Goal: Task Accomplishment & Management: Manage account settings

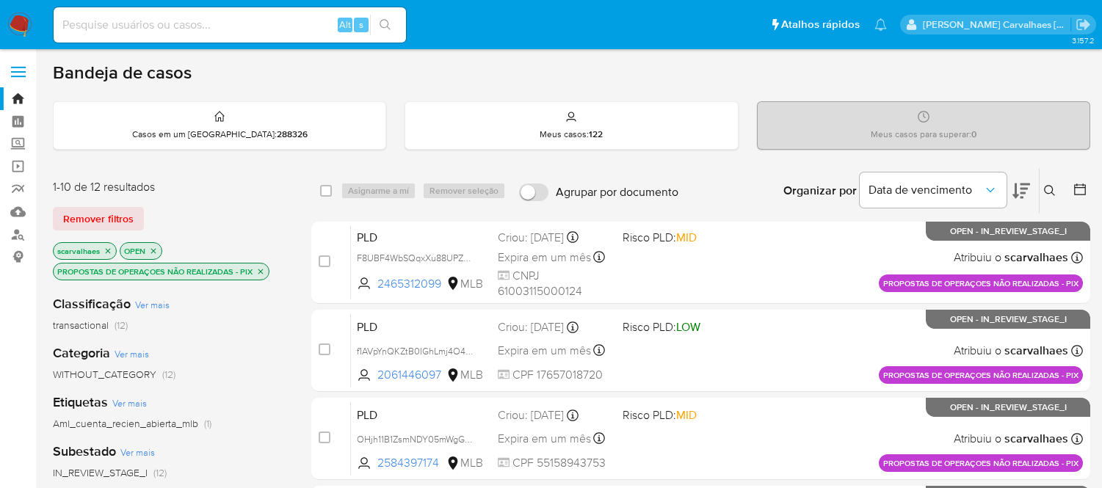
scroll to position [669, 0]
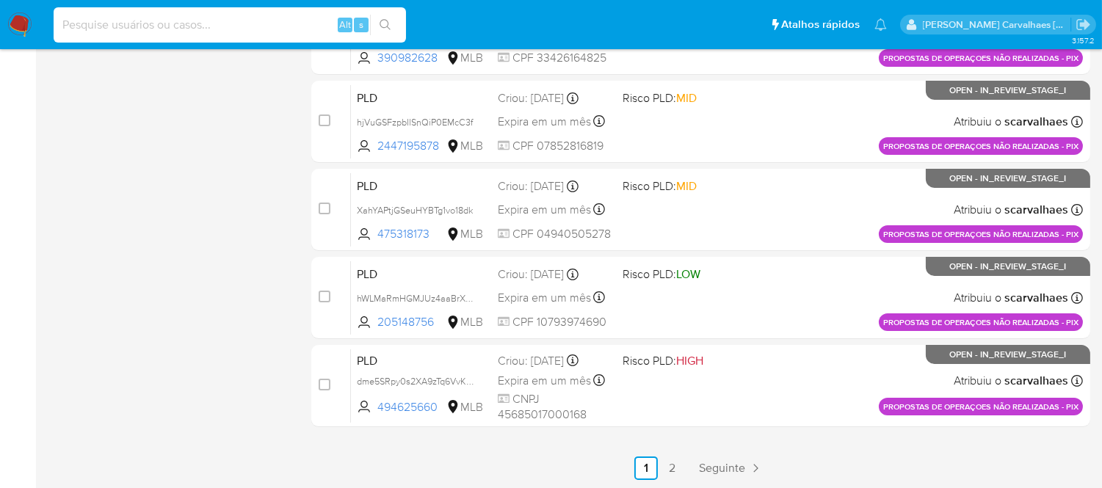
paste input "dme5SRpy0s2XA9zTq6VvKjh9"
type input "dme5SRpy0s2XA9zTq6VvKjh9"
click at [385, 23] on icon "search-icon" at bounding box center [385, 25] width 12 height 12
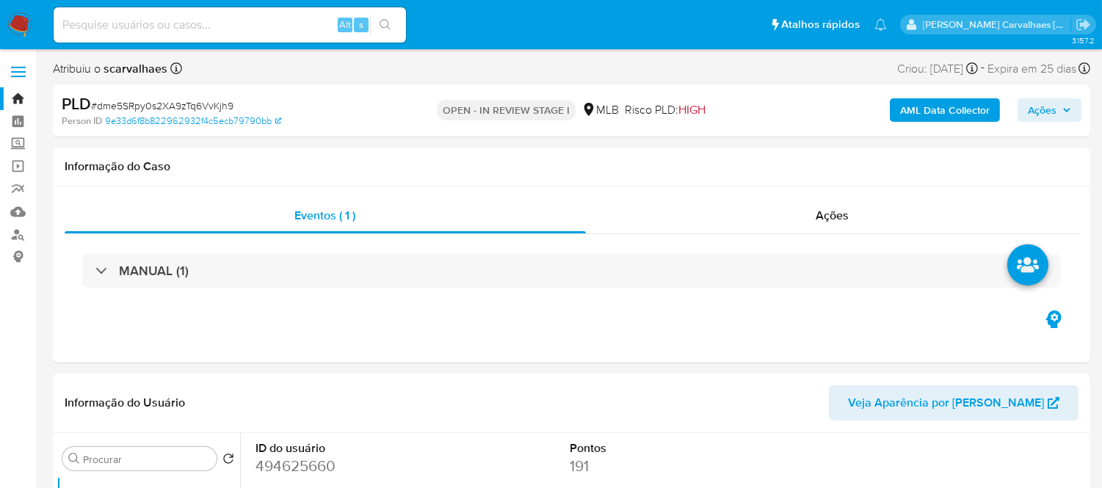
select select "10"
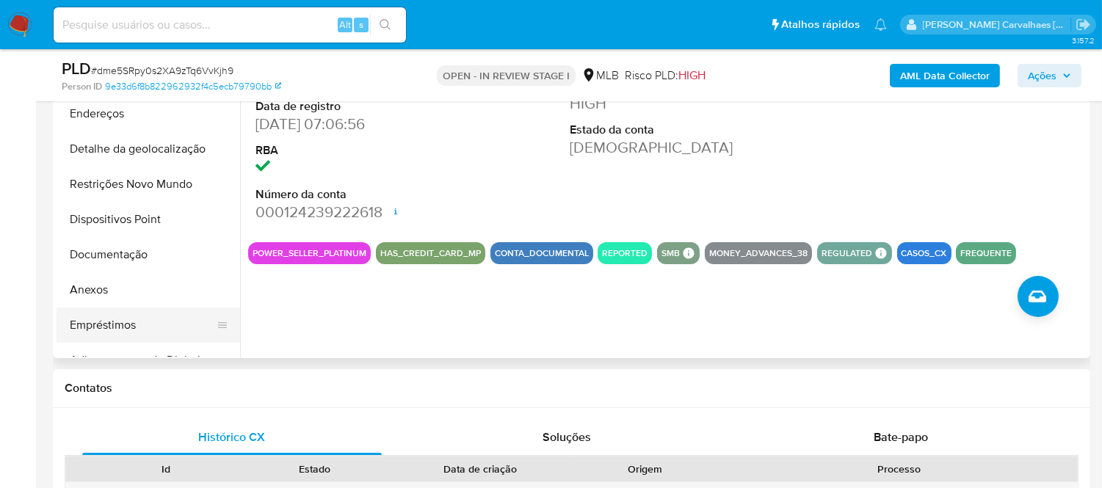
scroll to position [407, 0]
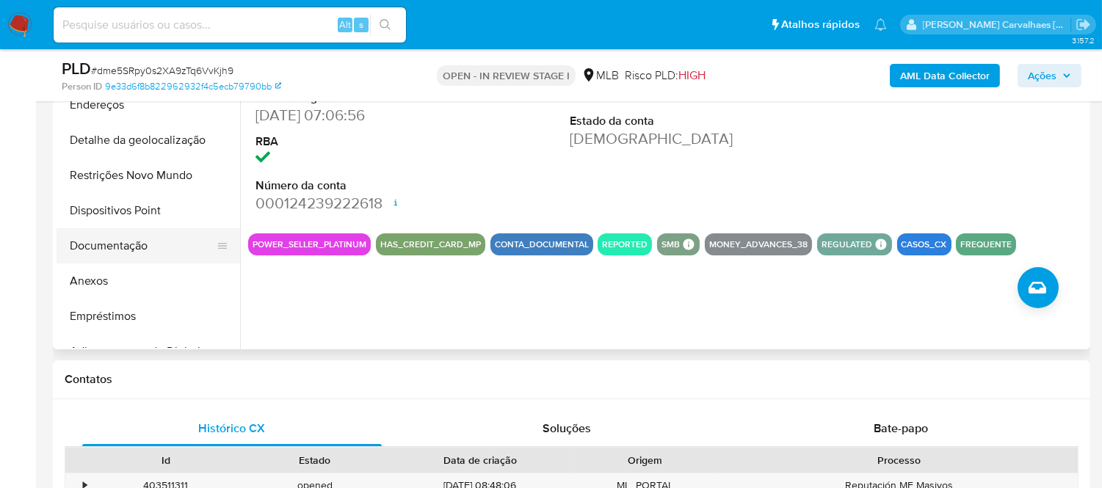
click at [159, 244] on button "Documentação" at bounding box center [143, 245] width 172 height 35
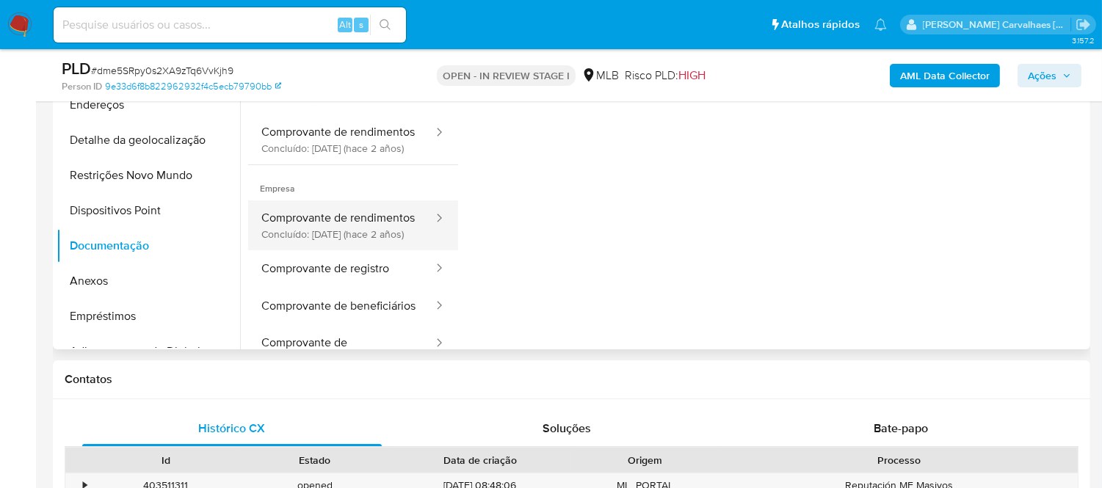
click at [357, 250] on button "Comprovante de rendimentos Concluído: 12/06/2023 (hace 2 años)" at bounding box center [341, 225] width 186 height 50
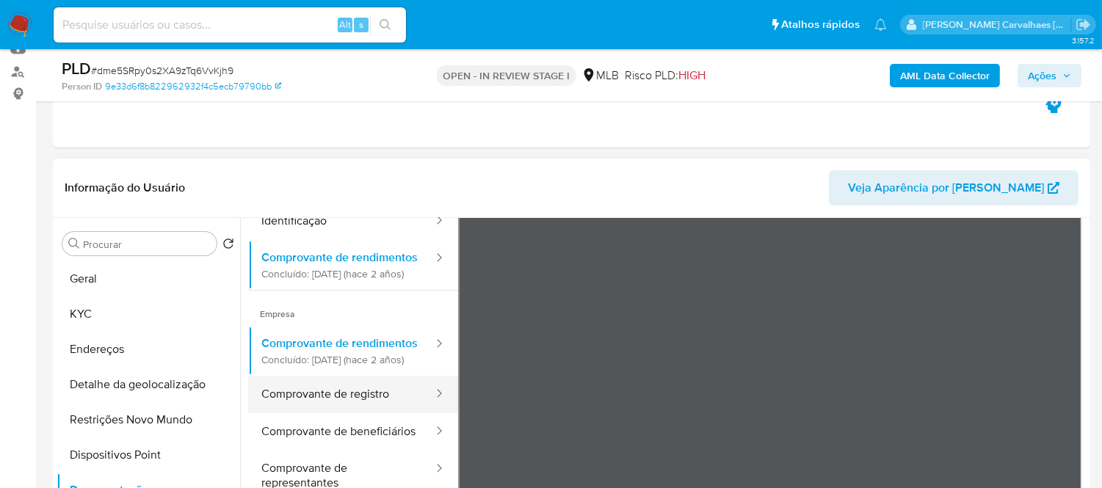
scroll to position [127, 0]
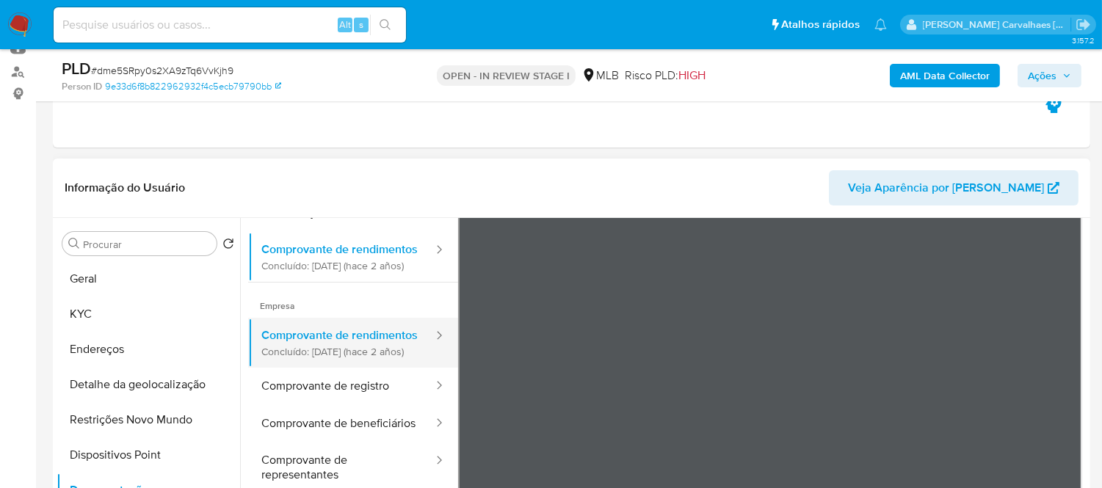
click at [319, 368] on button "Comprovante de rendimentos Concluído: 12/06/2023 (hace 2 años)" at bounding box center [341, 343] width 186 height 50
click at [317, 366] on button "Comprovante de rendimentos Concluído: 12/06/2023 (hace 2 años)" at bounding box center [341, 343] width 186 height 50
click at [313, 362] on button "Comprovante de rendimentos Concluído: 12/06/2023 (hace 2 años)" at bounding box center [341, 343] width 186 height 50
click at [313, 361] on button "Comprovante de rendimentos Concluído: 12/06/2023 (hace 2 años)" at bounding box center [341, 343] width 186 height 50
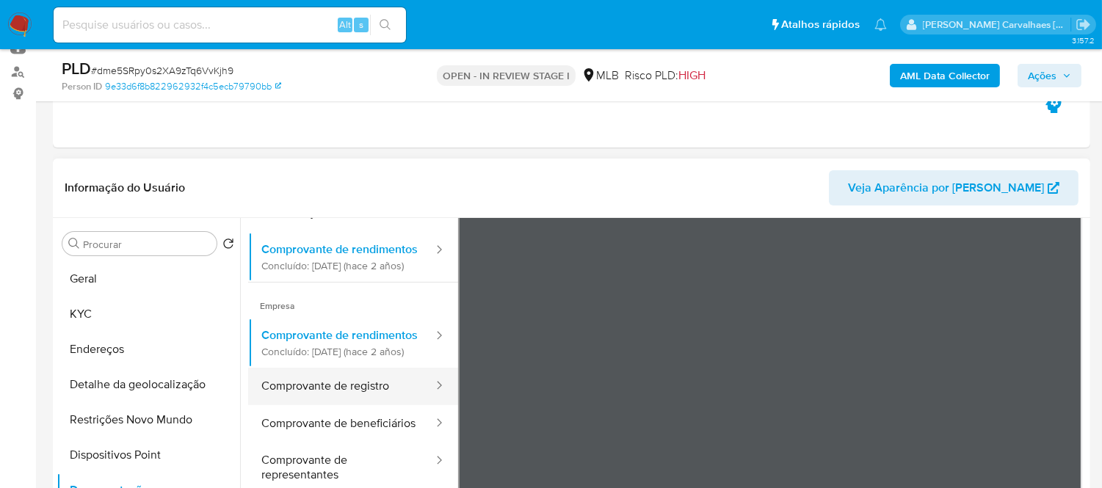
click at [299, 405] on button "Comprovante de registro" at bounding box center [341, 386] width 186 height 37
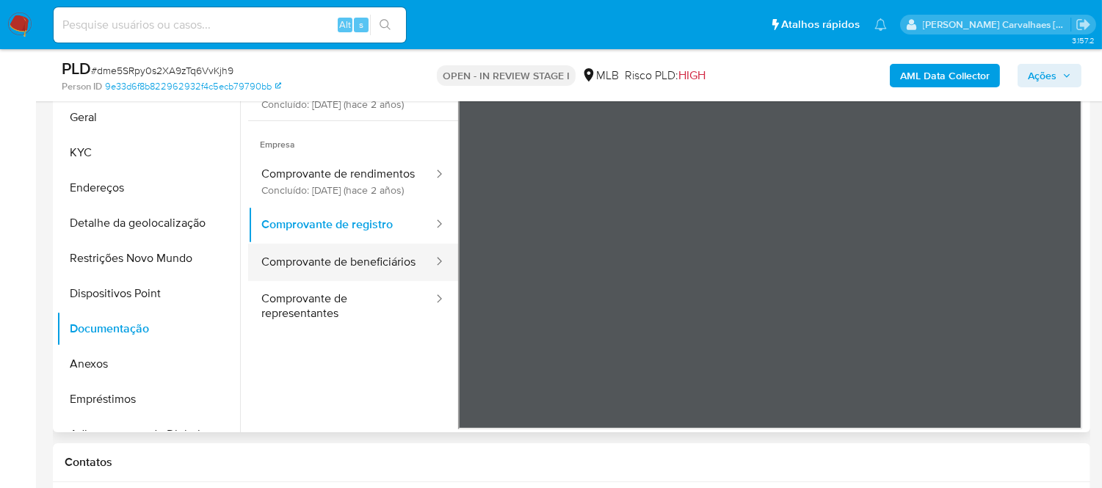
scroll to position [326, 0]
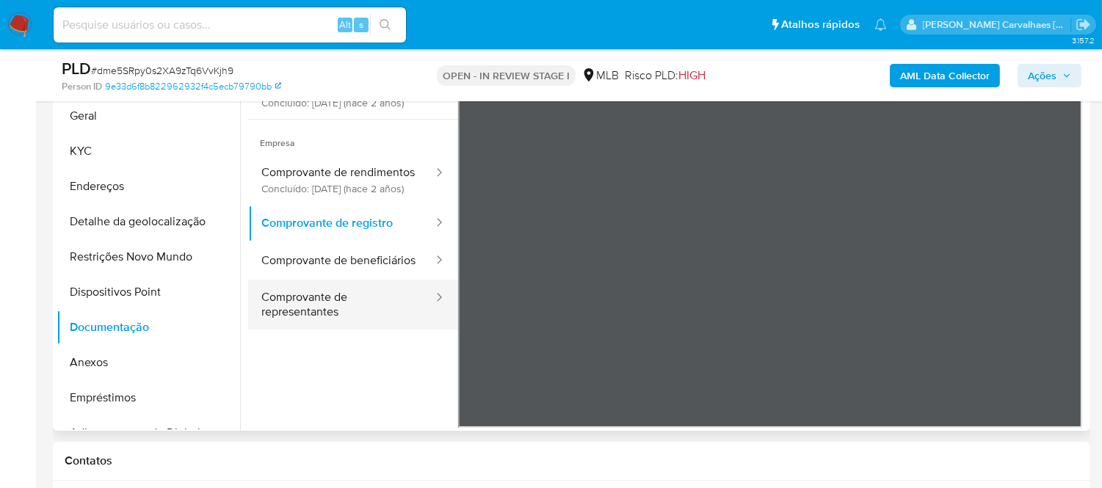
click at [314, 330] on button "Comprovante de representantes" at bounding box center [341, 305] width 186 height 50
click at [333, 330] on button "Comprovante de representantes" at bounding box center [341, 305] width 186 height 50
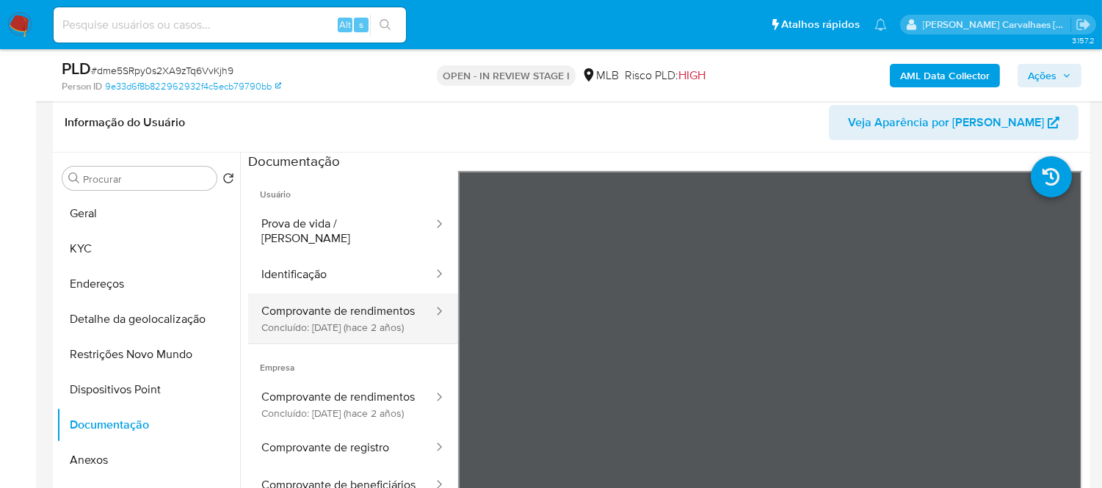
scroll to position [81, 0]
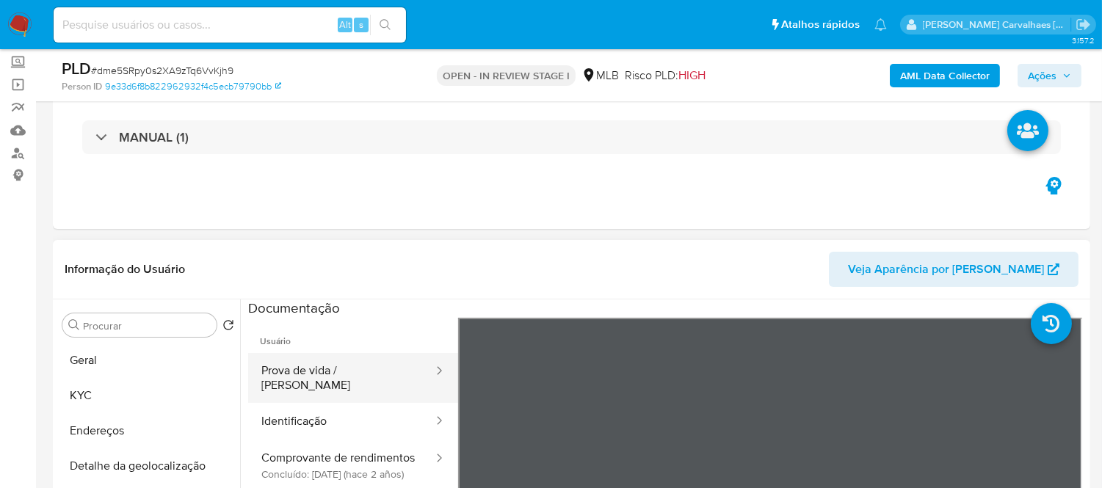
click at [302, 389] on button "Prova de vida / [PERSON_NAME]" at bounding box center [341, 378] width 186 height 50
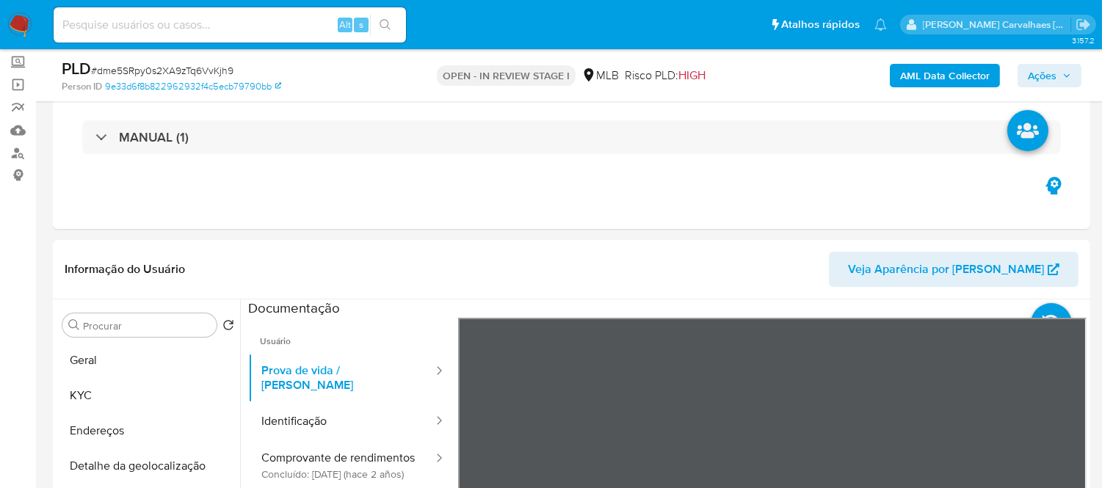
scroll to position [145, 0]
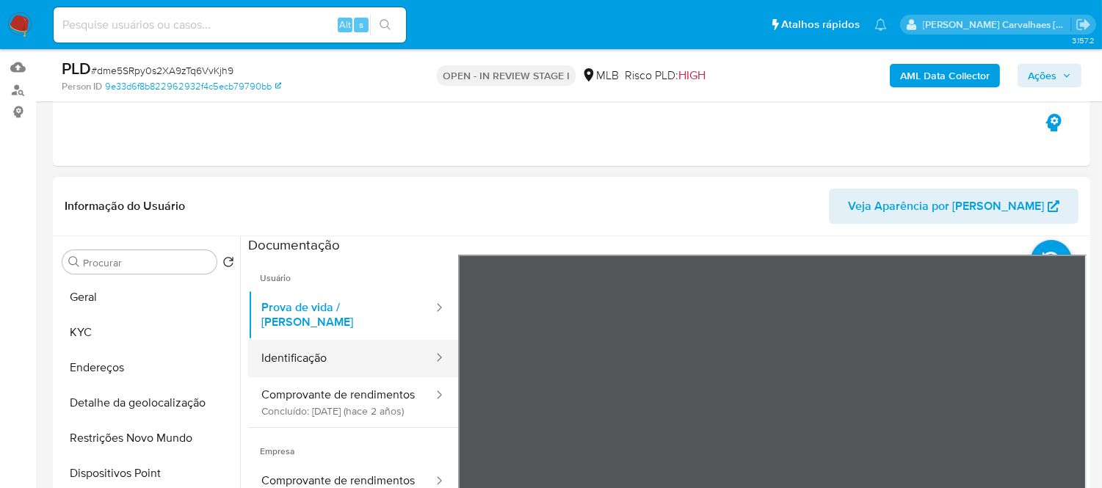
click at [305, 355] on button "Identificação" at bounding box center [341, 358] width 186 height 37
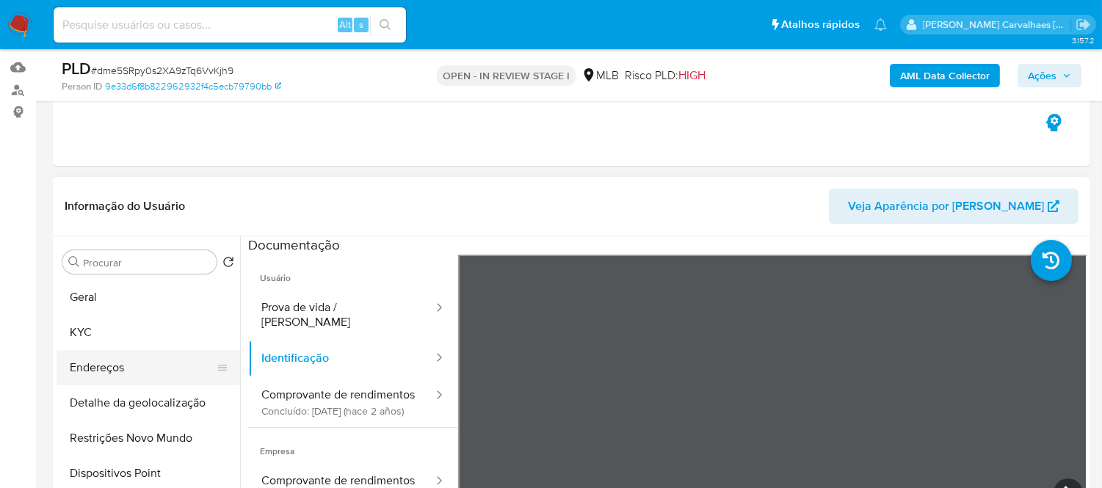
click at [135, 373] on button "Endereços" at bounding box center [143, 367] width 172 height 35
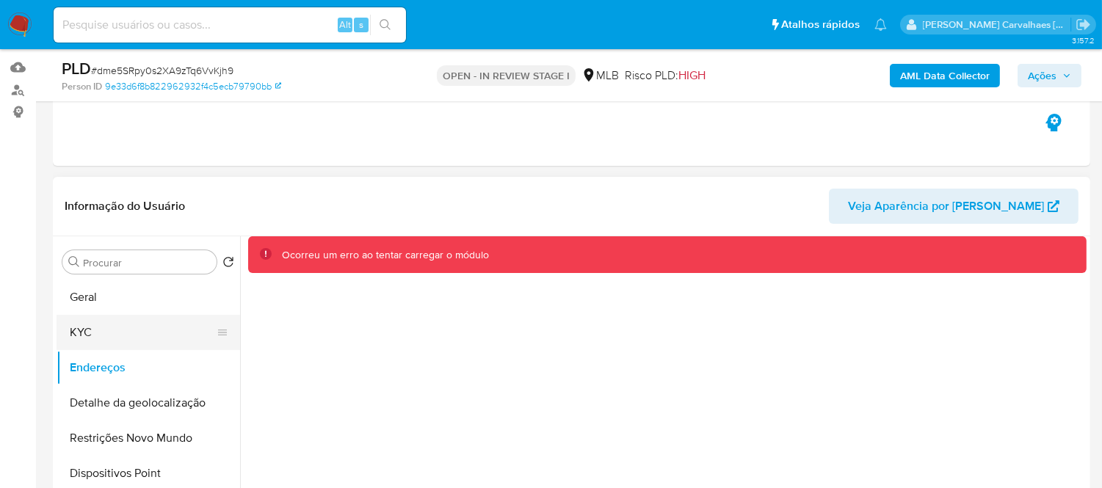
click at [118, 328] on button "KYC" at bounding box center [143, 332] width 172 height 35
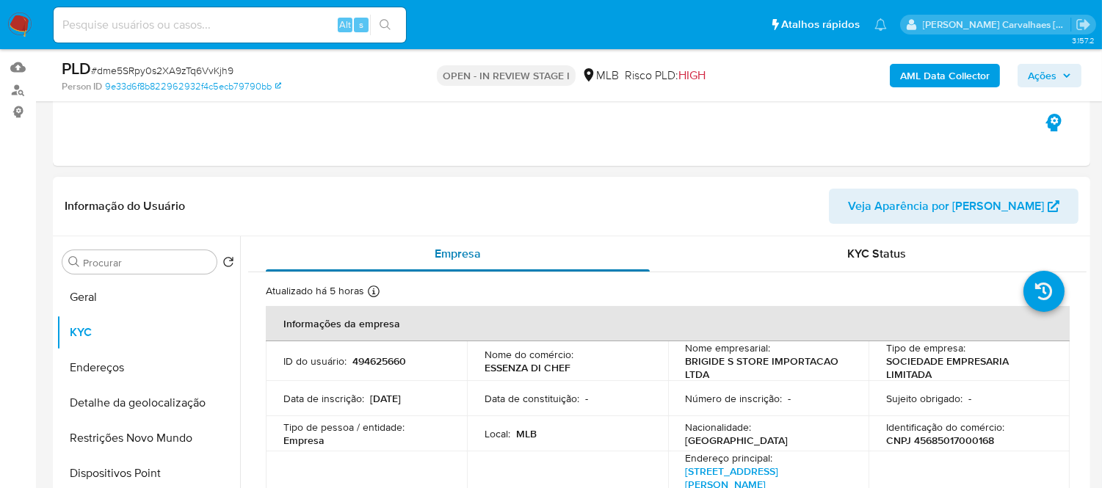
scroll to position [81, 0]
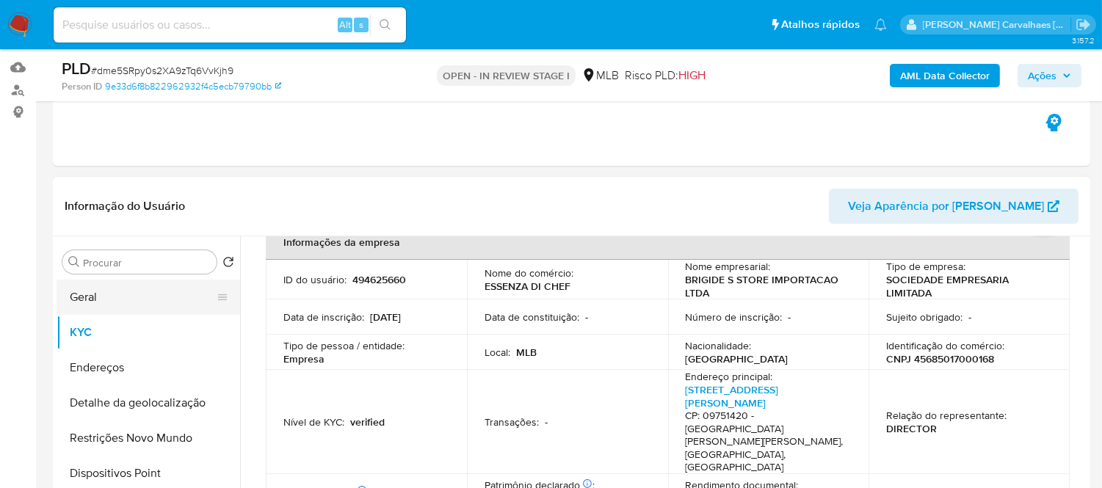
click at [121, 295] on button "Geral" at bounding box center [143, 297] width 172 height 35
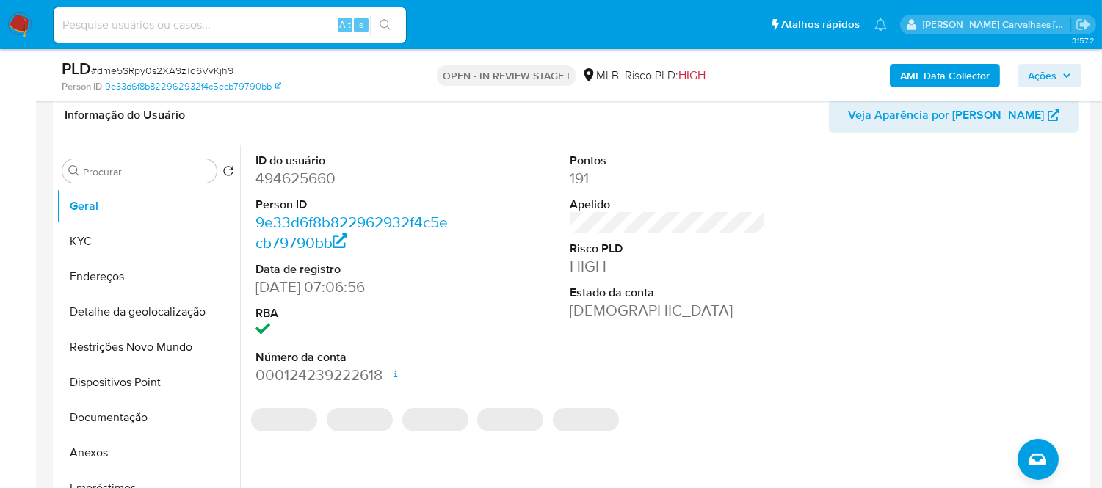
scroll to position [240, 0]
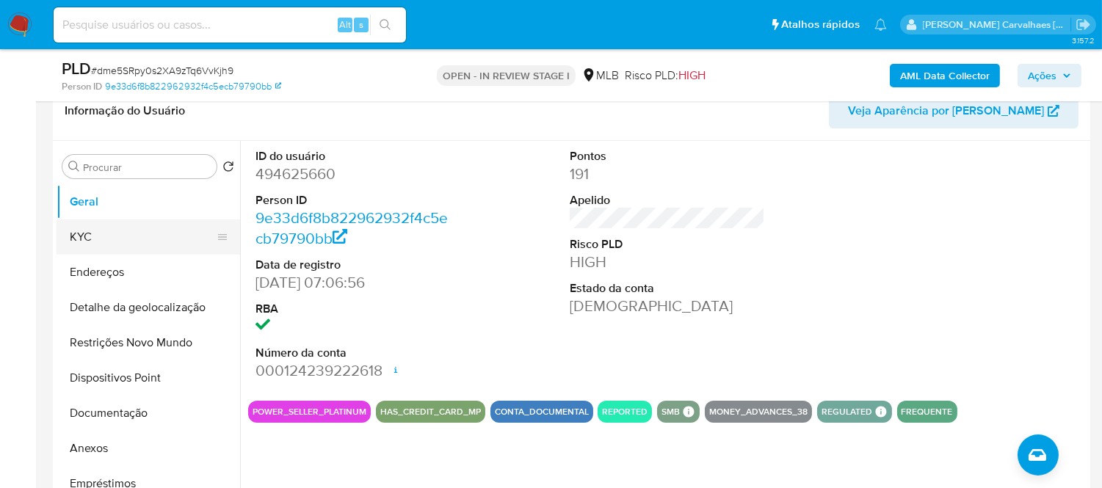
click at [123, 239] on button "KYC" at bounding box center [143, 236] width 172 height 35
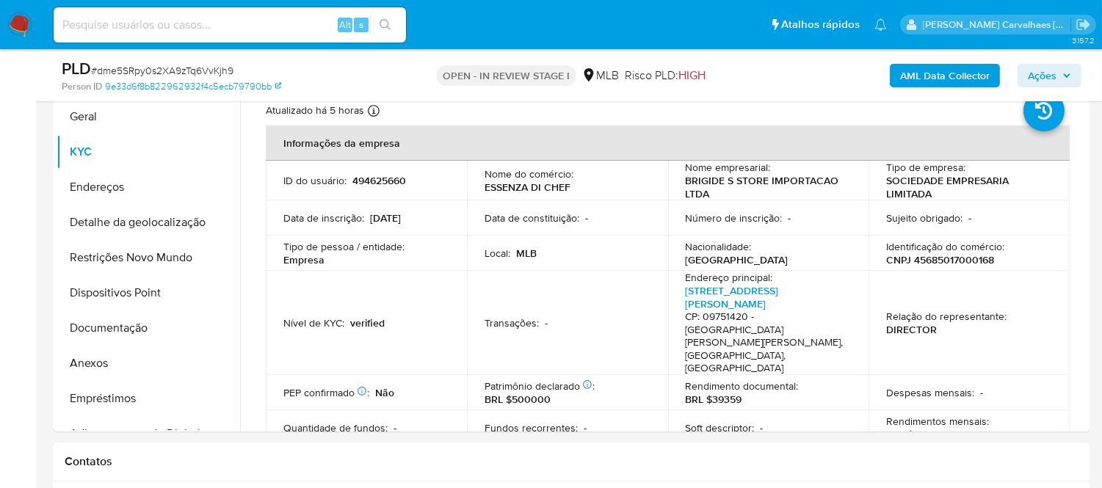
scroll to position [335, 0]
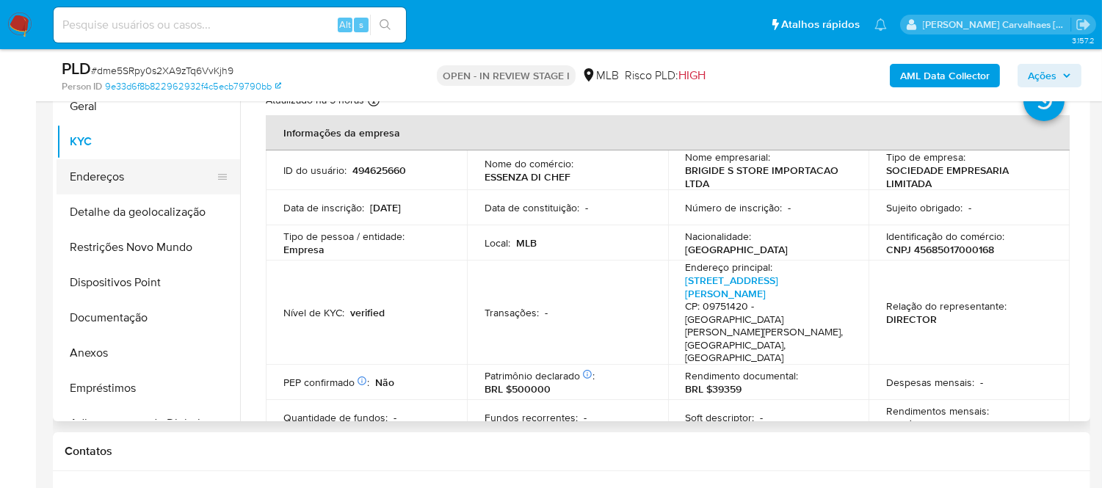
click at [126, 172] on button "Endereços" at bounding box center [143, 176] width 172 height 35
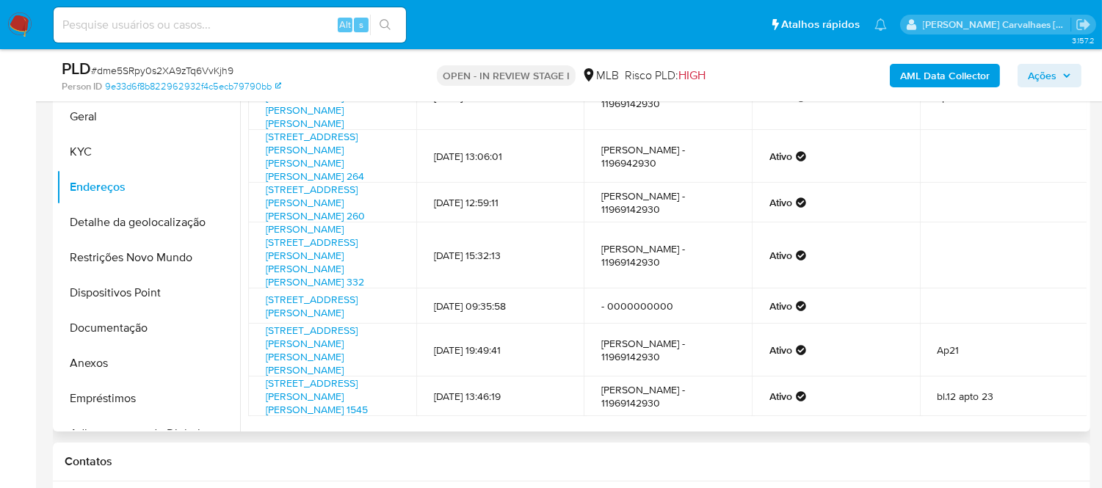
scroll to position [93, 0]
click at [156, 220] on button "Detalhe da geolocalização" at bounding box center [143, 222] width 172 height 35
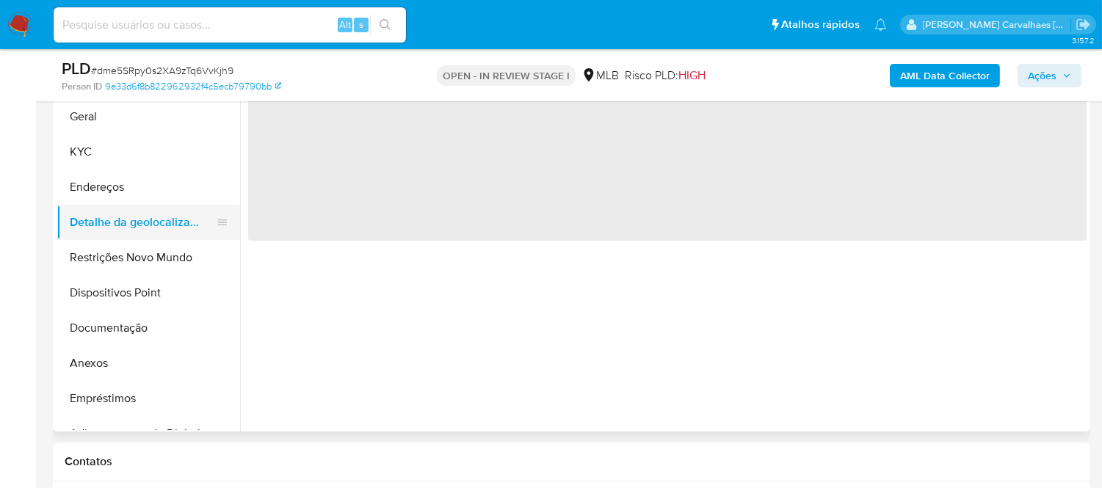
scroll to position [0, 0]
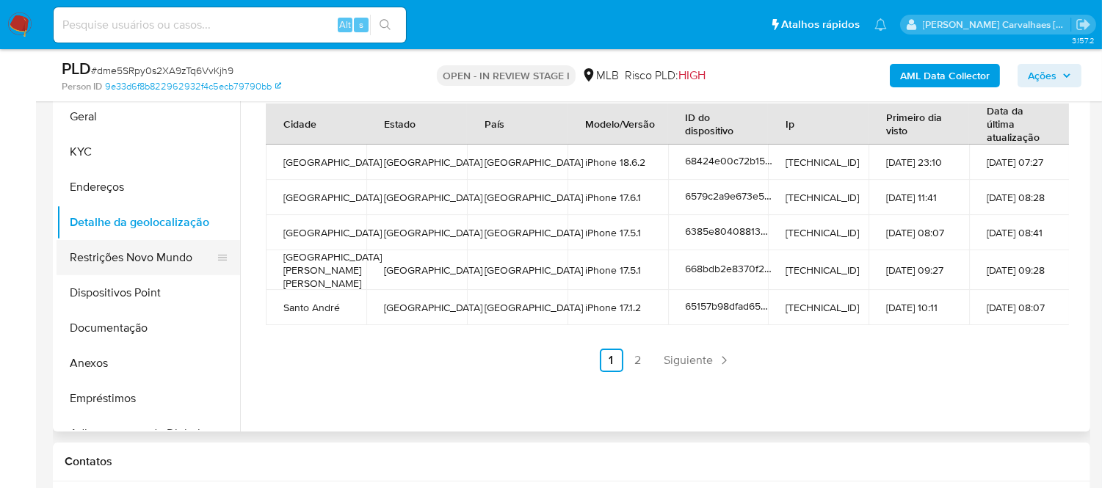
click at [138, 266] on button "Restrições Novo Mundo" at bounding box center [143, 257] width 172 height 35
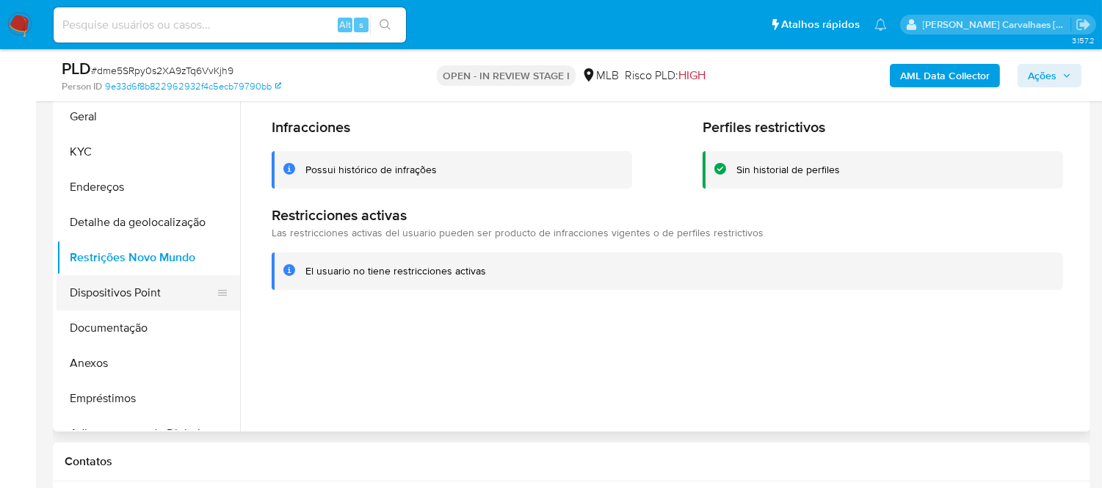
click at [193, 297] on button "Dispositivos Point" at bounding box center [143, 292] width 172 height 35
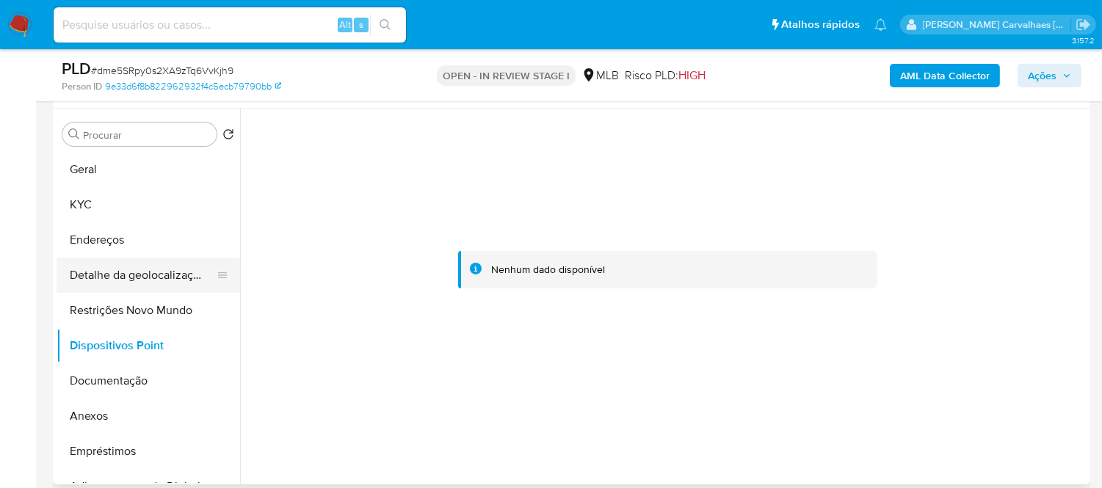
scroll to position [244, 0]
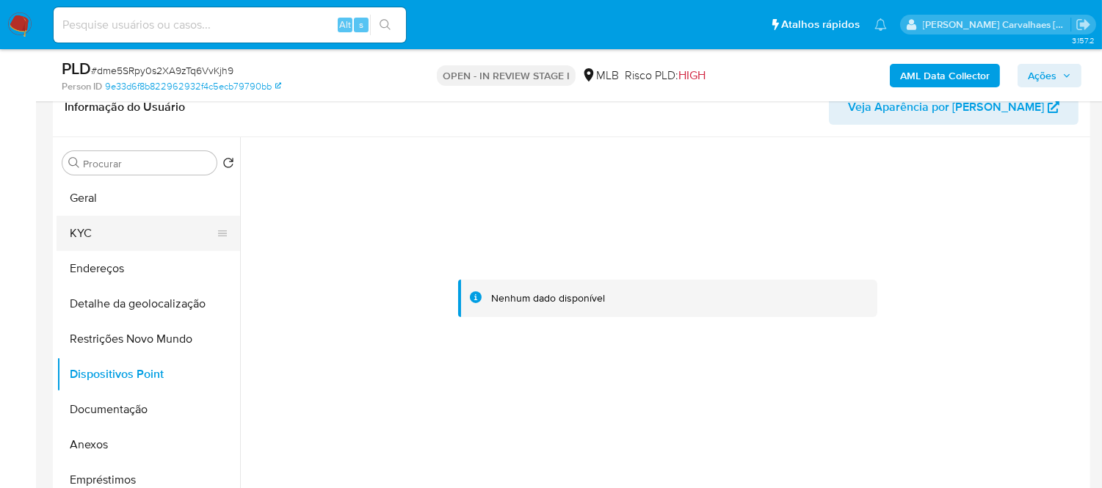
click at [126, 223] on button "KYC" at bounding box center [143, 233] width 172 height 35
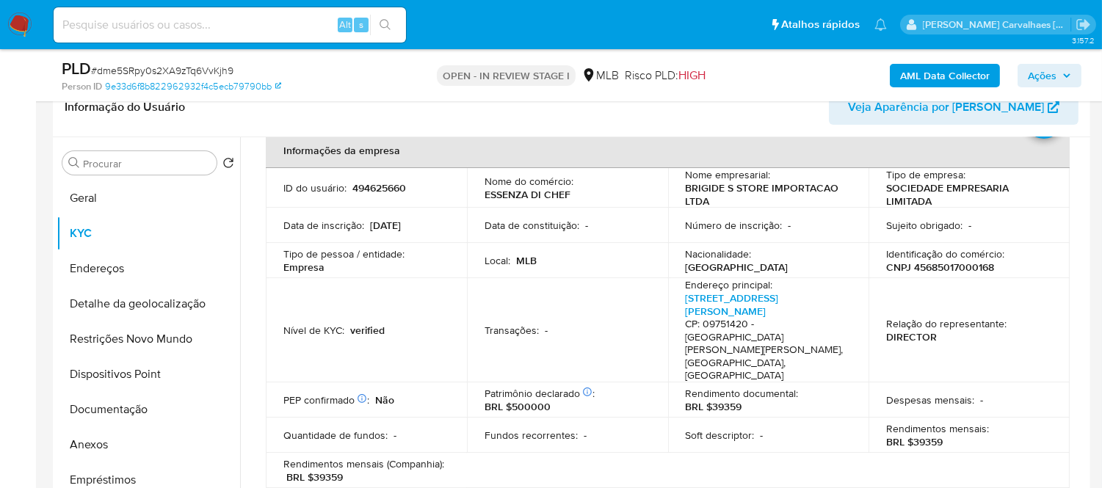
scroll to position [163, 0]
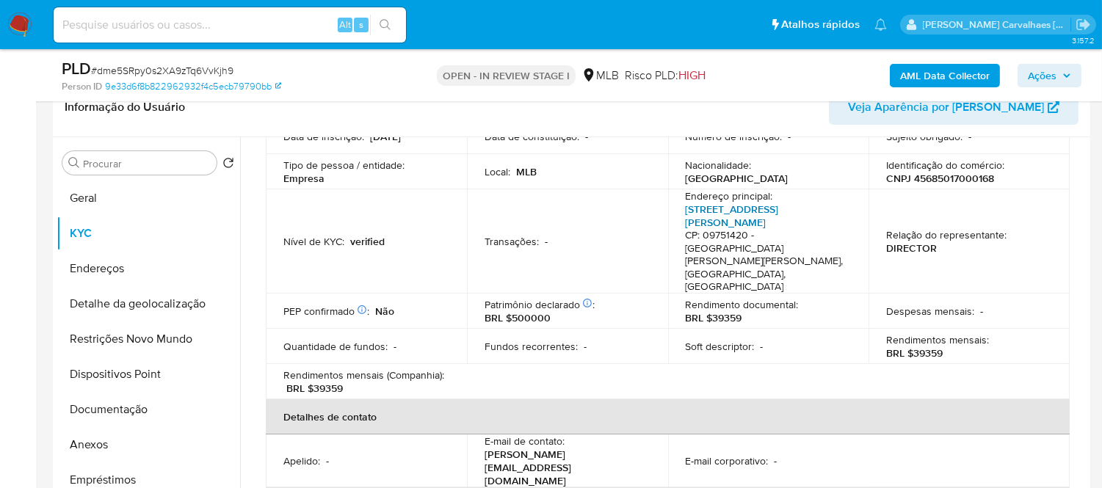
click at [702, 208] on link "Rua Campinas 260, Baeta Neves" at bounding box center [732, 216] width 93 height 28
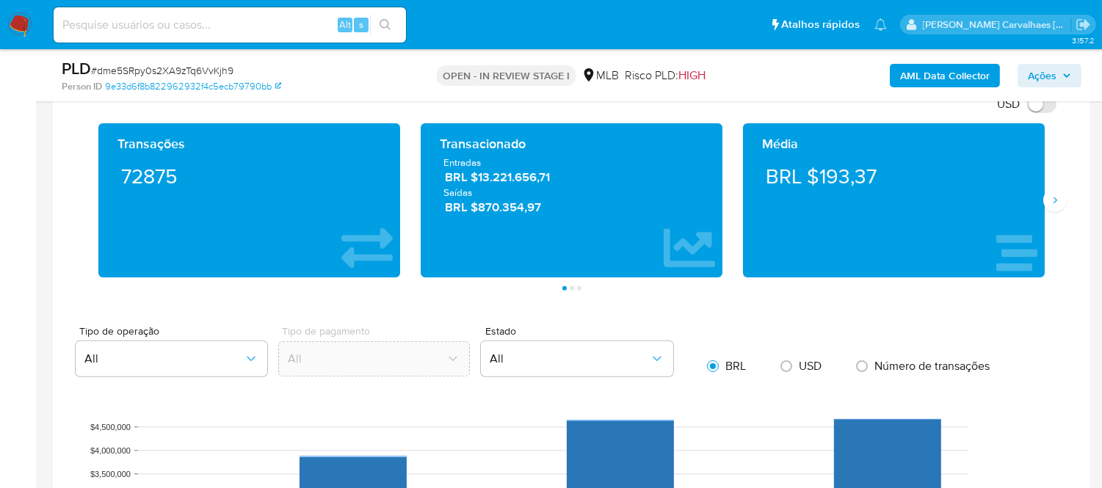
scroll to position [1059, 0]
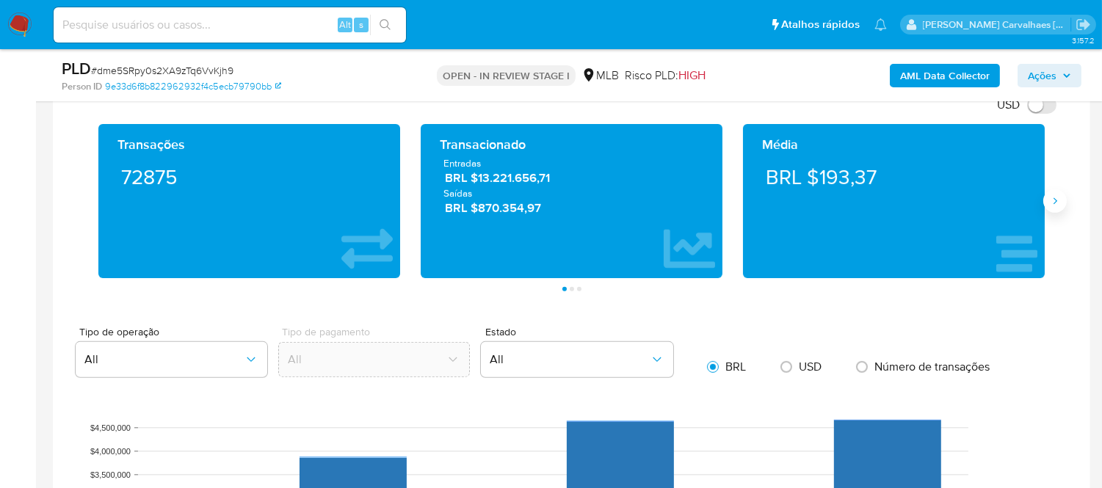
click at [1052, 207] on icon "Siguiente" at bounding box center [1055, 201] width 12 height 12
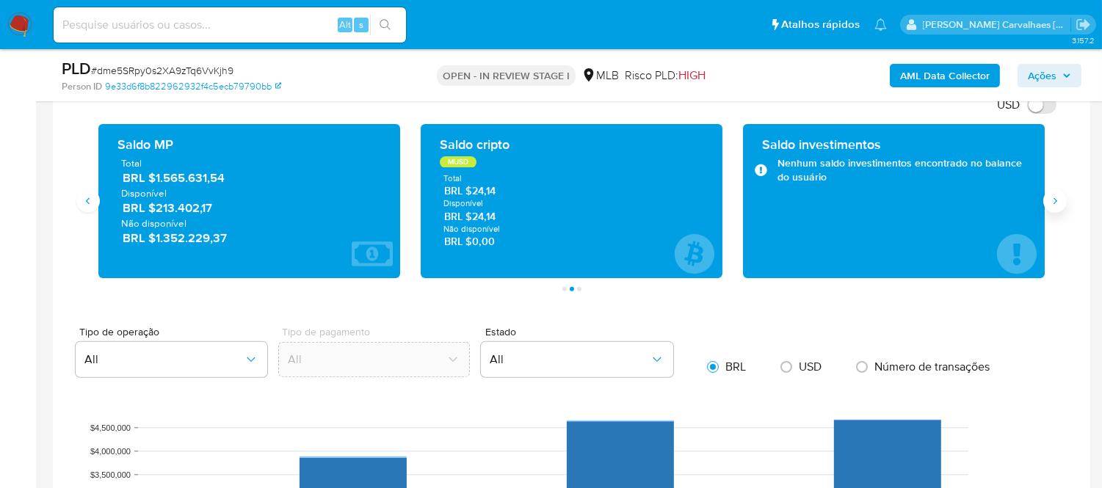
click at [1055, 207] on icon "Siguiente" at bounding box center [1055, 201] width 12 height 12
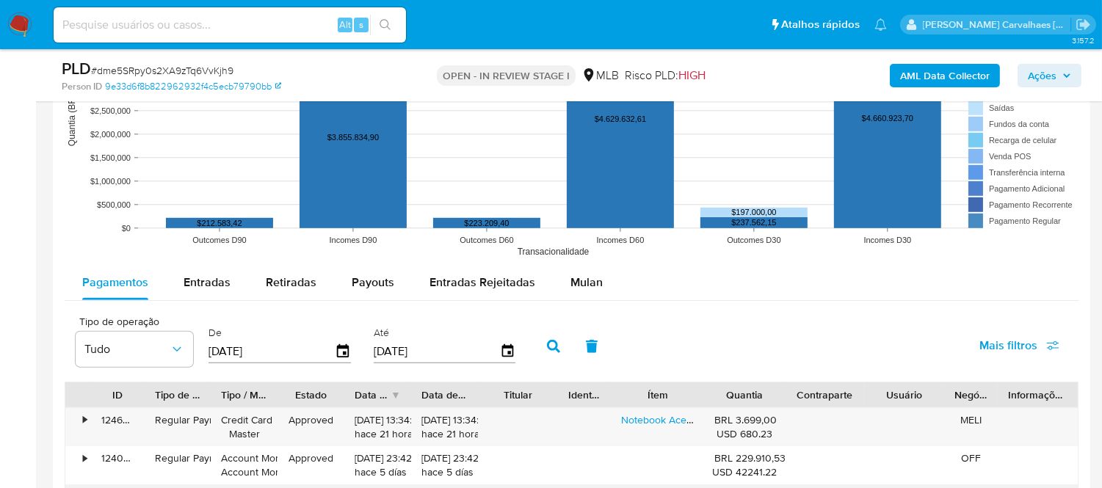
scroll to position [1466, 0]
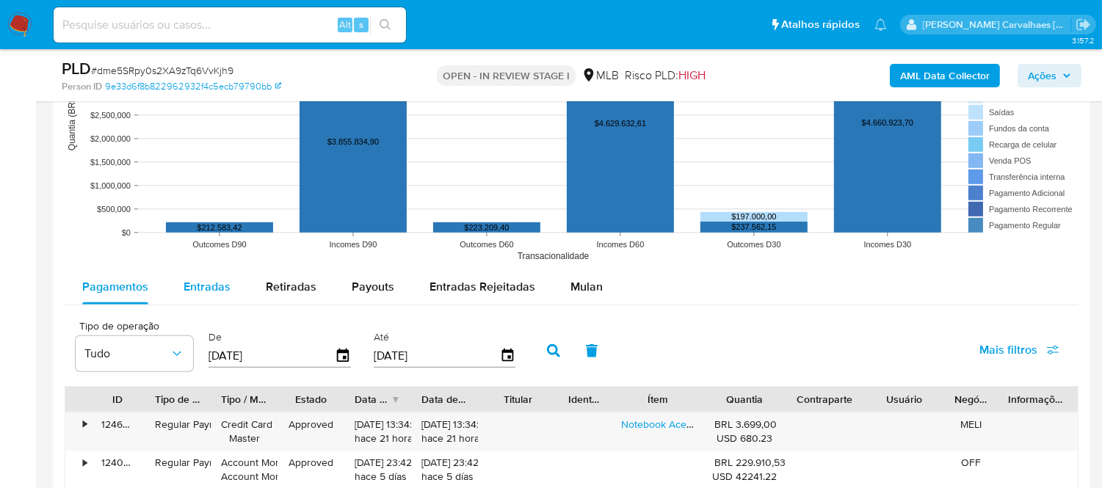
click at [198, 287] on span "Entradas" at bounding box center [206, 286] width 47 height 17
select select "10"
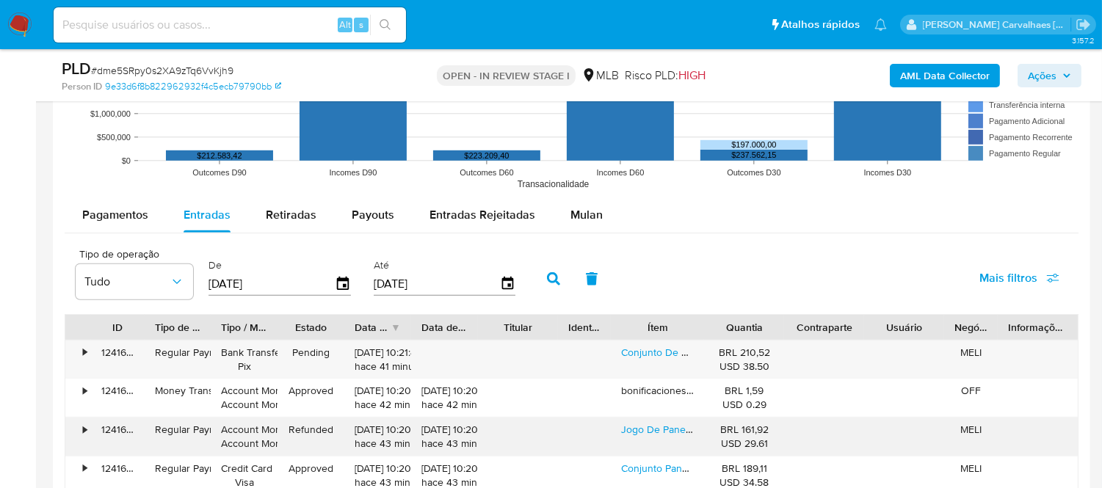
scroll to position [1630, 0]
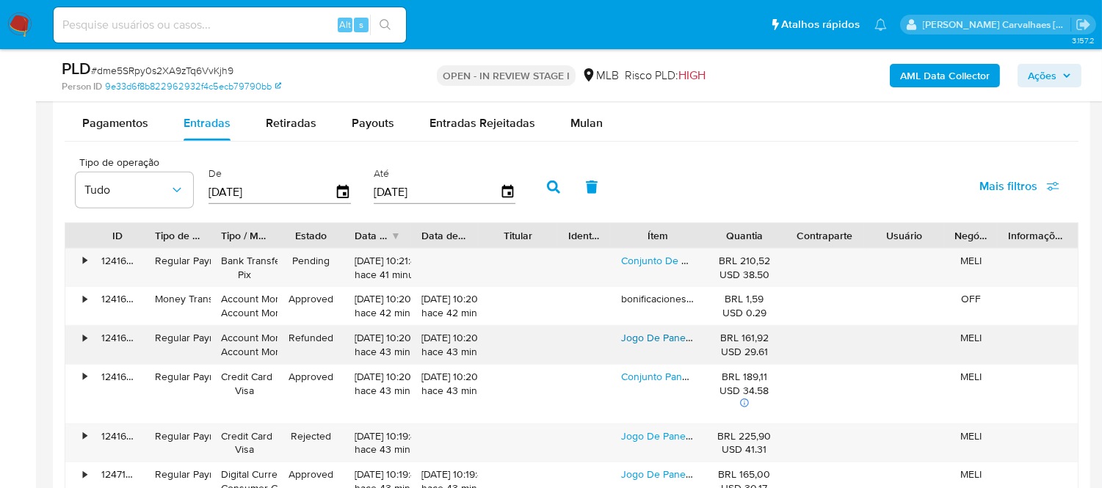
click at [652, 339] on link "Jogo De Panelas Antiaderente 9 Peças Teflon Várias Cores" at bounding box center [755, 337] width 268 height 15
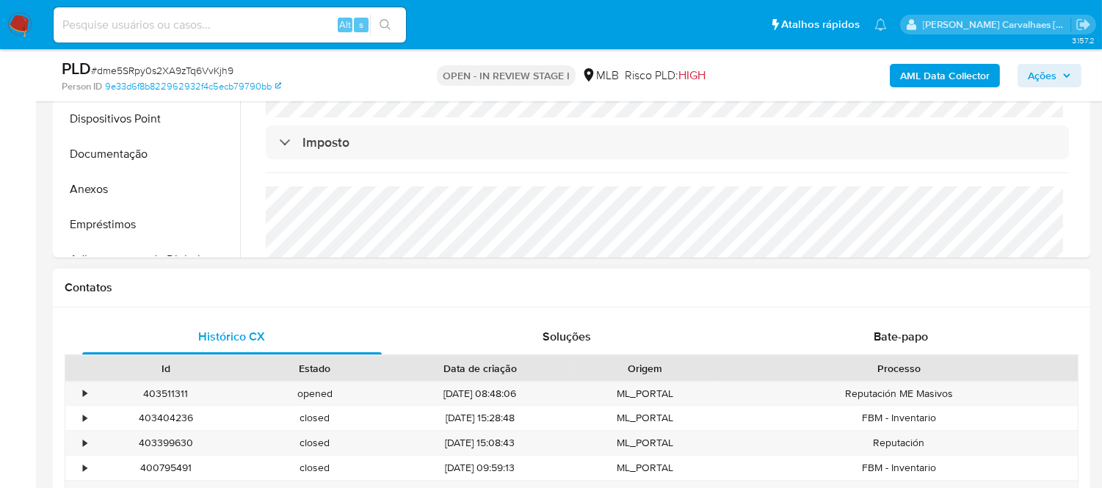
scroll to position [325, 0]
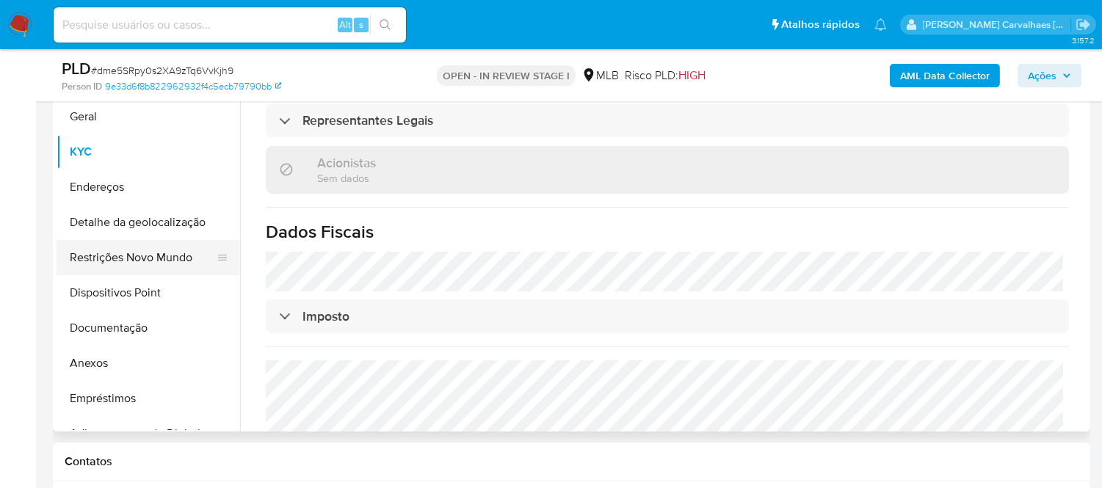
click at [130, 258] on button "Restrições Novo Mundo" at bounding box center [143, 257] width 172 height 35
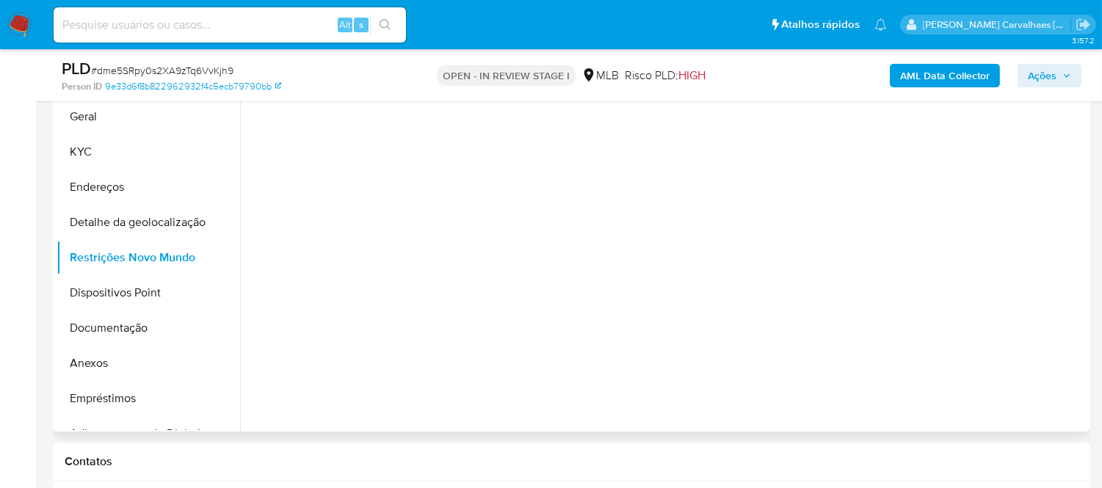
scroll to position [0, 0]
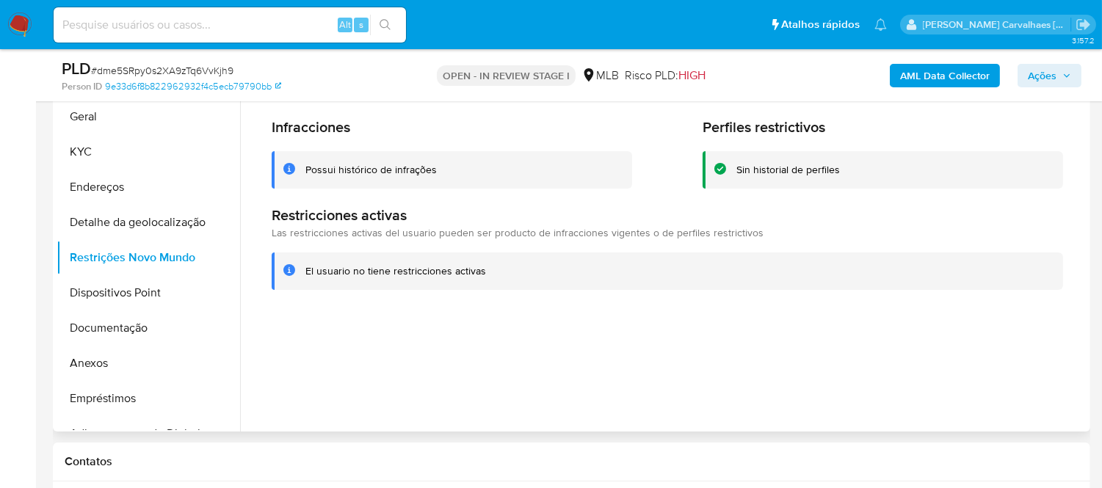
drag, startPoint x: 305, startPoint y: 273, endPoint x: 487, endPoint y: 274, distance: 181.3
click at [487, 274] on div "El usuario no tiene restricciones activas" at bounding box center [678, 271] width 746 height 14
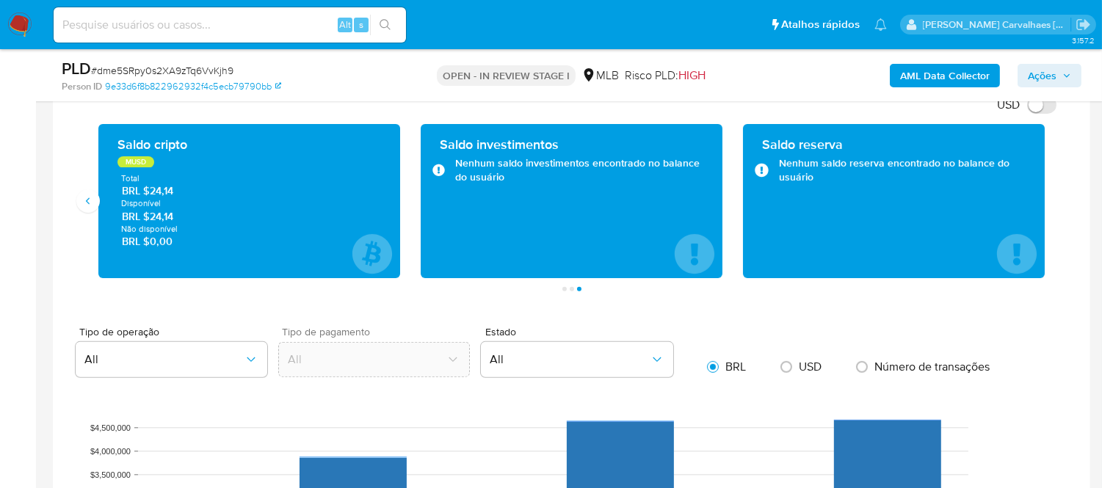
scroll to position [1385, 0]
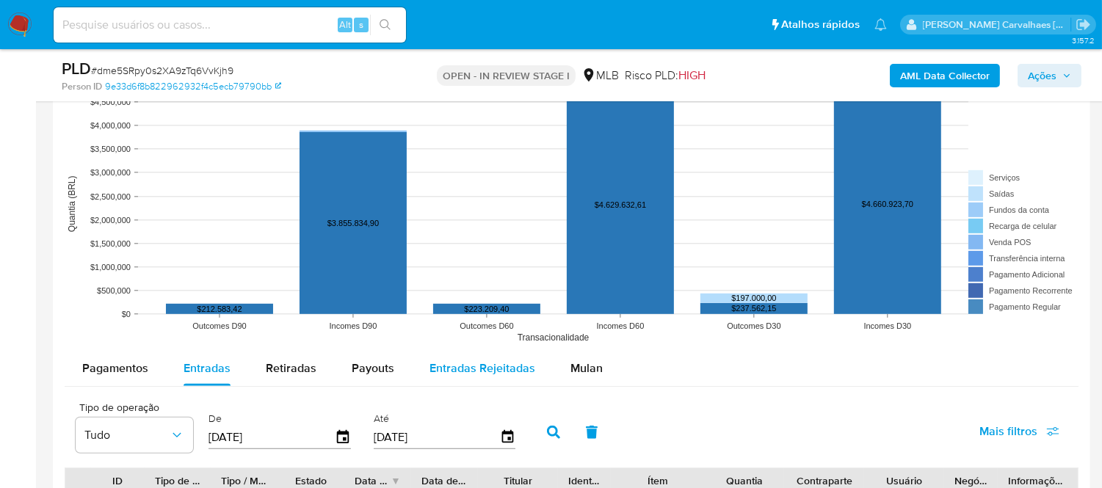
click at [443, 373] on span "Entradas Rejeitadas" at bounding box center [482, 368] width 106 height 17
select select "10"
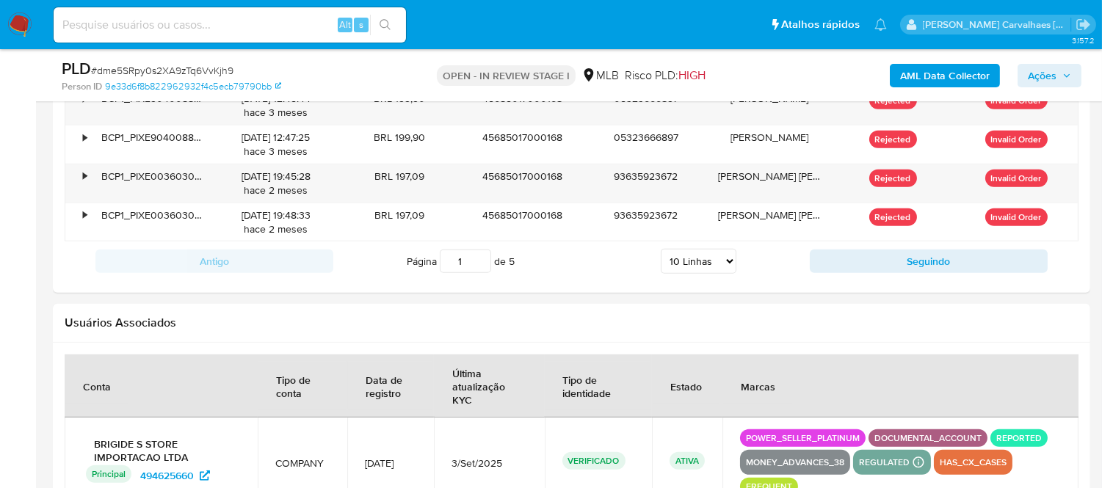
scroll to position [2037, 0]
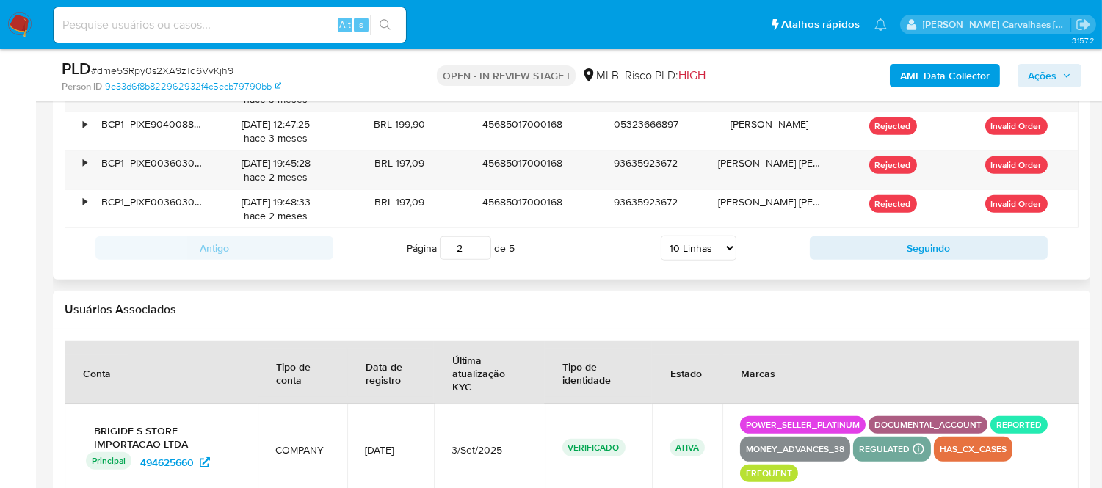
click at [480, 246] on input "2" at bounding box center [465, 247] width 51 height 23
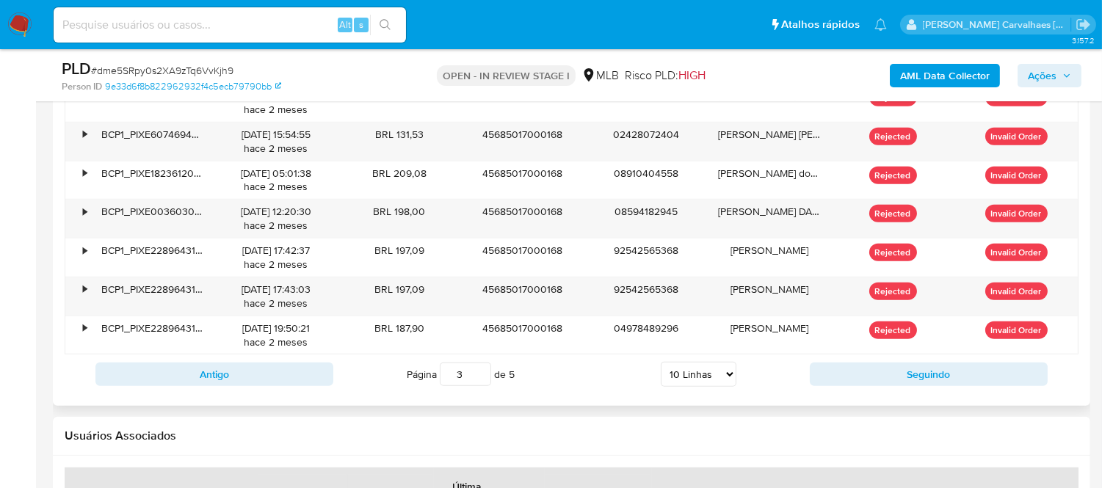
scroll to position [1956, 0]
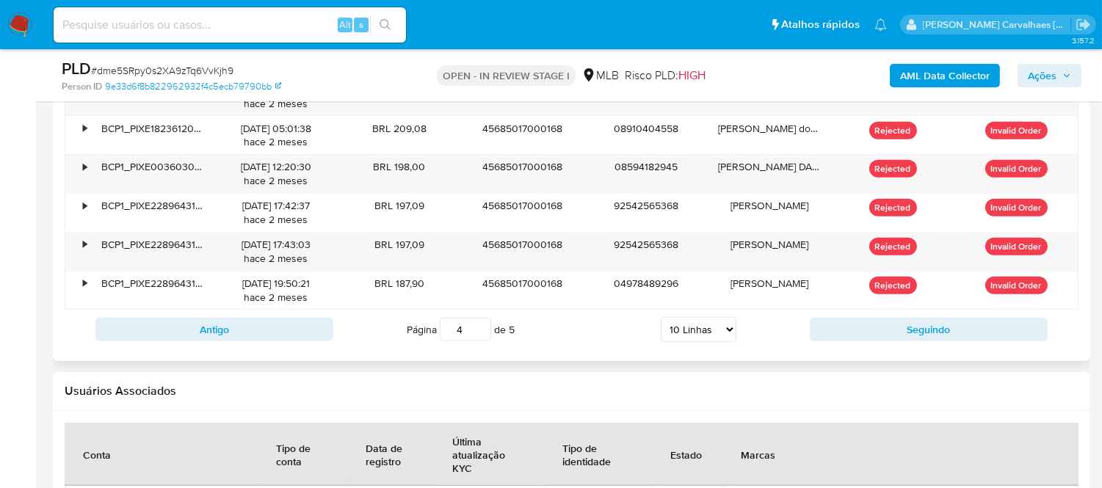
click at [481, 326] on input "4" at bounding box center [465, 329] width 51 height 23
click at [479, 328] on input "5" at bounding box center [465, 329] width 51 height 23
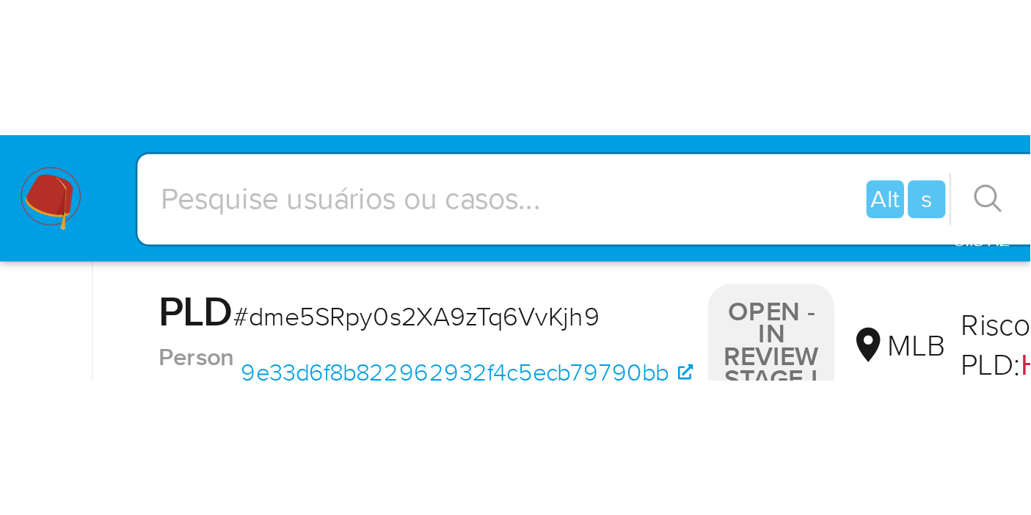
scroll to position [0, 0]
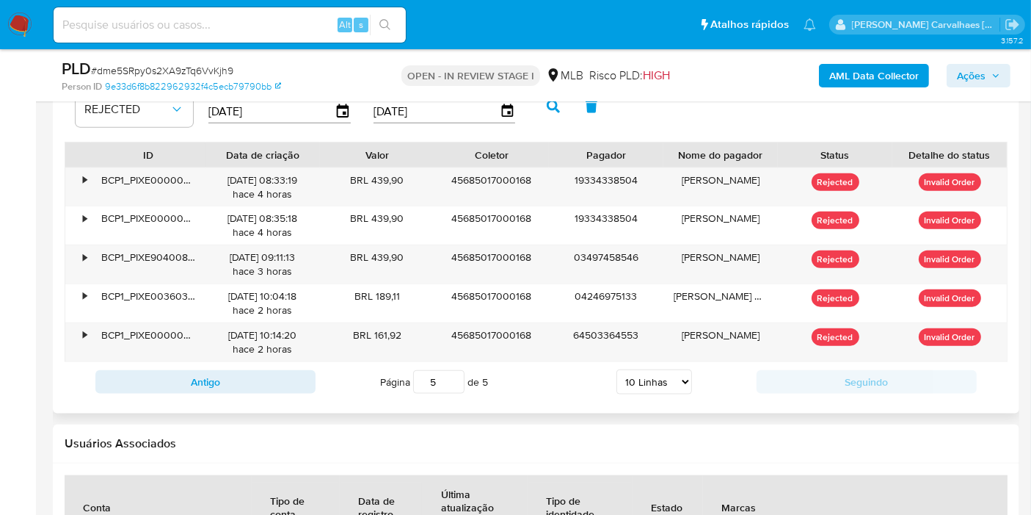
click at [451, 373] on input "5" at bounding box center [438, 381] width 51 height 23
click at [453, 379] on input "4" at bounding box center [438, 381] width 51 height 23
click at [453, 379] on input "3" at bounding box center [438, 381] width 51 height 23
click at [453, 379] on input "2" at bounding box center [438, 381] width 51 height 23
click at [453, 379] on input "1" at bounding box center [438, 381] width 51 height 23
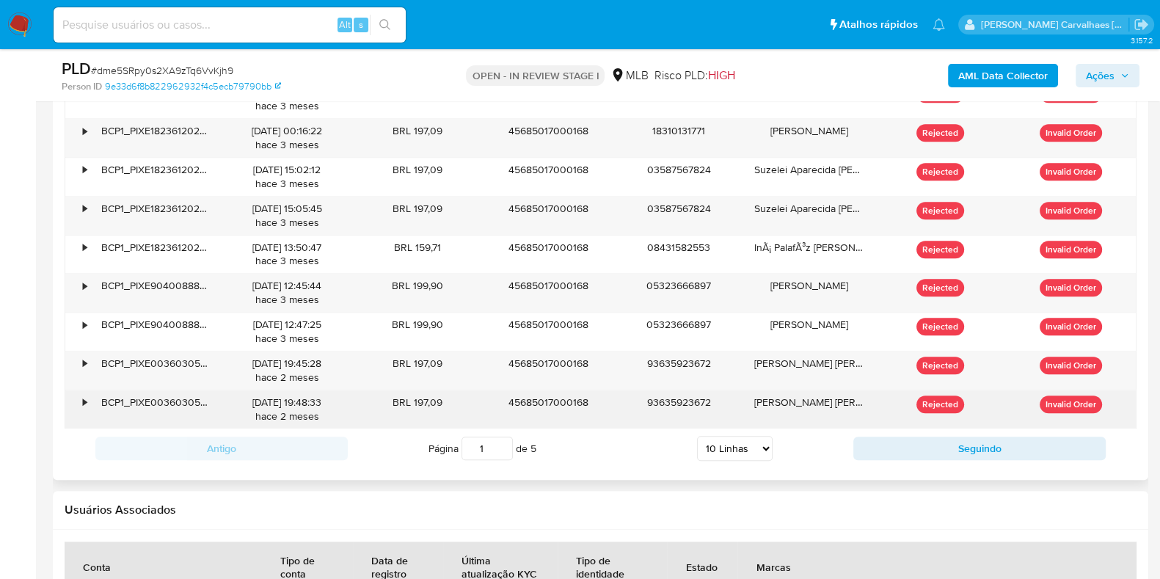
scroll to position [1894, 0]
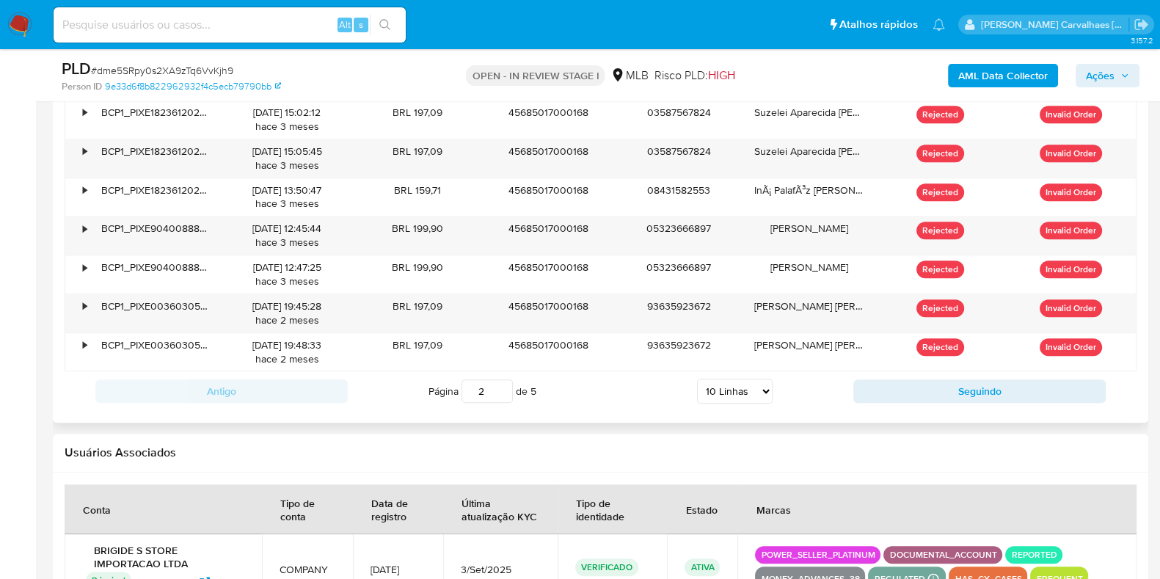
click at [499, 384] on input "2" at bounding box center [487, 390] width 51 height 23
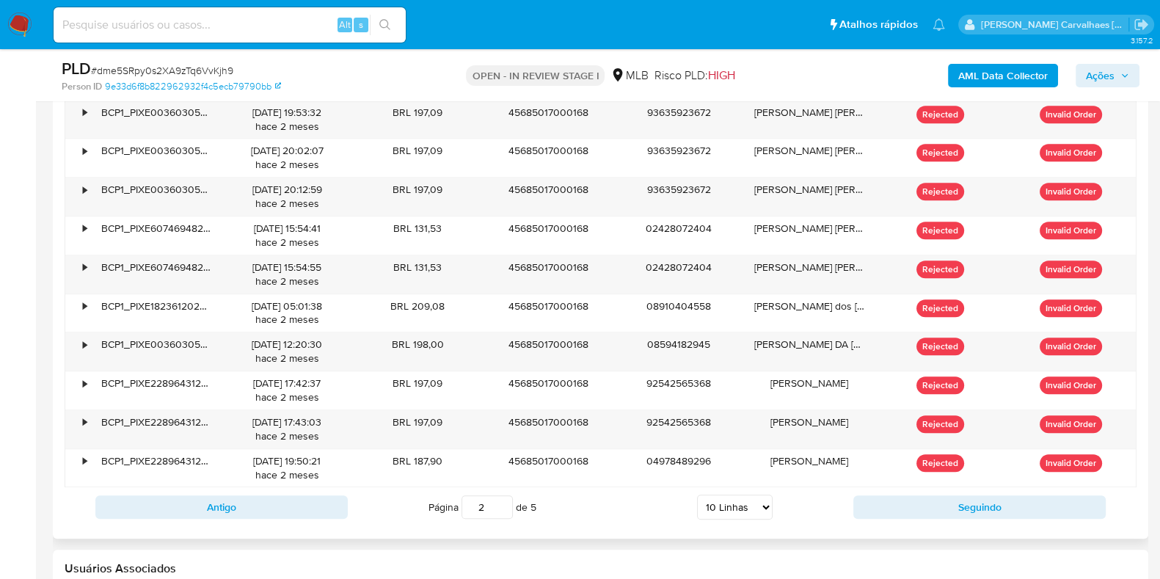
scroll to position [1803, 0]
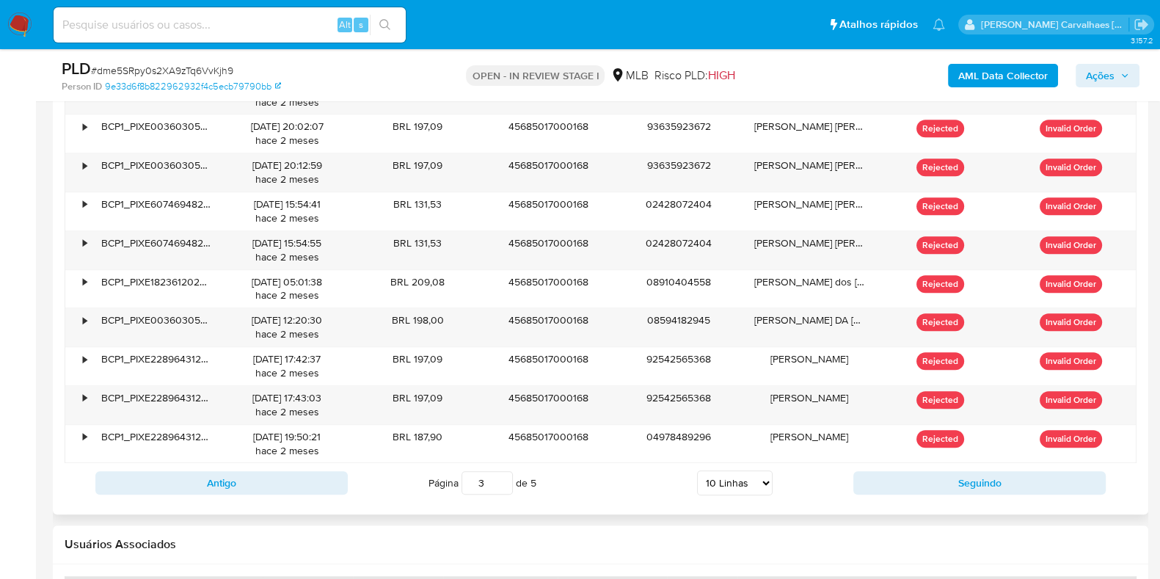
click at [505, 479] on input "3" at bounding box center [487, 482] width 51 height 23
click at [503, 475] on input "4" at bounding box center [487, 482] width 51 height 23
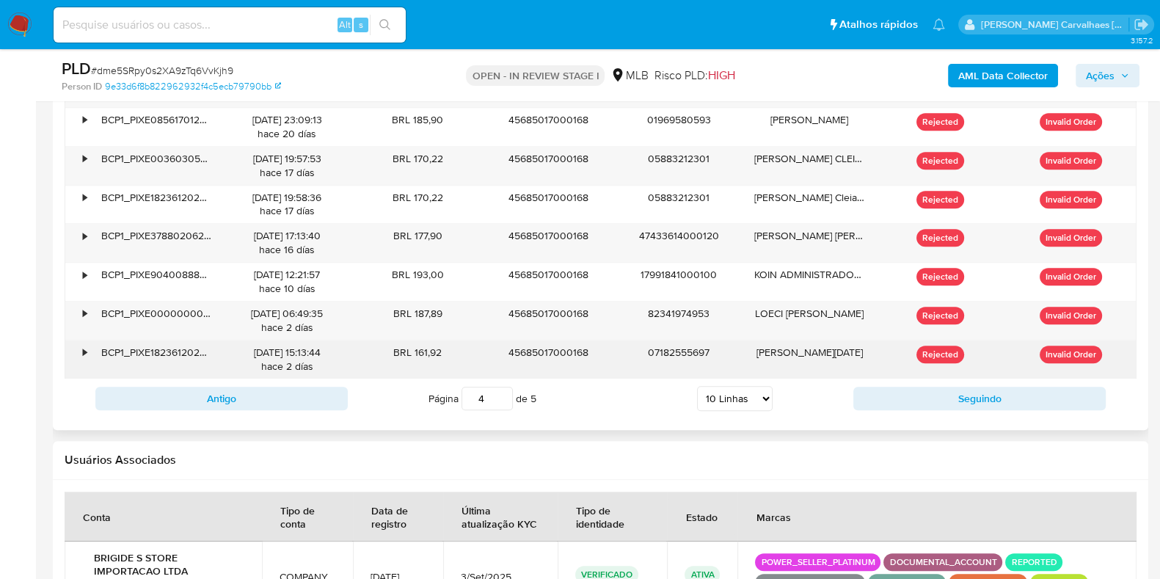
scroll to position [1894, 0]
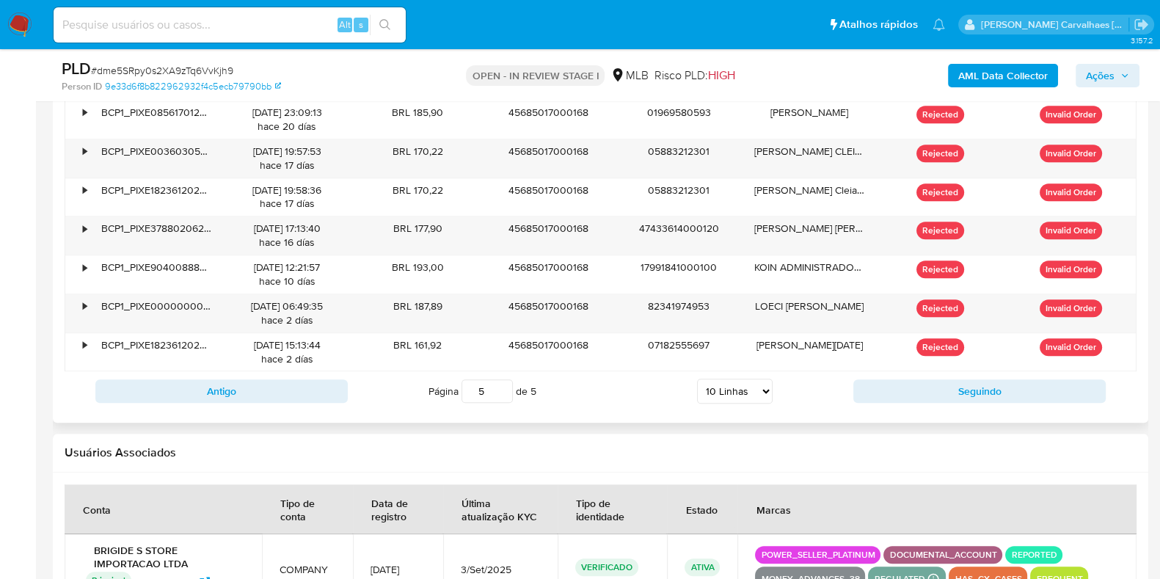
click at [503, 383] on input "5" at bounding box center [487, 390] width 51 height 23
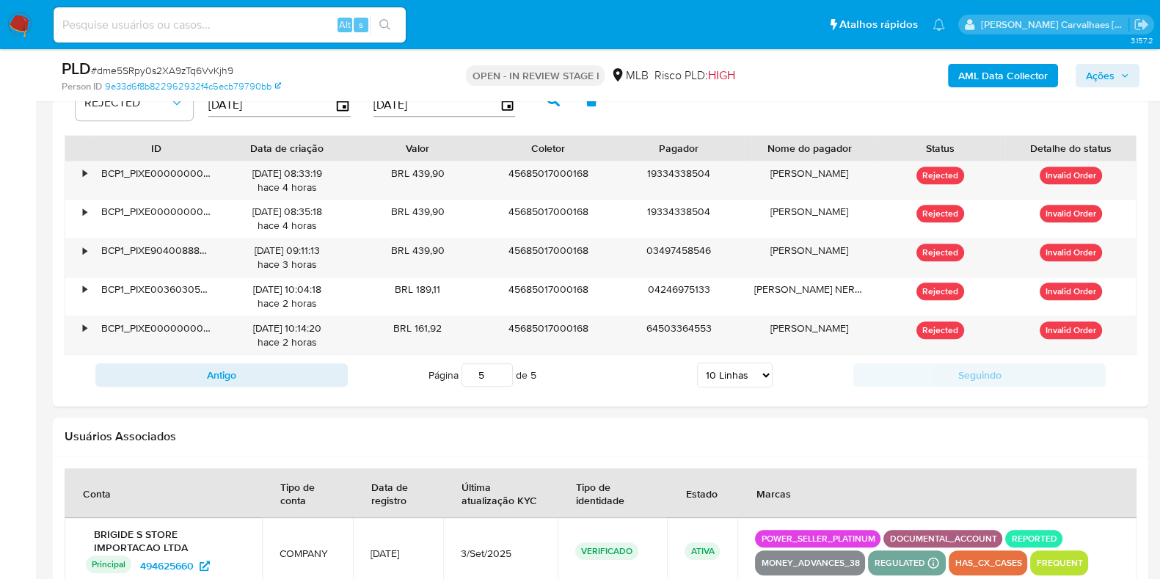
scroll to position [1711, 0]
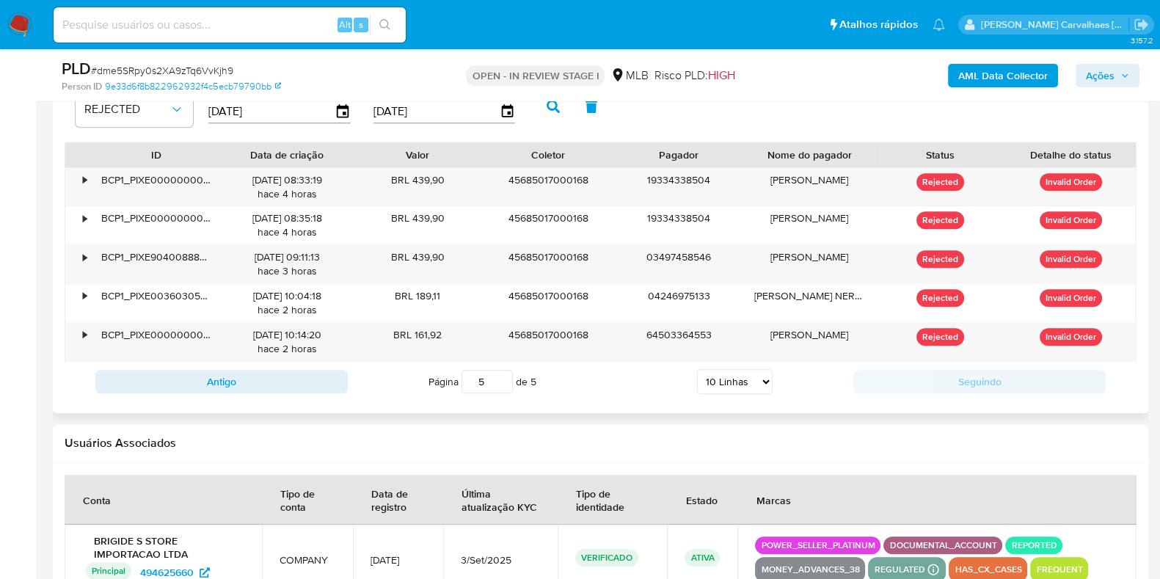
click at [496, 388] on input "5" at bounding box center [487, 381] width 51 height 23
click at [501, 388] on input "5" at bounding box center [487, 381] width 51 height 23
click at [497, 385] on input "4" at bounding box center [487, 381] width 51 height 23
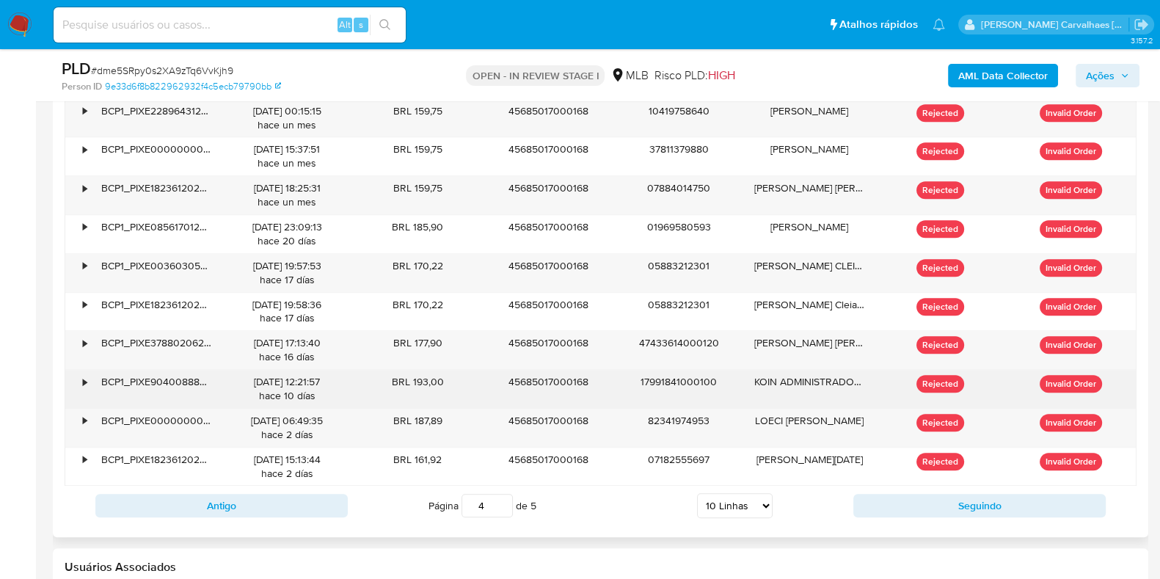
scroll to position [1803, 0]
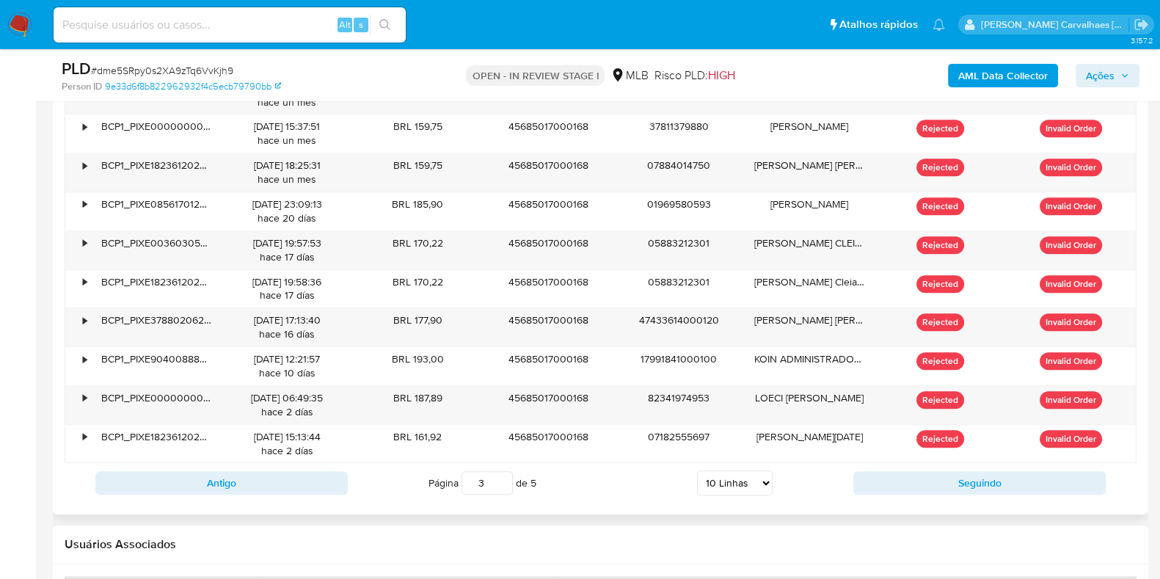
click at [501, 487] on input "3" at bounding box center [487, 482] width 51 height 23
type input "3"
click at [430, 185] on div "BRL 160.000,00" at bounding box center [417, 172] width 131 height 38
drag, startPoint x: 400, startPoint y: 163, endPoint x: 455, endPoint y: 163, distance: 55.0
click at [455, 163] on div "BRL 160.000,00" at bounding box center [417, 172] width 131 height 38
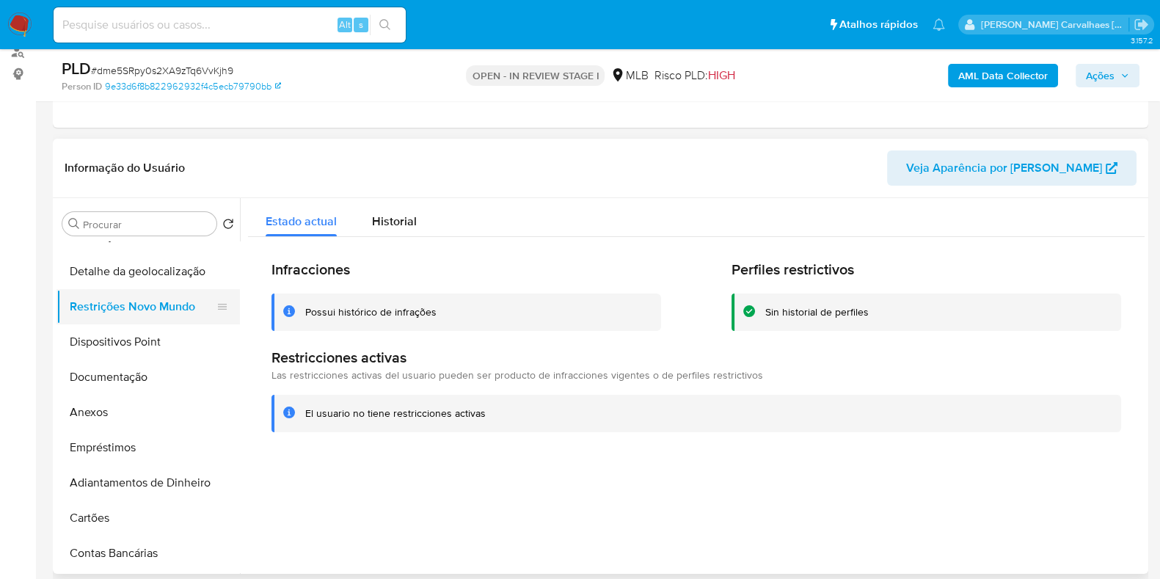
scroll to position [183, 0]
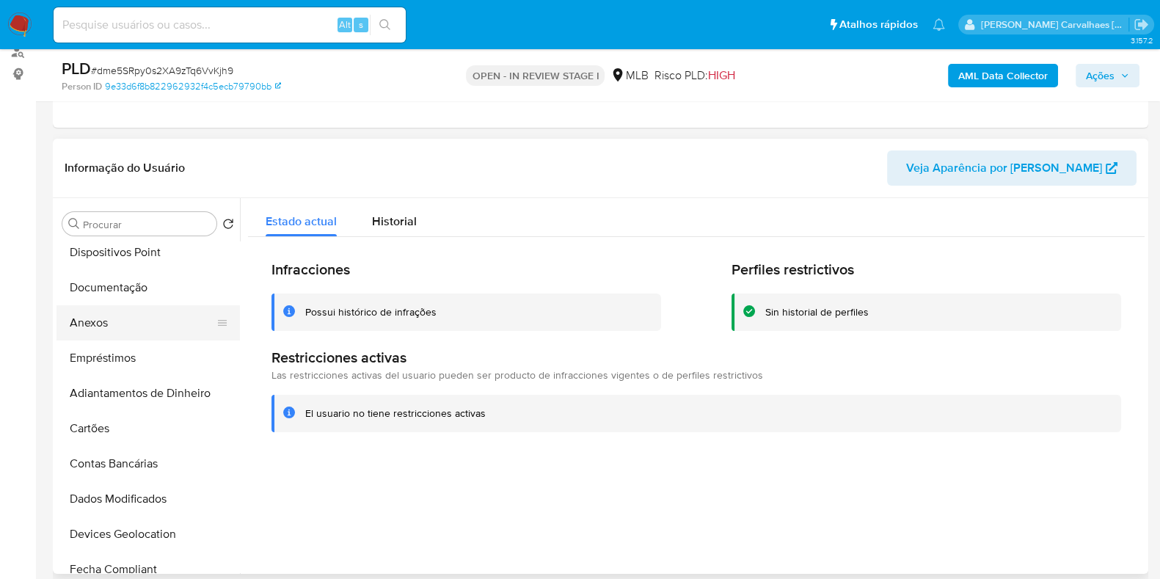
click at [128, 332] on button "Anexos" at bounding box center [143, 322] width 172 height 35
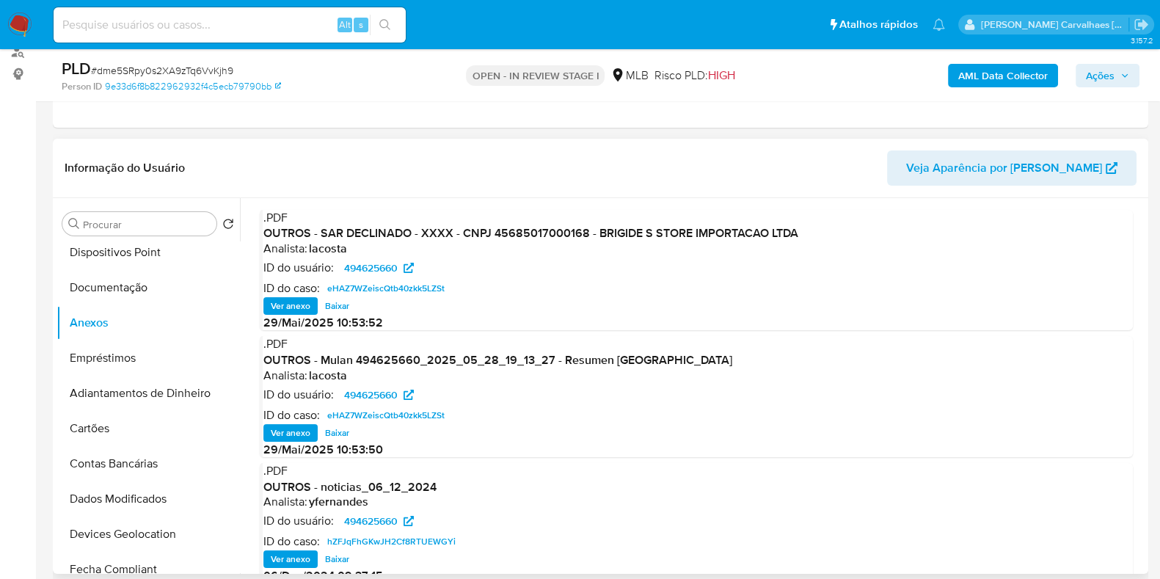
scroll to position [0, 0]
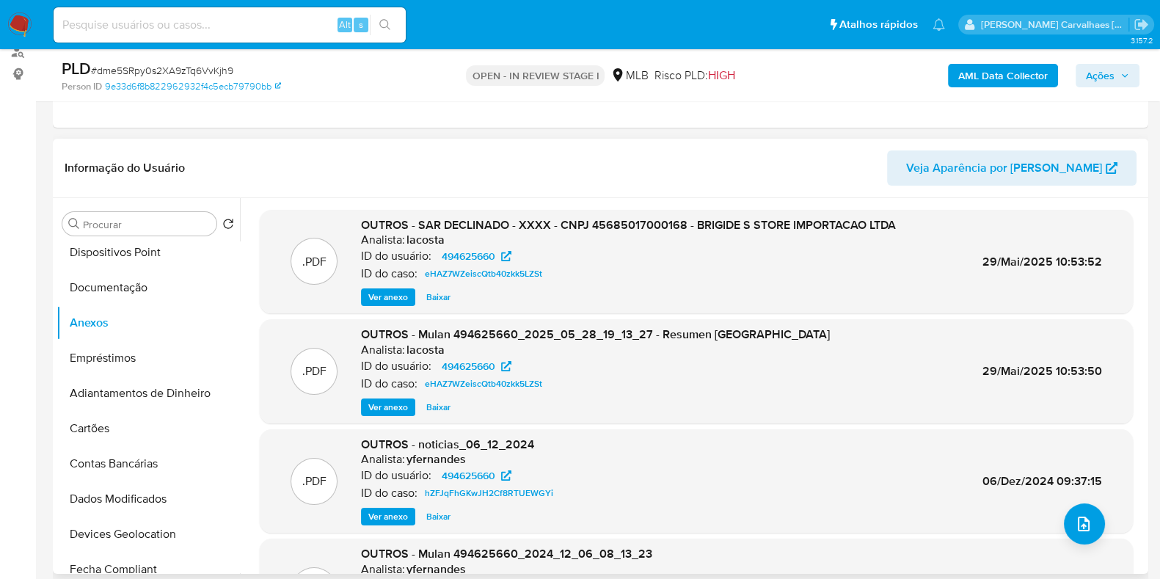
click at [401, 291] on span "Ver anexo" at bounding box center [388, 297] width 40 height 15
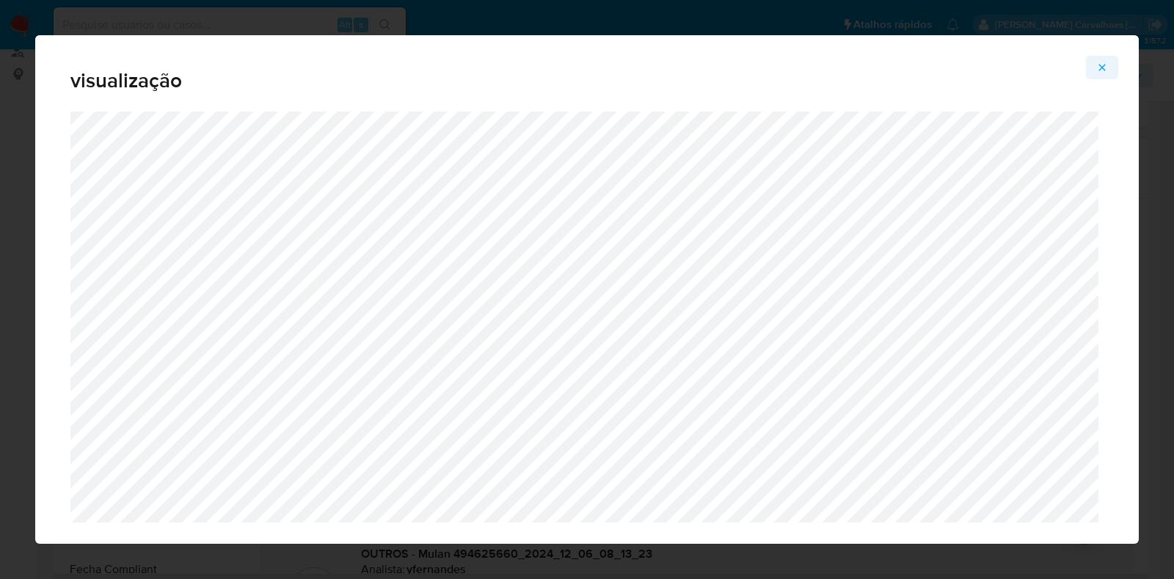
click at [1096, 67] on button "Attachment preview" at bounding box center [1102, 67] width 32 height 23
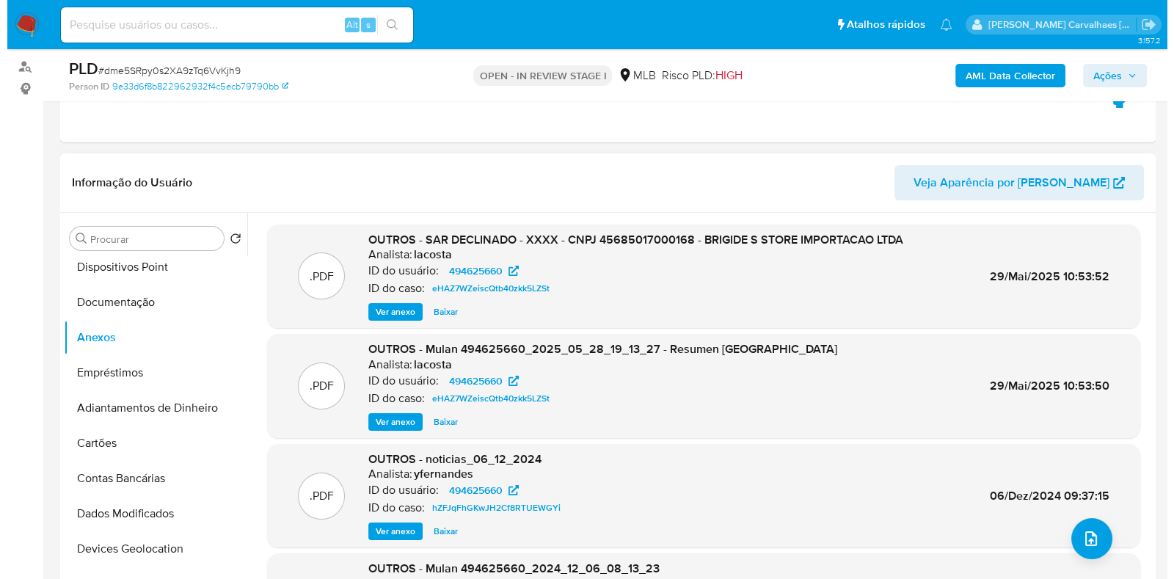
scroll to position [183, 0]
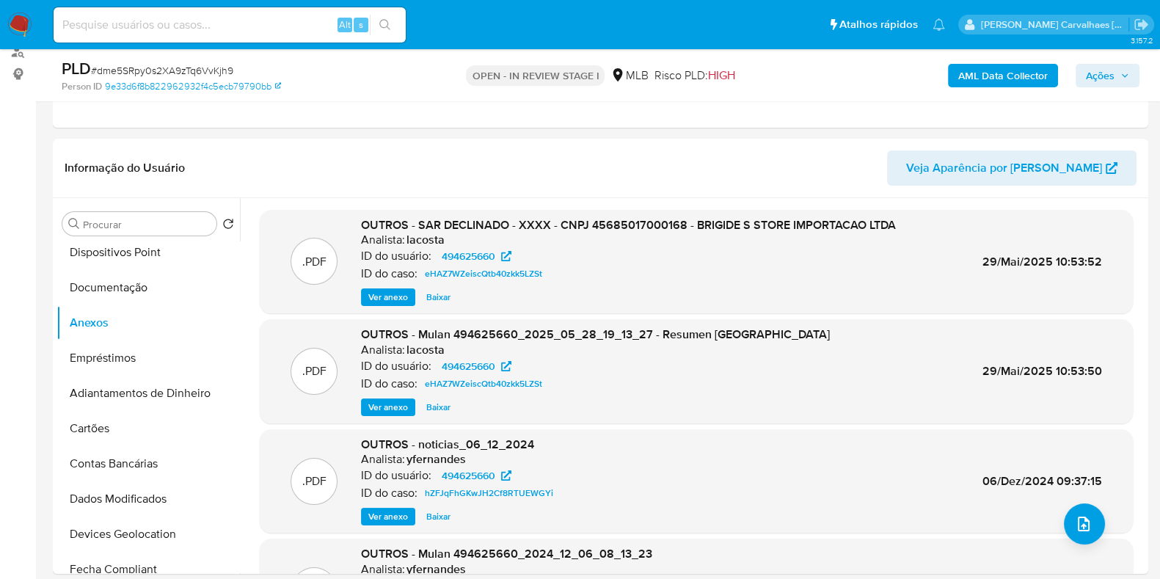
click at [393, 294] on span "Ver anexo" at bounding box center [388, 297] width 40 height 15
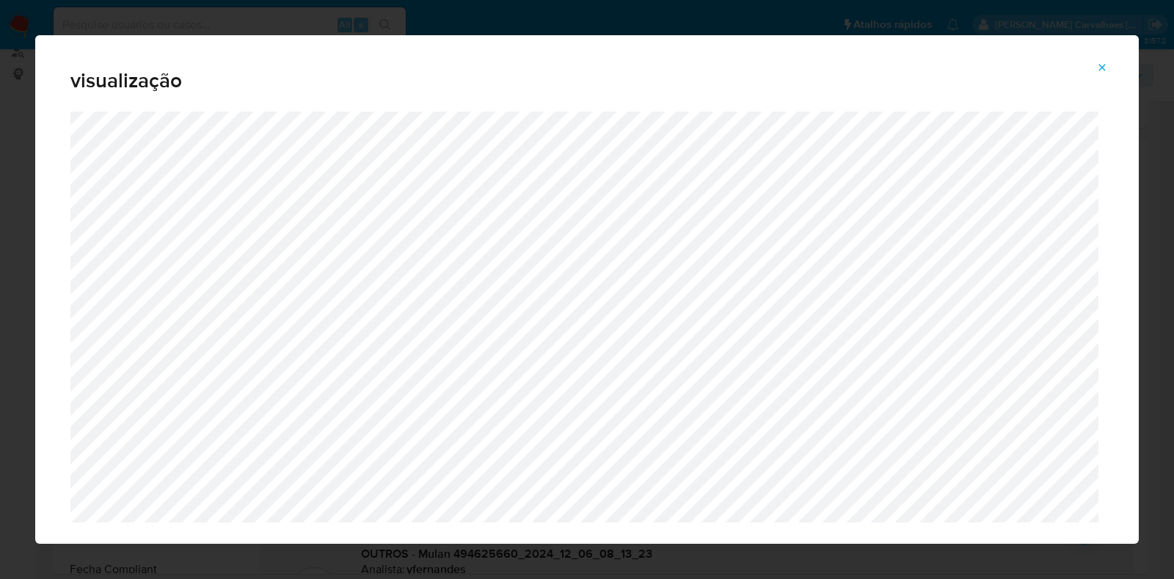
click at [1101, 68] on icon "Attachment preview" at bounding box center [1103, 68] width 12 height 12
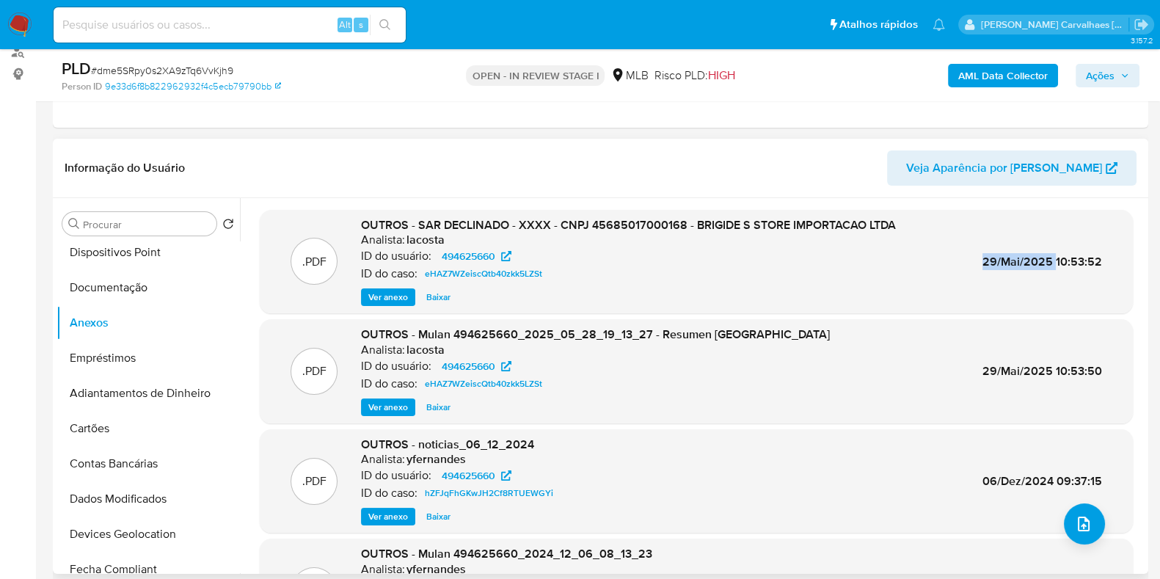
drag, startPoint x: 978, startPoint y: 258, endPoint x: 1052, endPoint y: 266, distance: 73.8
click at [1052, 266] on div ".PDF OUTROS - SAR DECLINADO - XXXX - CNPJ 45685017000168 - BRIGIDE S STORE IMPO…" at bounding box center [696, 262] width 859 height 90
copy span "29/Mai/2025"
click at [1075, 487] on icon "upload-file" at bounding box center [1084, 524] width 18 height 18
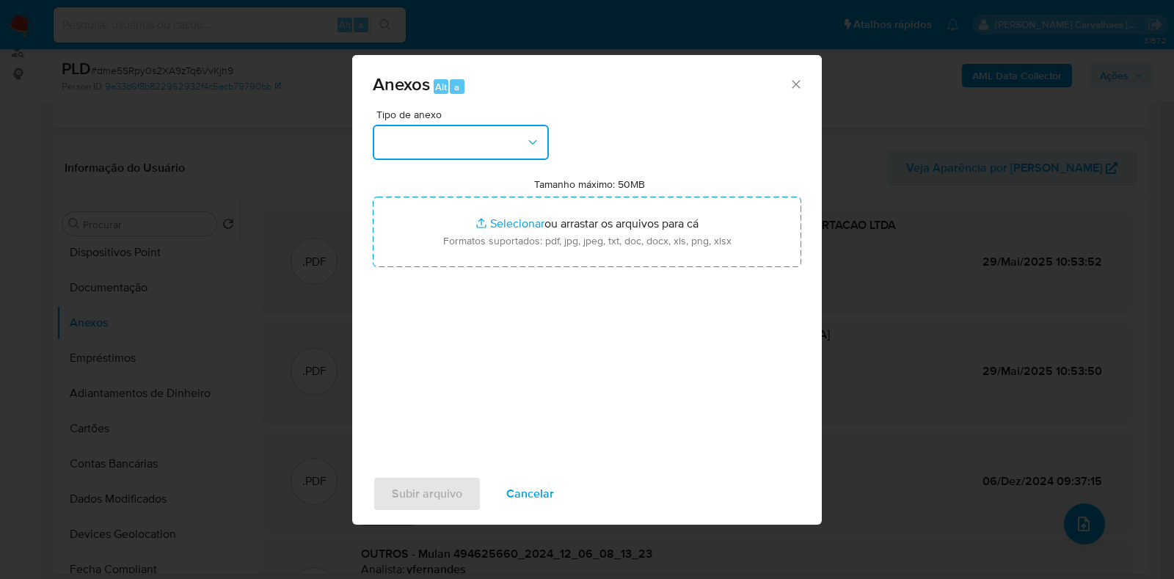
click at [531, 141] on icon "button" at bounding box center [532, 142] width 8 height 4
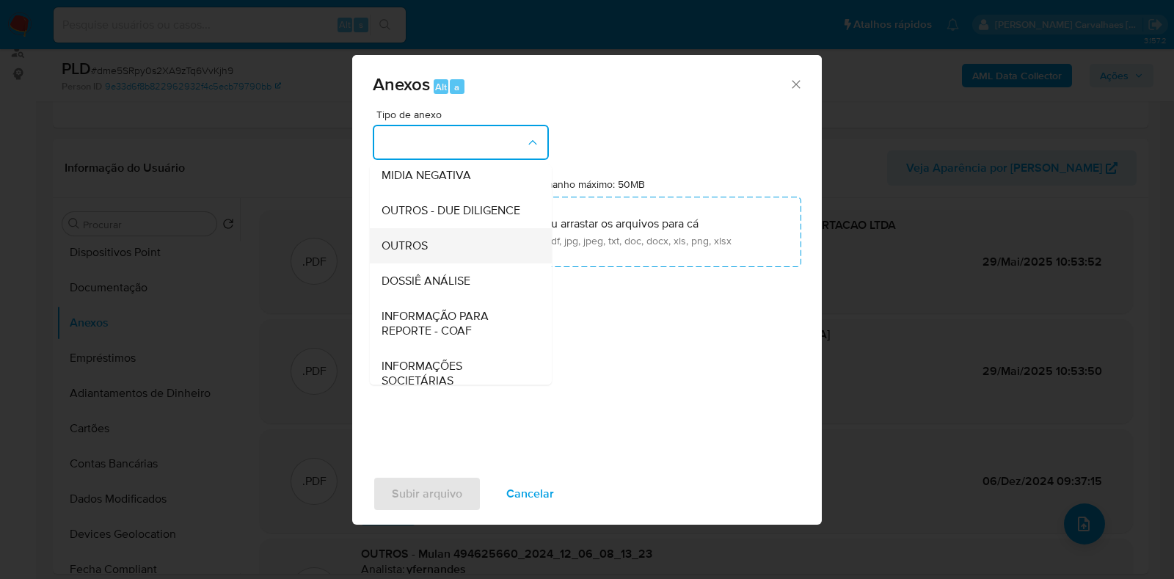
click at [470, 263] on div "OUTROS" at bounding box center [457, 245] width 150 height 35
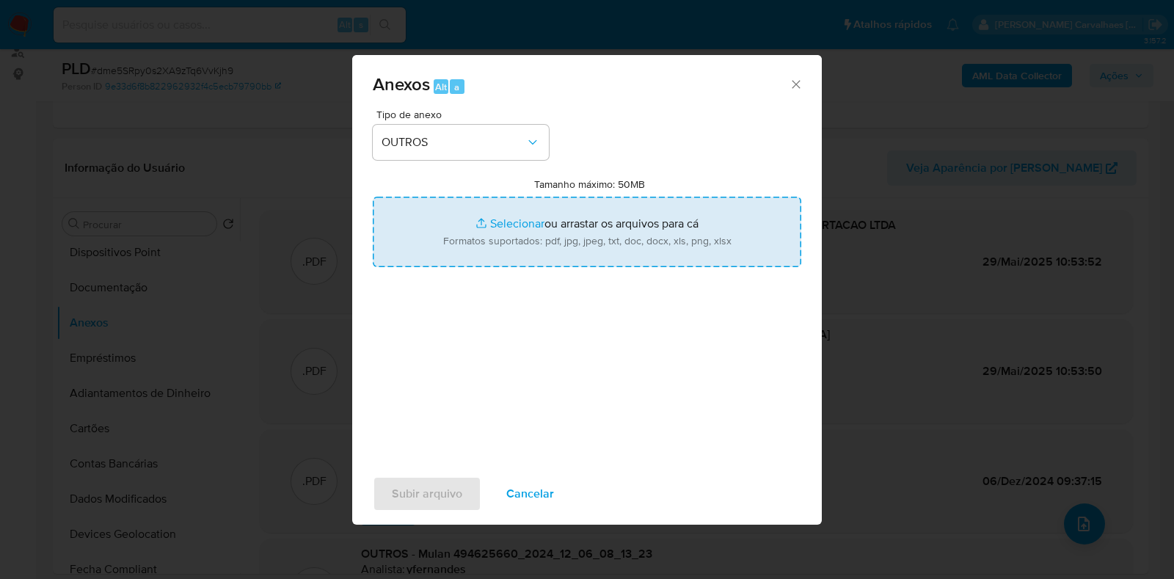
click at [514, 229] on input "Tamanho máximo: 50MB Selecionar arquivos" at bounding box center [587, 232] width 429 height 70
type input "C:\fakepath\Mulan BRIGIDE S STORE IMPORTACAO LTDA 494625660_2025_09_02_21_35_40…"
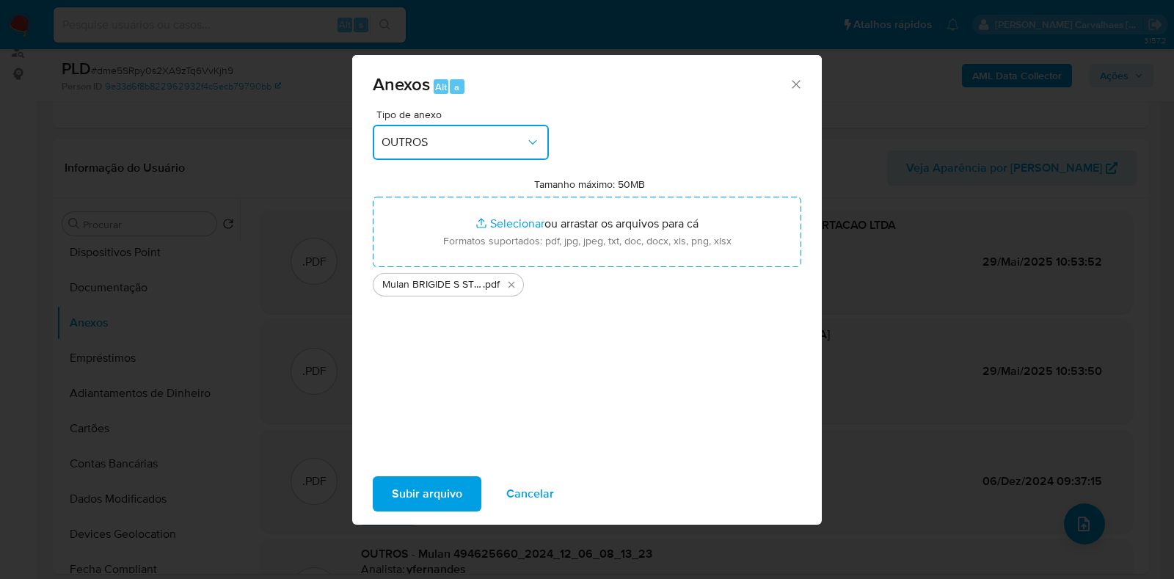
click at [537, 138] on icon "button" at bounding box center [533, 142] width 15 height 15
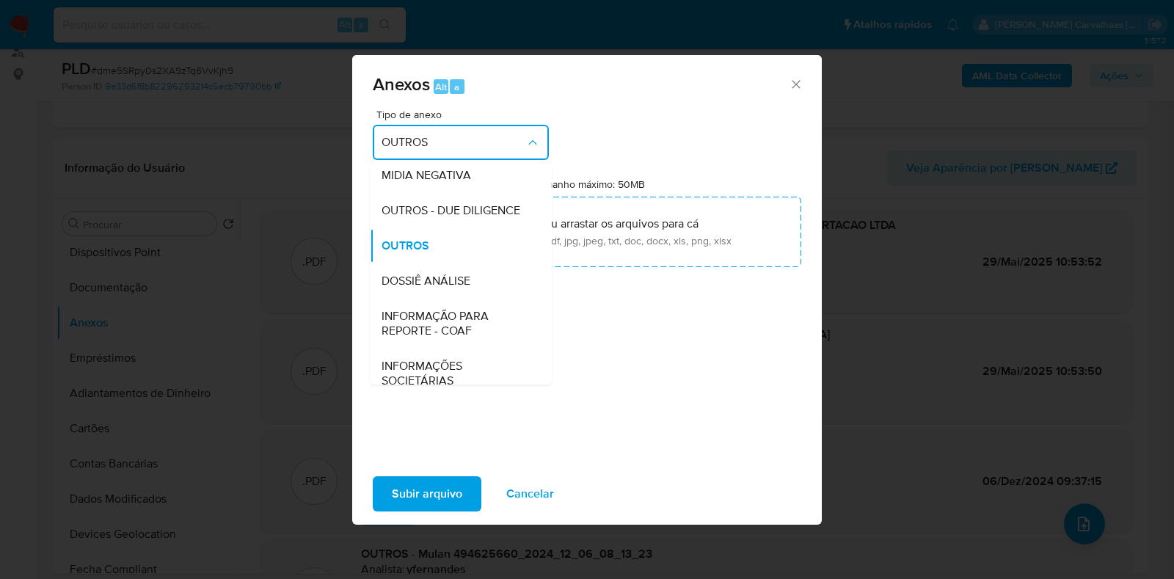
click at [537, 138] on icon "button" at bounding box center [533, 142] width 15 height 15
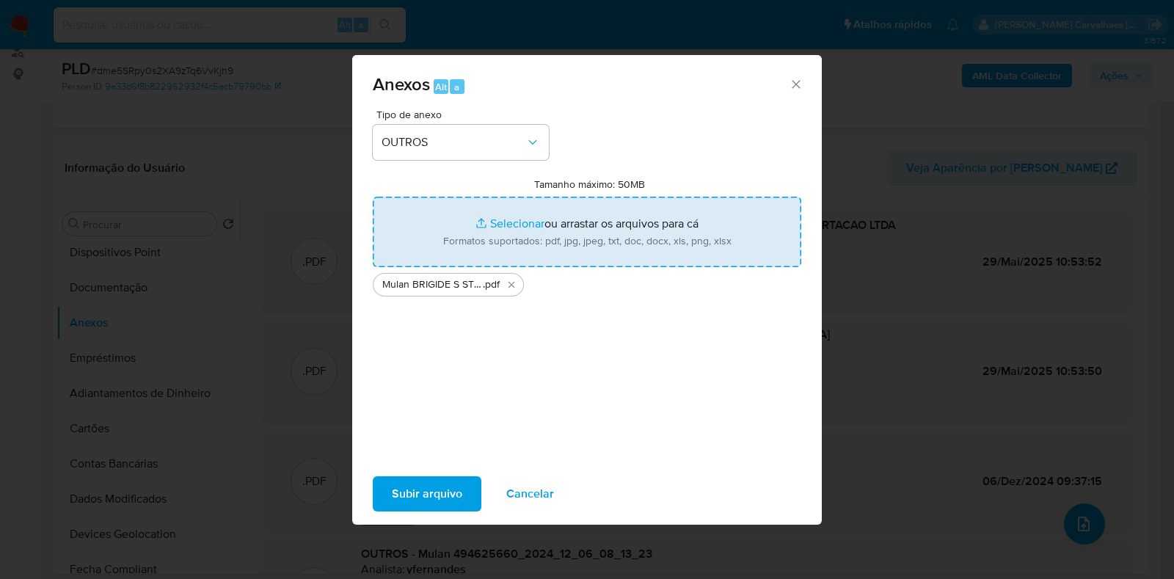
click at [526, 219] on input "Tamanho máximo: 50MB Selecionar arquivos" at bounding box center [587, 232] width 429 height 70
type input "C:\fakepath\SAR - xxxxx- CNPJ 45685017000168 - BRIGIDE S STORE IMPORTACAO LTDA …"
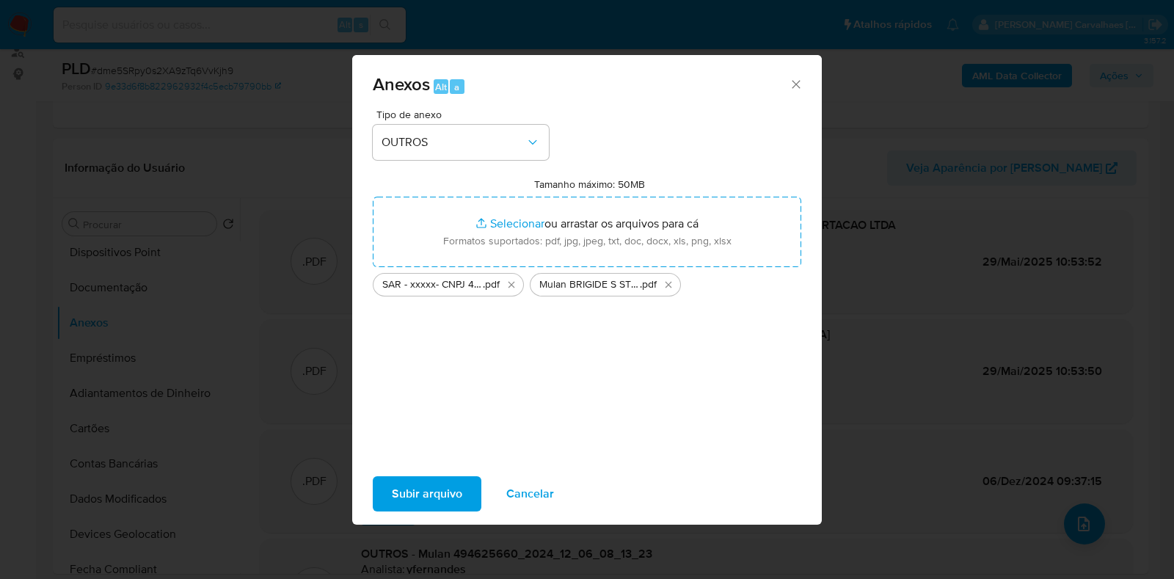
click at [453, 487] on span "Subir arquivo" at bounding box center [427, 494] width 70 height 32
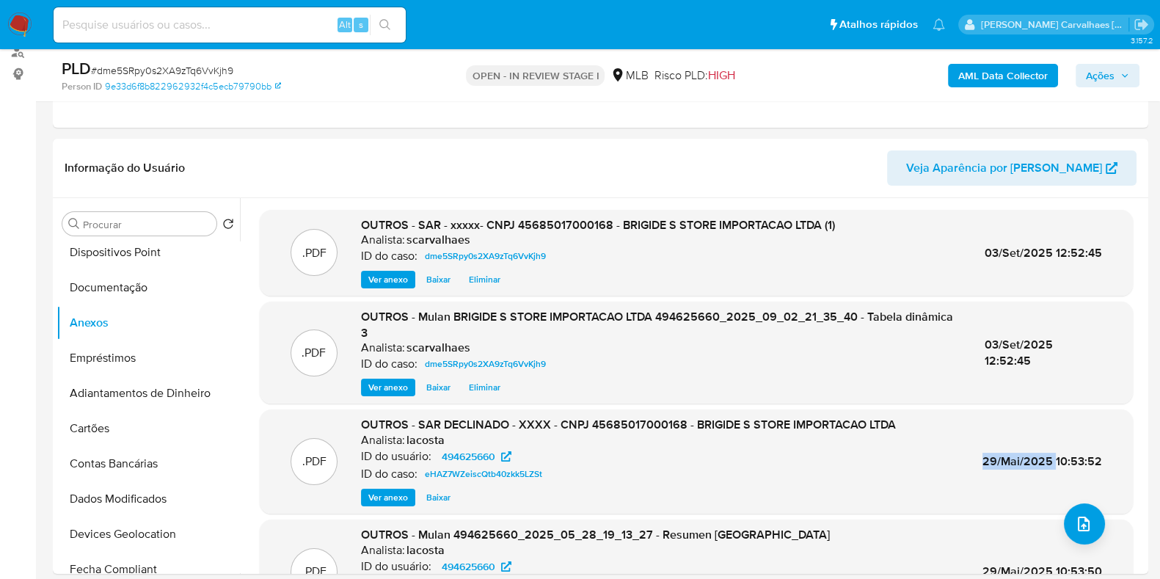
click at [1094, 81] on span "Ações" at bounding box center [1100, 75] width 29 height 23
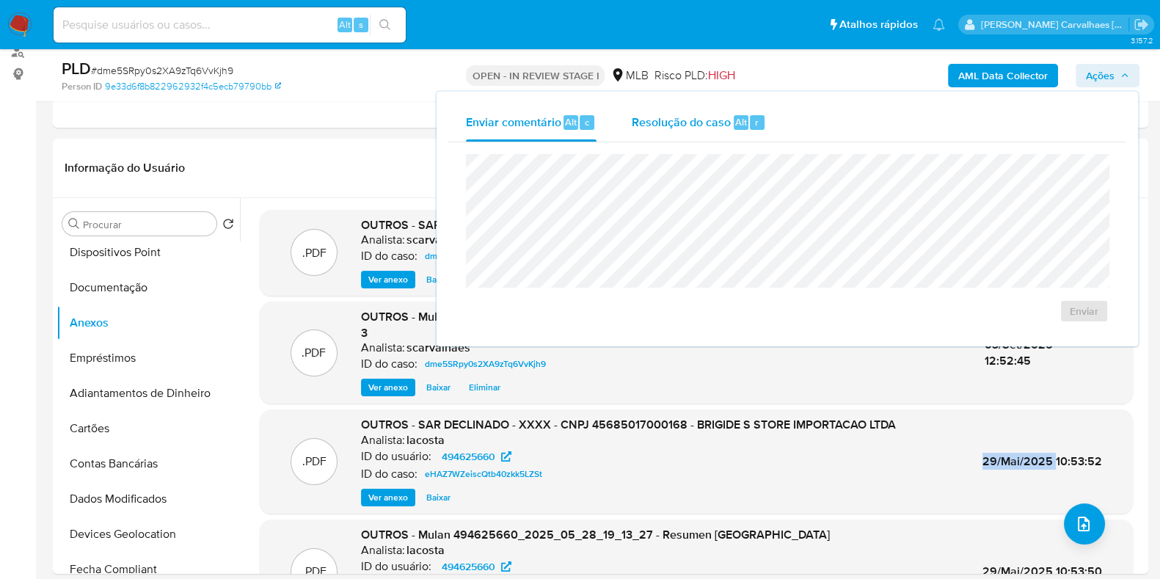
click at [686, 113] on span "Resolução do caso" at bounding box center [681, 121] width 99 height 17
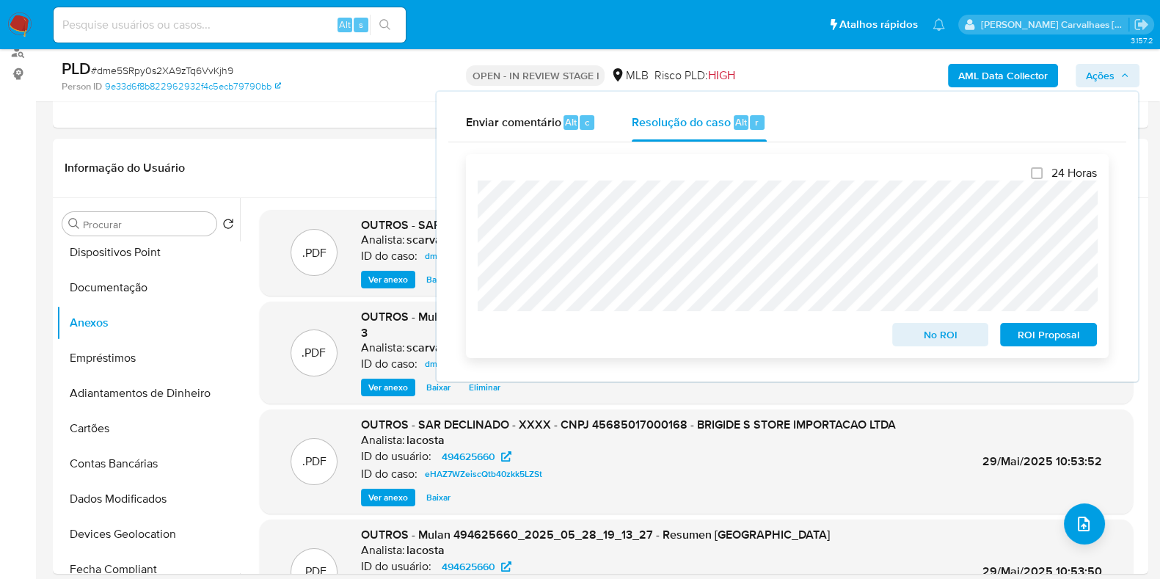
click at [1069, 334] on span "ROI Proposal" at bounding box center [1049, 334] width 76 height 21
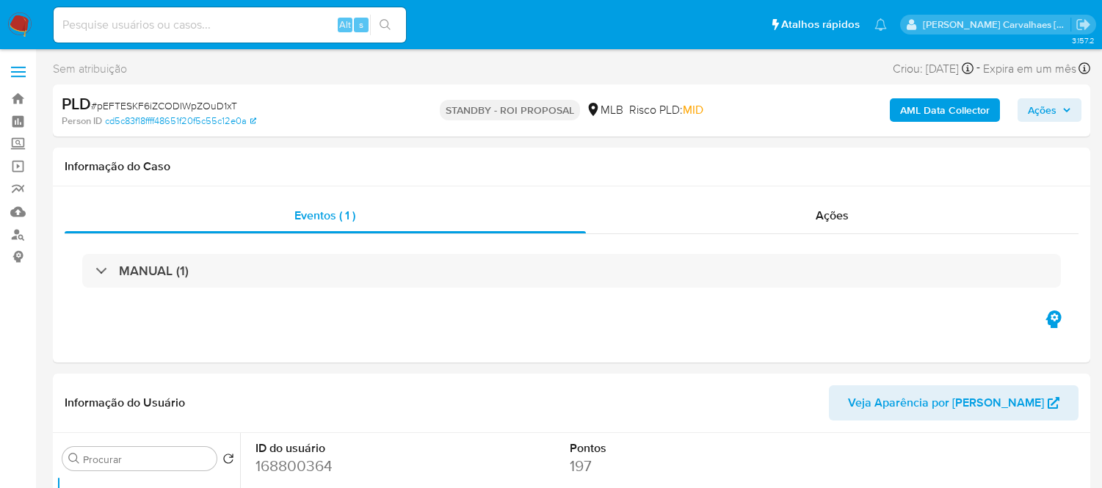
select select "10"
click at [19, 24] on img at bounding box center [19, 24] width 25 height 25
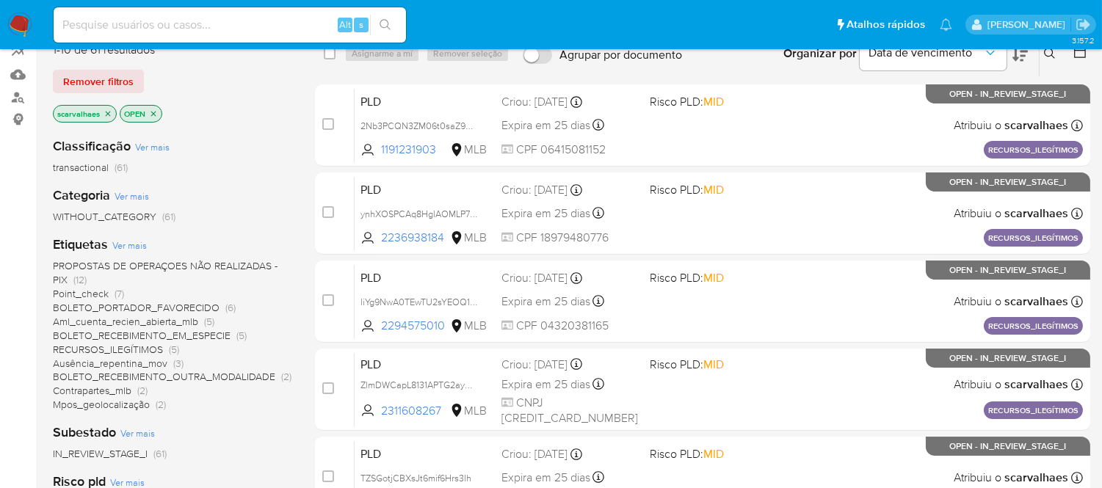
scroll to position [163, 0]
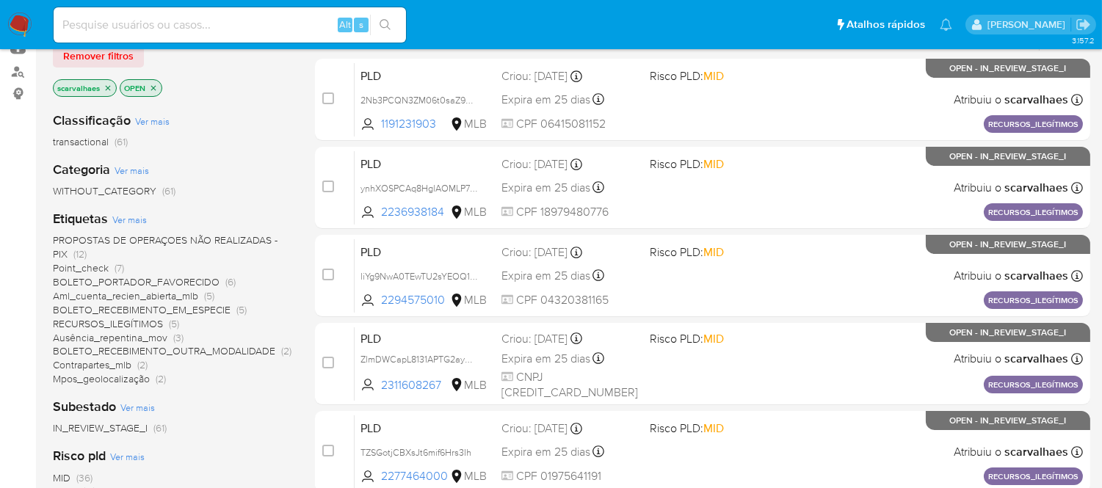
click at [194, 310] on span "BOLETO_RECEBIMENTO_EM_ESPECIE" at bounding box center [142, 309] width 178 height 15
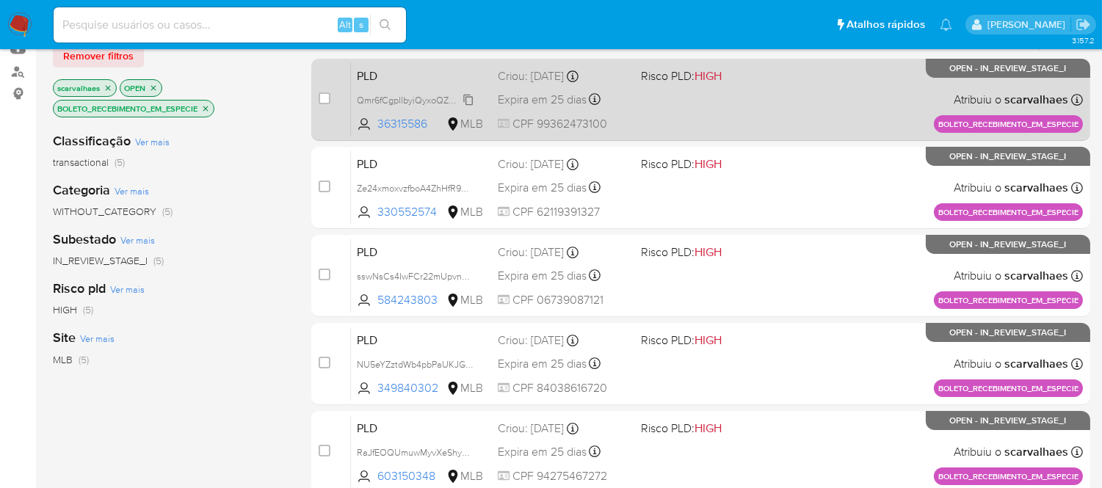
click at [431, 106] on span "Qmr6fCgpllbyiQyxoQZmLMRK" at bounding box center [418, 99] width 123 height 16
click at [750, 110] on div "PLD Qmr6fCgpllbyiQyxoQZmLMRK Copiado Copiado 36315586 MLB Risco PLD: HIGH Criou…" at bounding box center [717, 99] width 732 height 74
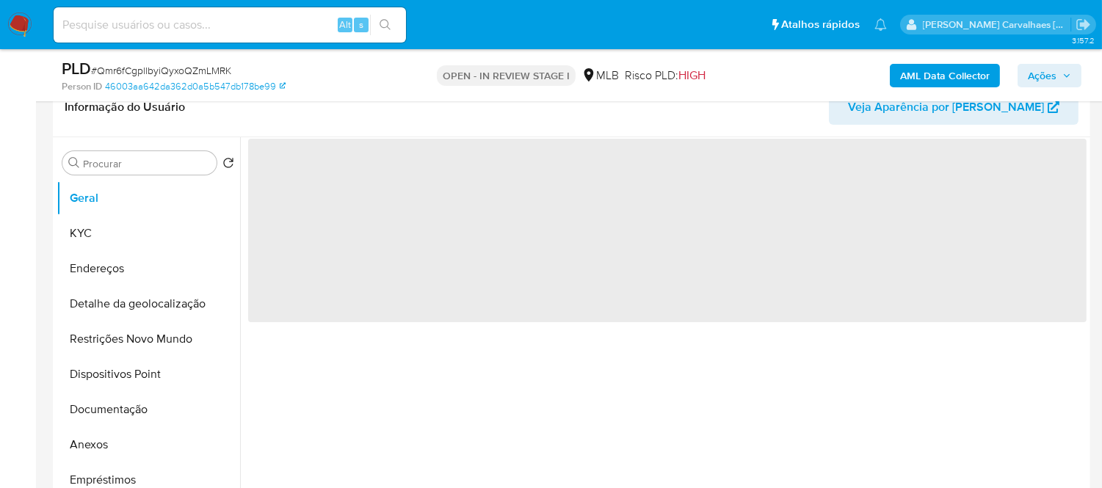
scroll to position [244, 0]
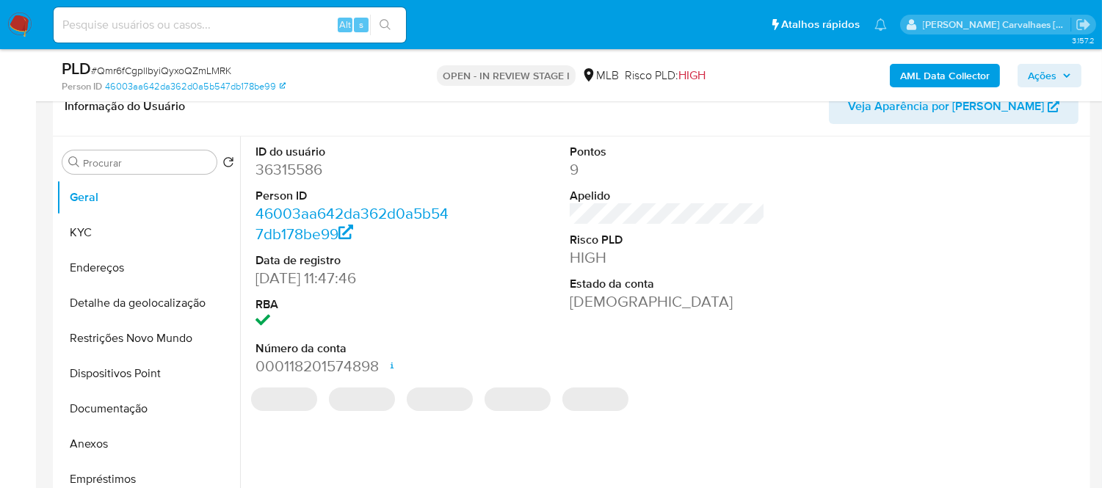
select select "10"
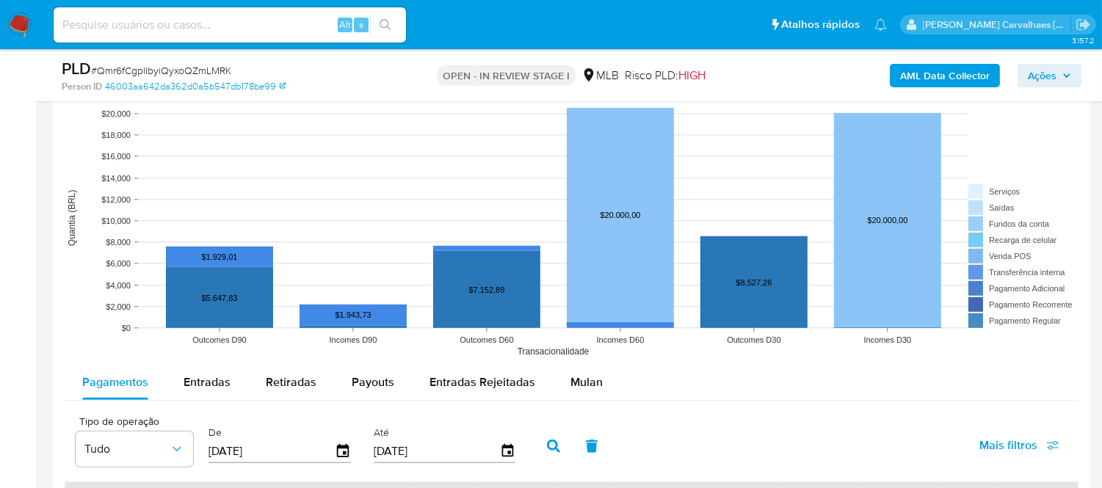
scroll to position [1631, 0]
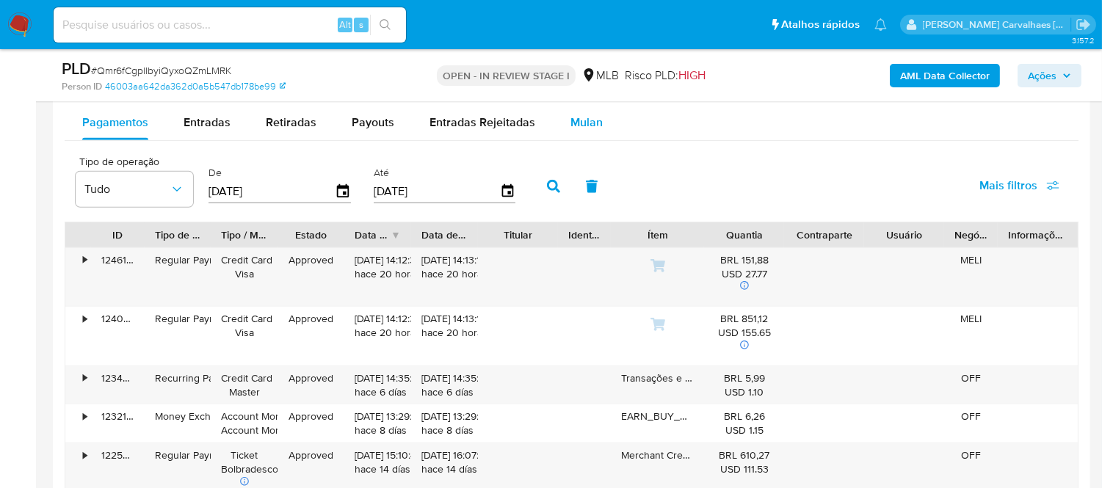
click at [584, 119] on span "Mulan" at bounding box center [586, 122] width 32 height 17
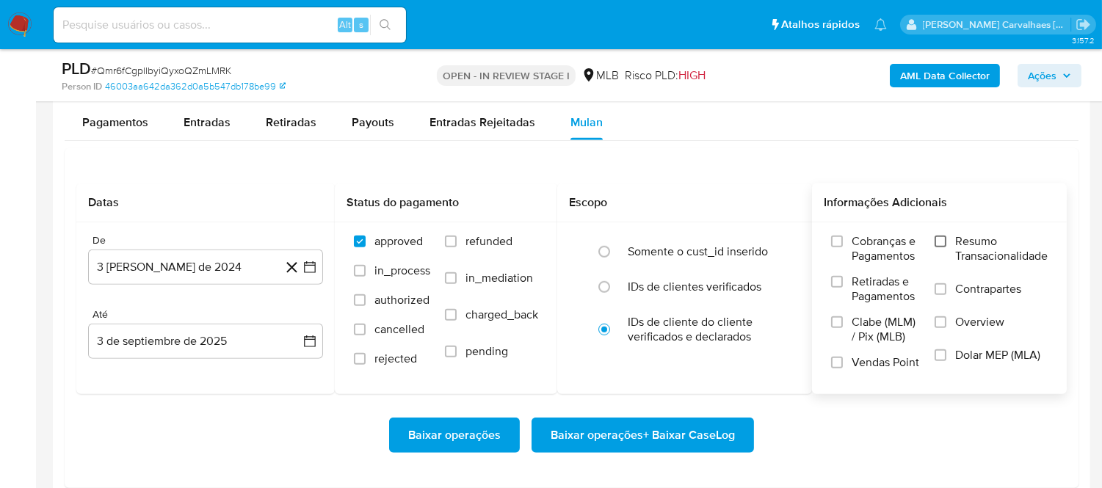
click at [939, 241] on input "Resumo Transacionalidade" at bounding box center [940, 242] width 12 height 12
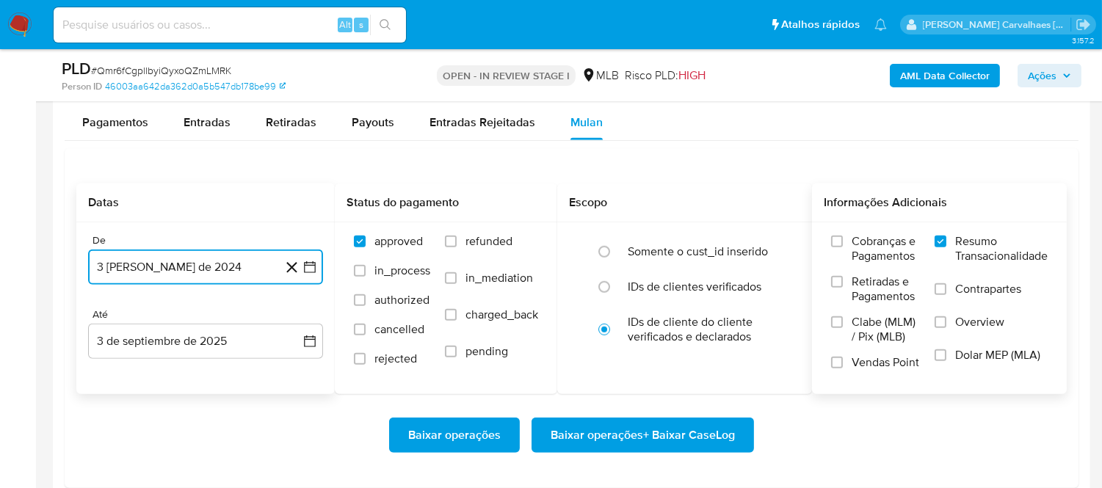
click at [310, 264] on icon "button" at bounding box center [310, 267] width 12 height 12
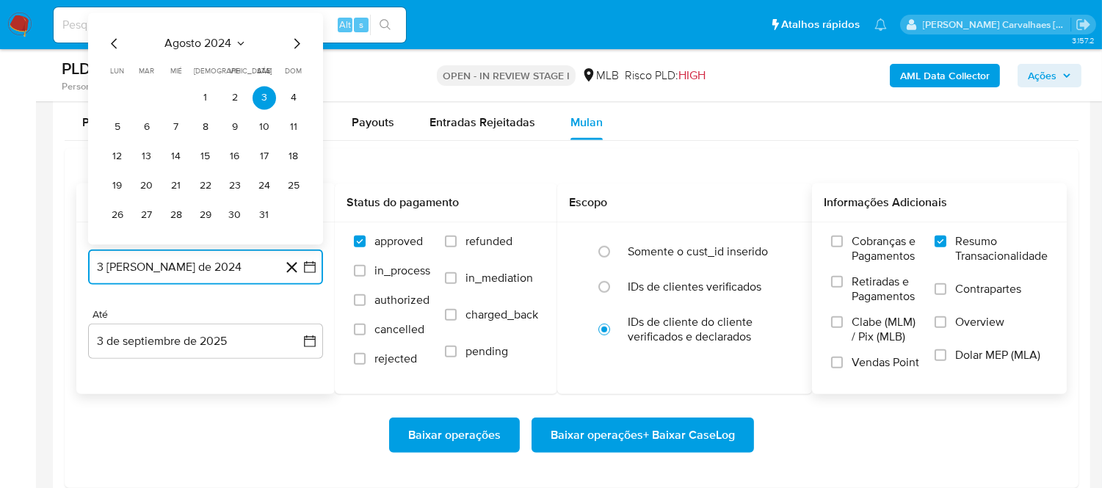
click at [294, 47] on icon "Mes siguiente" at bounding box center [297, 43] width 18 height 18
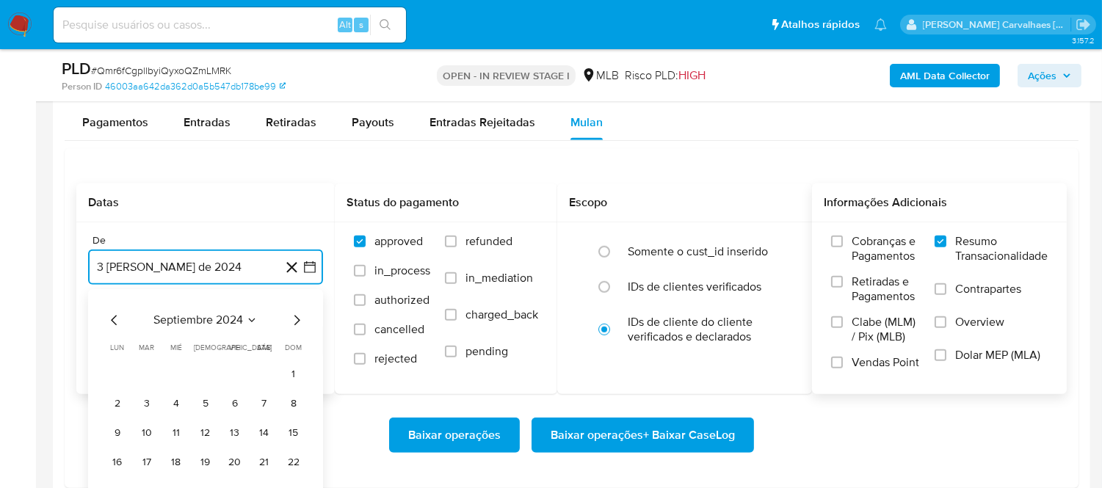
click at [296, 323] on icon "Mes siguiente" at bounding box center [297, 320] width 18 height 18
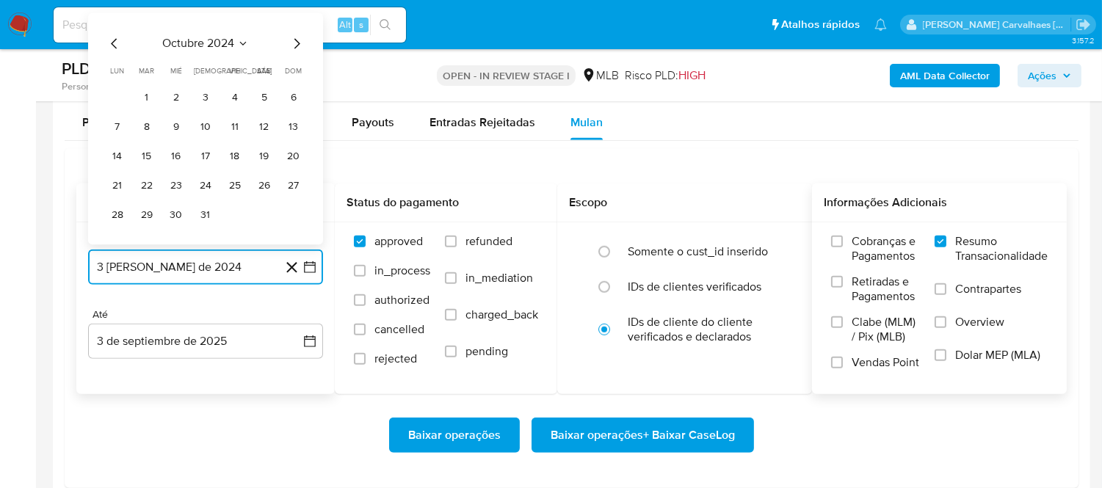
click at [296, 45] on icon "Mes siguiente" at bounding box center [297, 43] width 18 height 18
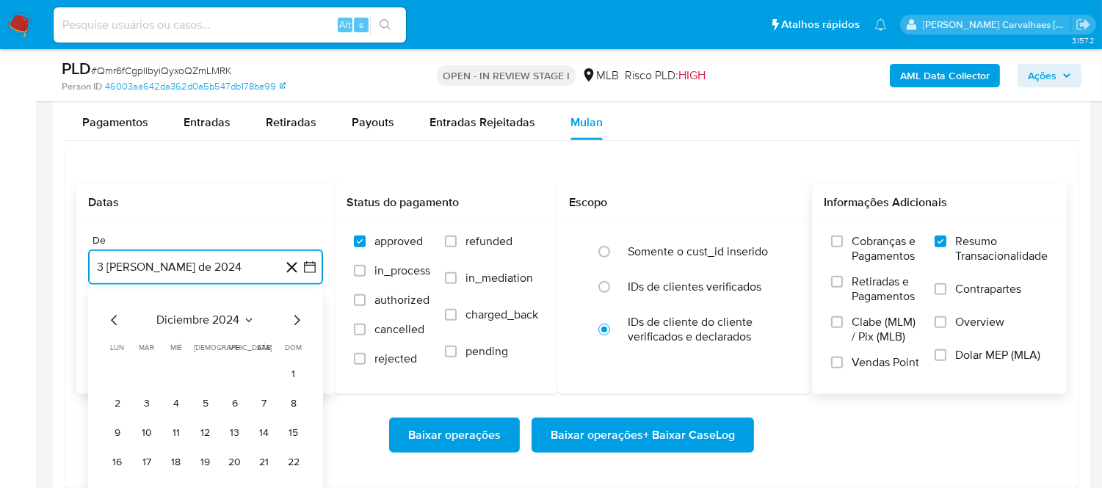
click at [291, 323] on icon "Mes siguiente" at bounding box center [297, 320] width 18 height 18
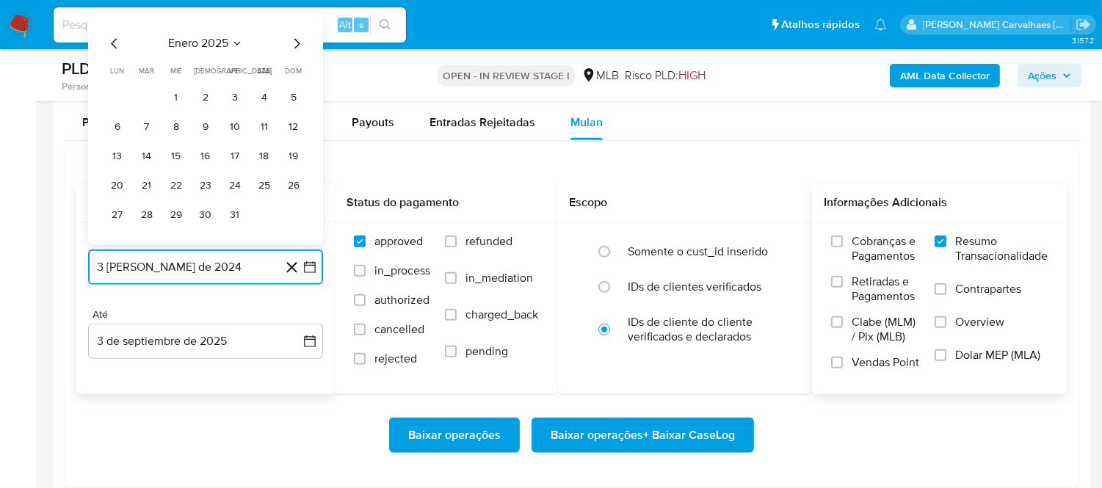
click at [298, 38] on icon "Mes siguiente" at bounding box center [297, 43] width 18 height 18
click at [298, 41] on icon "Mes siguiente" at bounding box center [297, 43] width 18 height 18
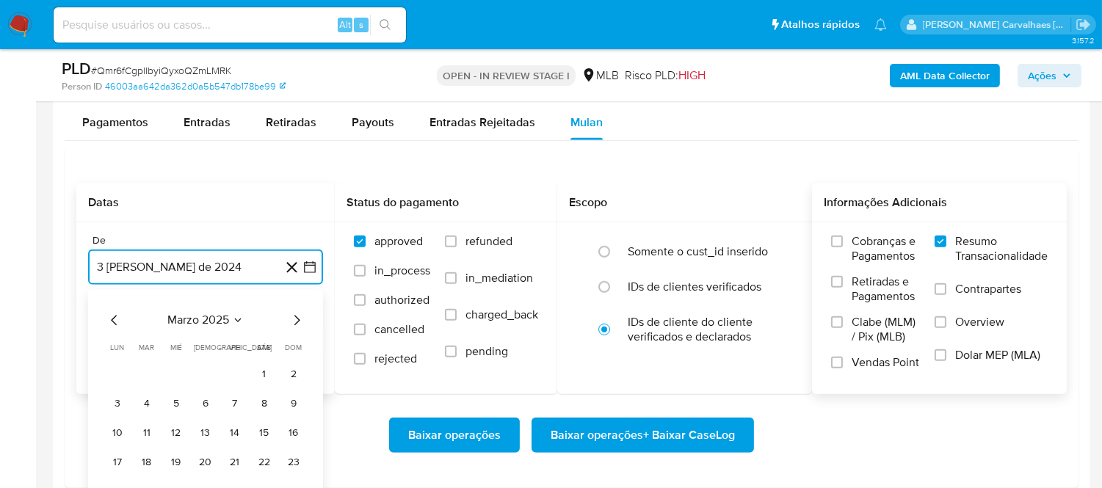
click at [297, 321] on icon "Mes siguiente" at bounding box center [297, 320] width 18 height 18
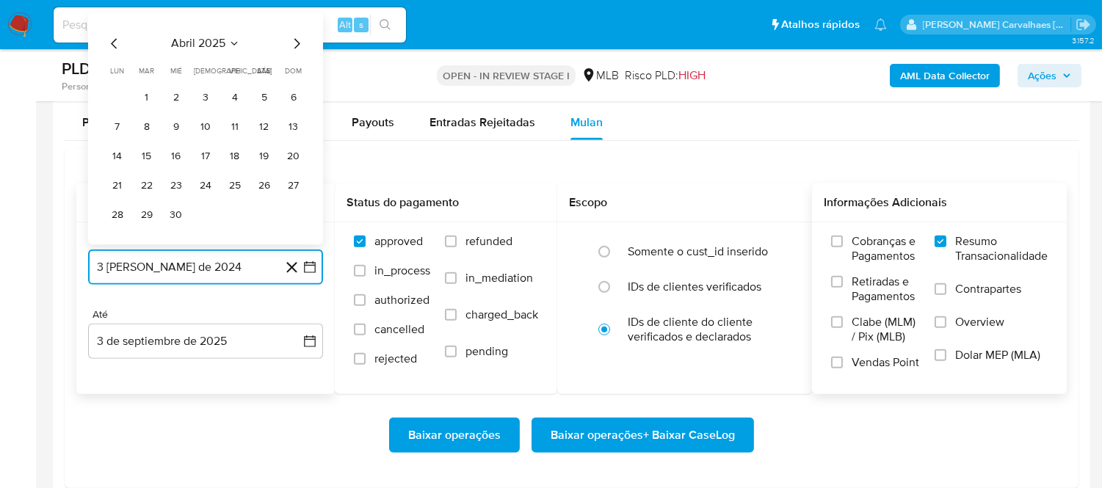
click at [291, 45] on icon "Mes siguiente" at bounding box center [297, 43] width 18 height 18
click at [294, 46] on icon "Mes siguiente" at bounding box center [297, 43] width 18 height 18
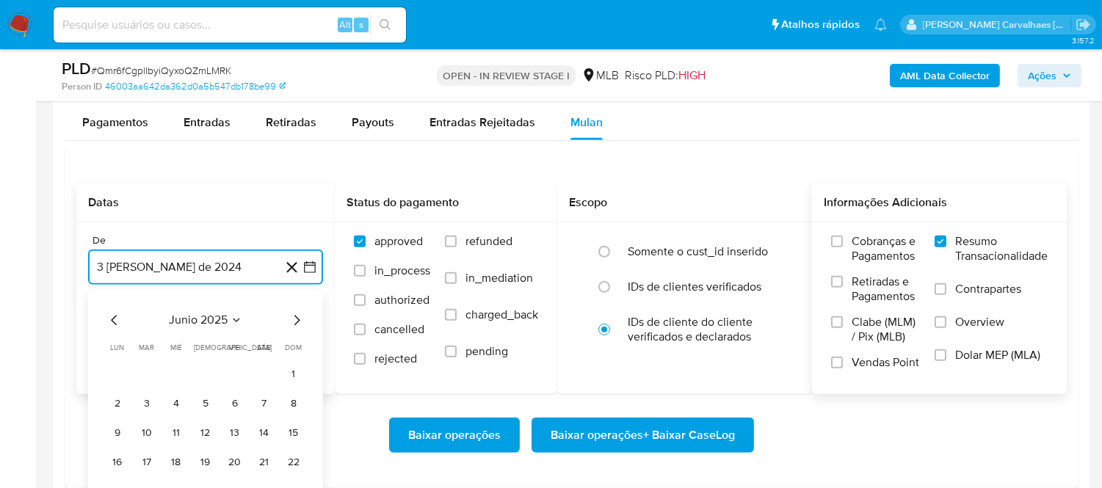
click at [296, 324] on icon "Mes siguiente" at bounding box center [297, 320] width 18 height 18
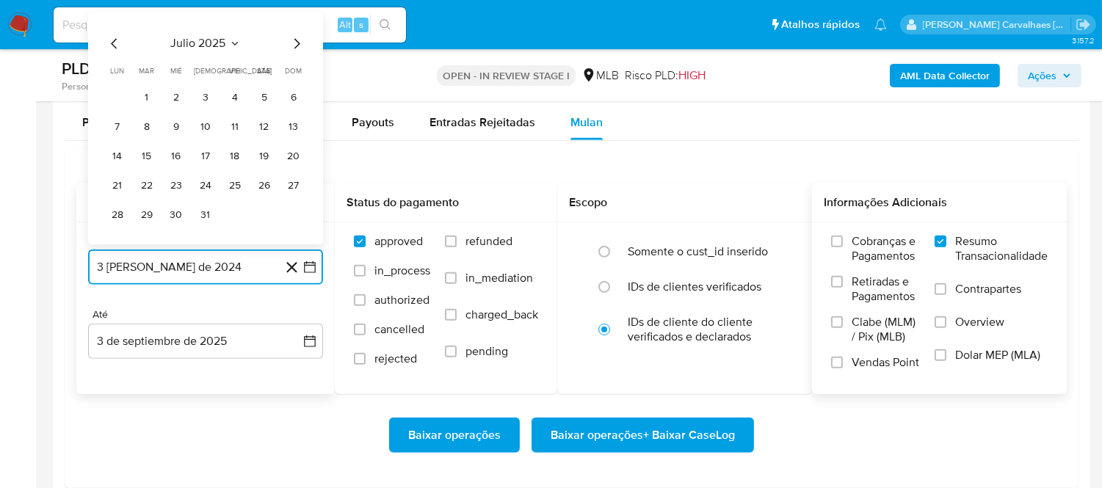
click at [297, 44] on icon "Mes siguiente" at bounding box center [297, 43] width 18 height 18
click at [109, 42] on icon "Mes anterior" at bounding box center [115, 43] width 18 height 18
click at [112, 45] on icon "Mes anterior" at bounding box center [115, 43] width 18 height 18
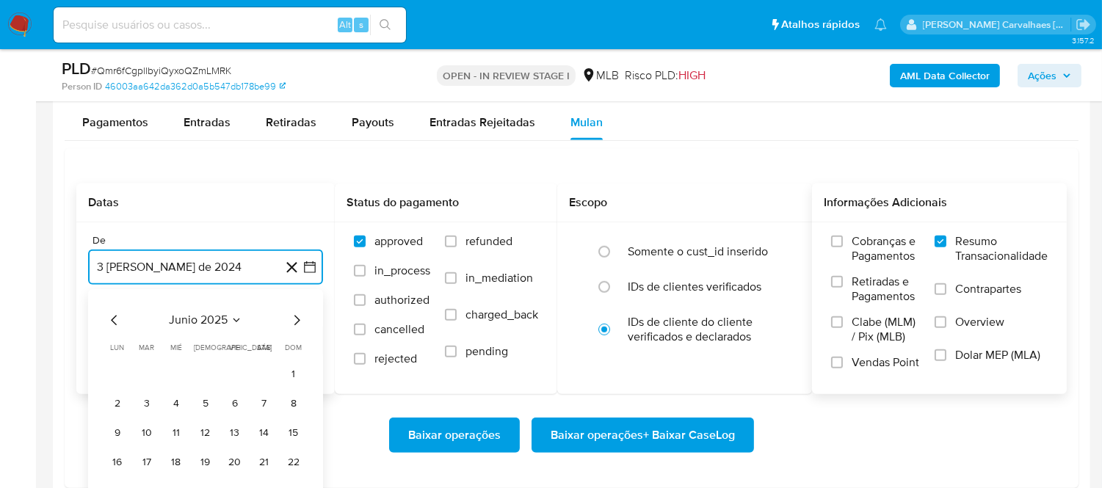
click at [295, 317] on icon "Mes siguiente" at bounding box center [297, 320] width 6 height 10
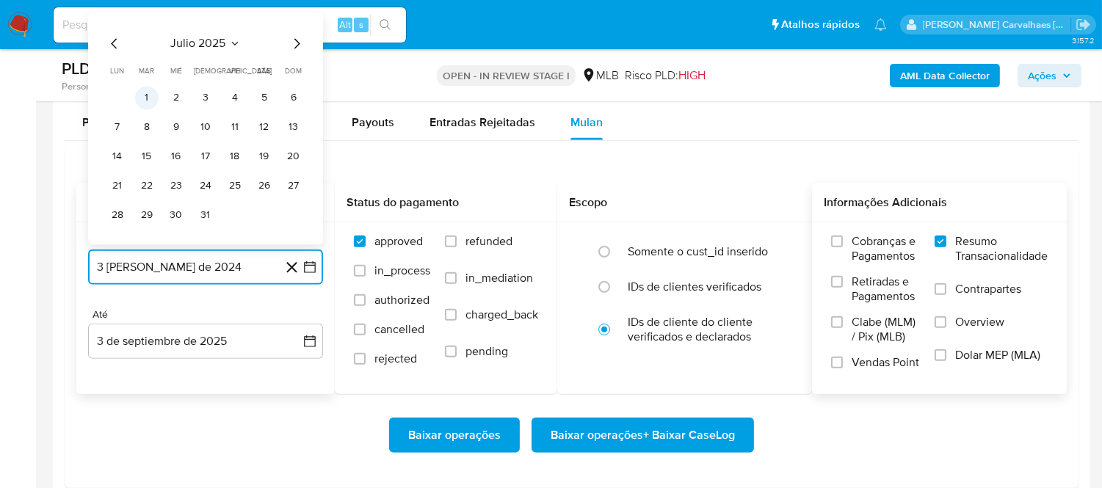
click at [148, 100] on button "1" at bounding box center [146, 97] width 23 height 23
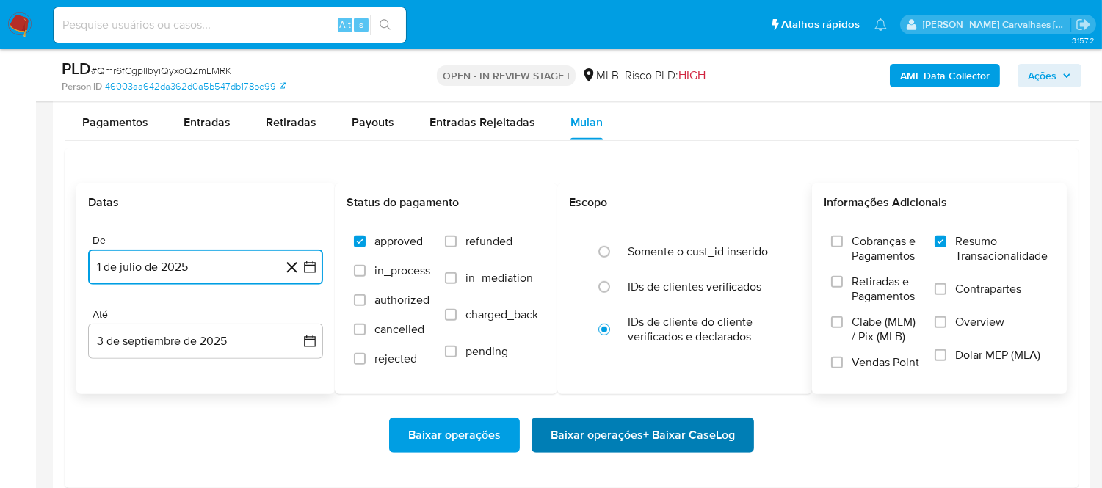
click at [611, 435] on span "Baixar operações + Baixar CaseLog" at bounding box center [642, 435] width 184 height 32
click at [657, 427] on span "Baixar operações + Baixar CaseLog" at bounding box center [642, 435] width 184 height 32
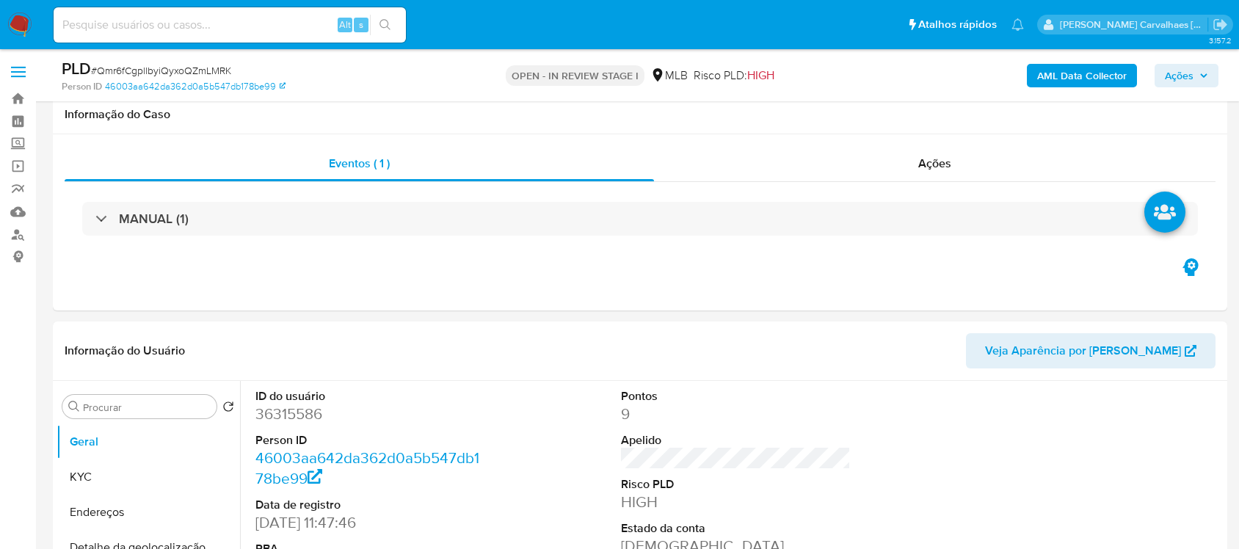
scroll to position [1631, 0]
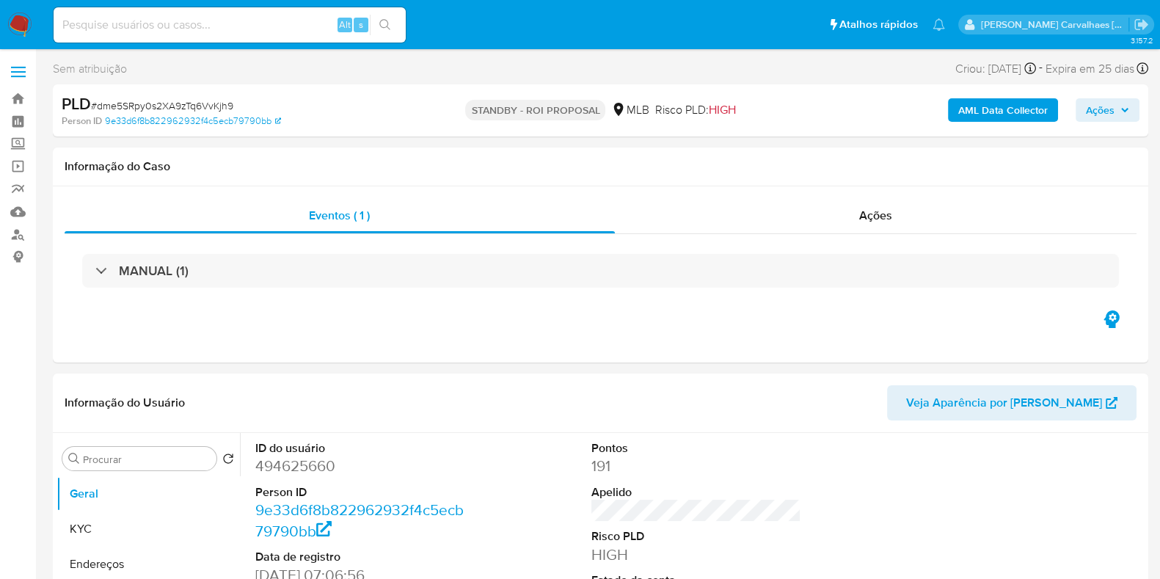
select select "10"
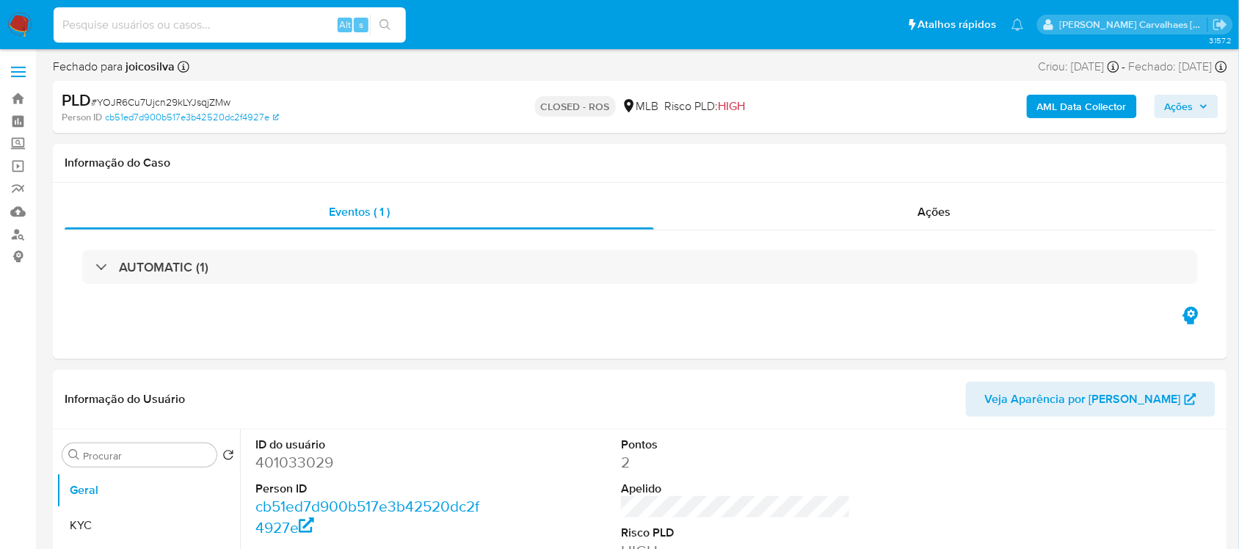
paste input "WZ0QNw1az26RIvm1L6rnEkoi"
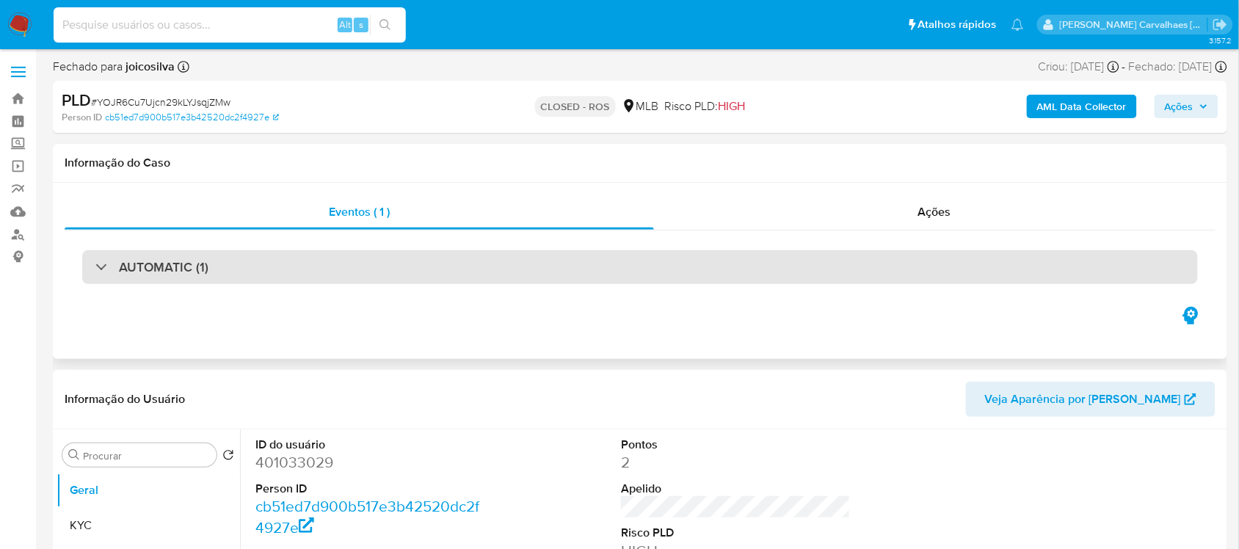
type input "WZ0QNw1az26RIvm1L6rnEkoi"
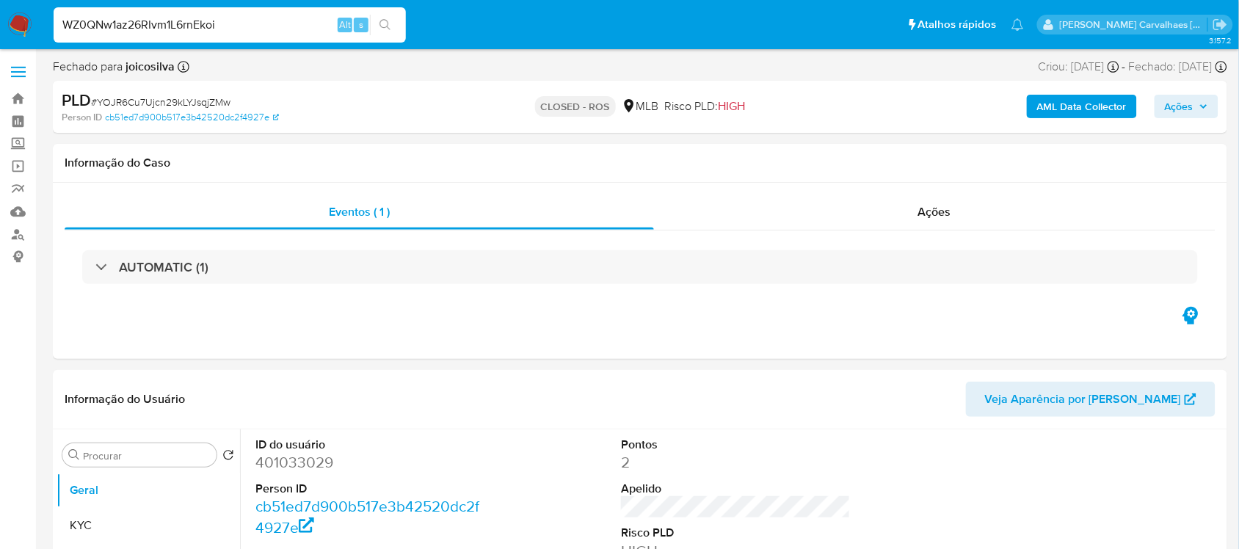
select select "10"
type input "WZ0QNw1az26RIvm1L6rnEkoi"
click at [380, 33] on button "search-icon" at bounding box center [385, 25] width 30 height 21
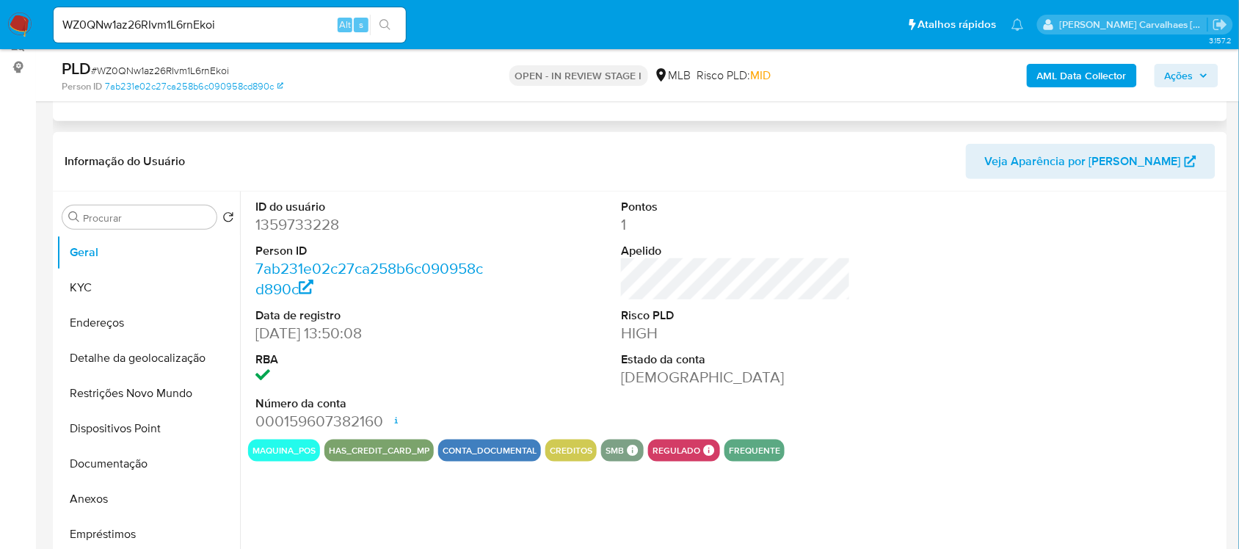
scroll to position [275, 0]
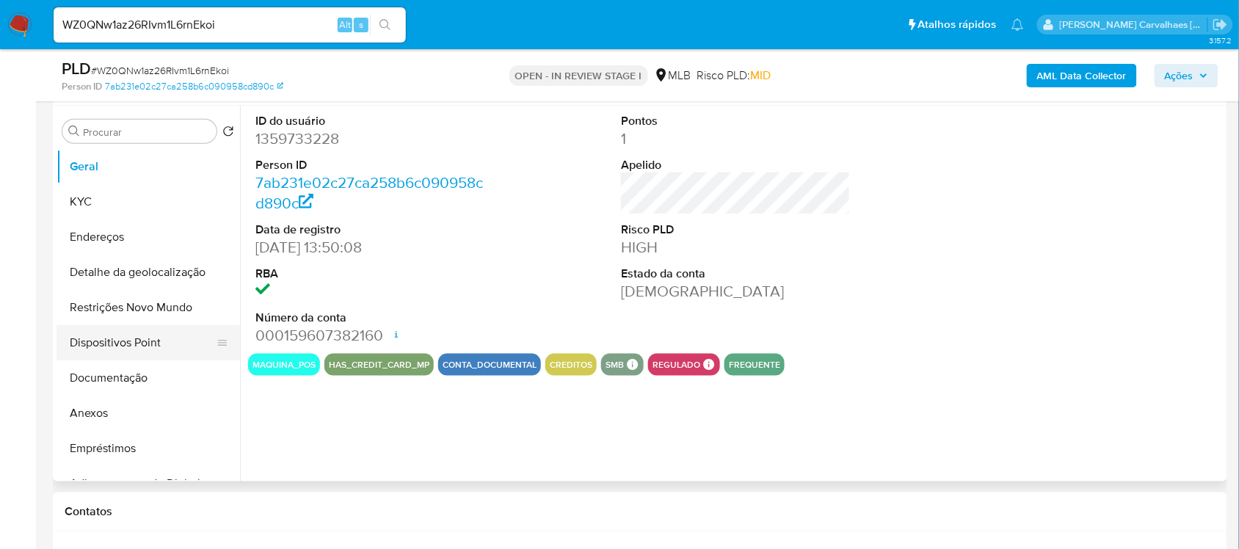
select select "10"
click at [112, 379] on button "Documentação" at bounding box center [143, 377] width 172 height 35
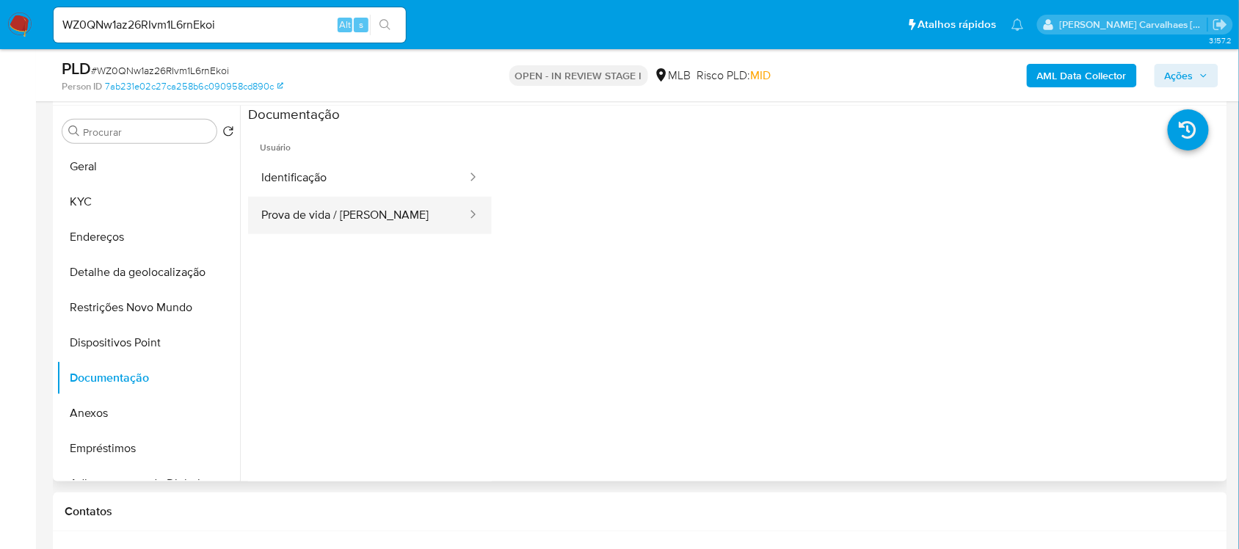
click at [317, 209] on button "Prova de vida / [PERSON_NAME]" at bounding box center [358, 215] width 220 height 37
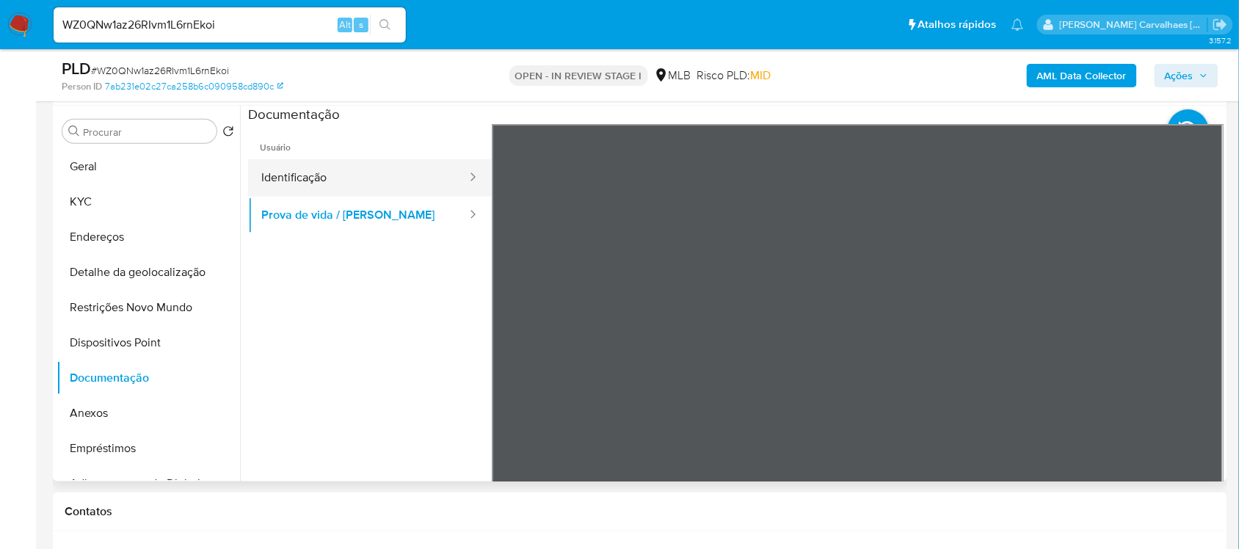
click at [350, 189] on button "Identificação" at bounding box center [358, 177] width 220 height 37
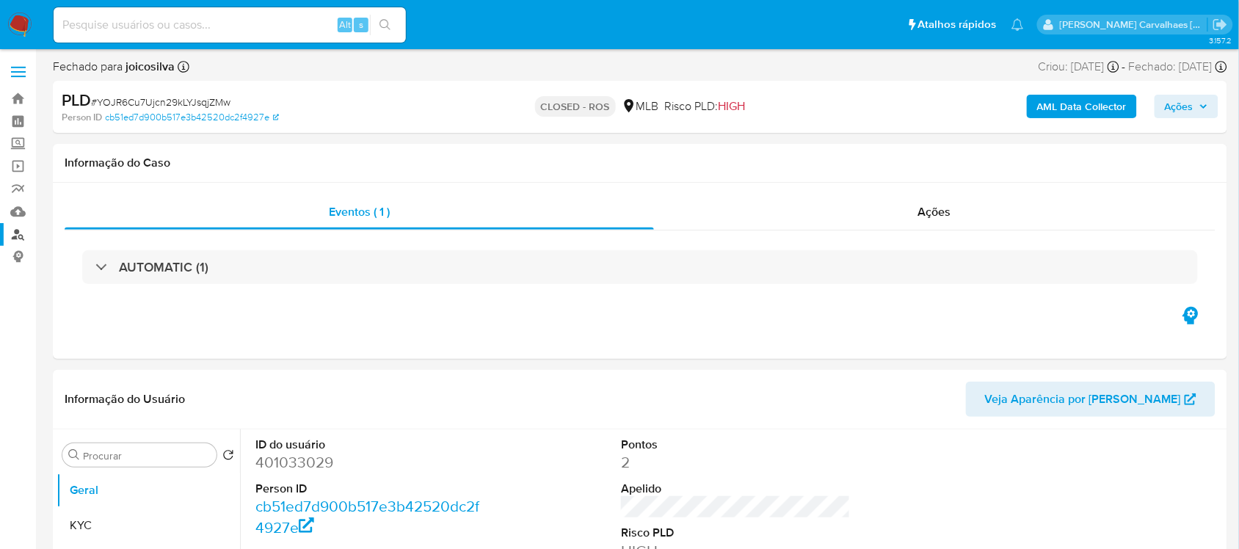
click at [15, 236] on link "Localizador de pessoas" at bounding box center [87, 234] width 175 height 23
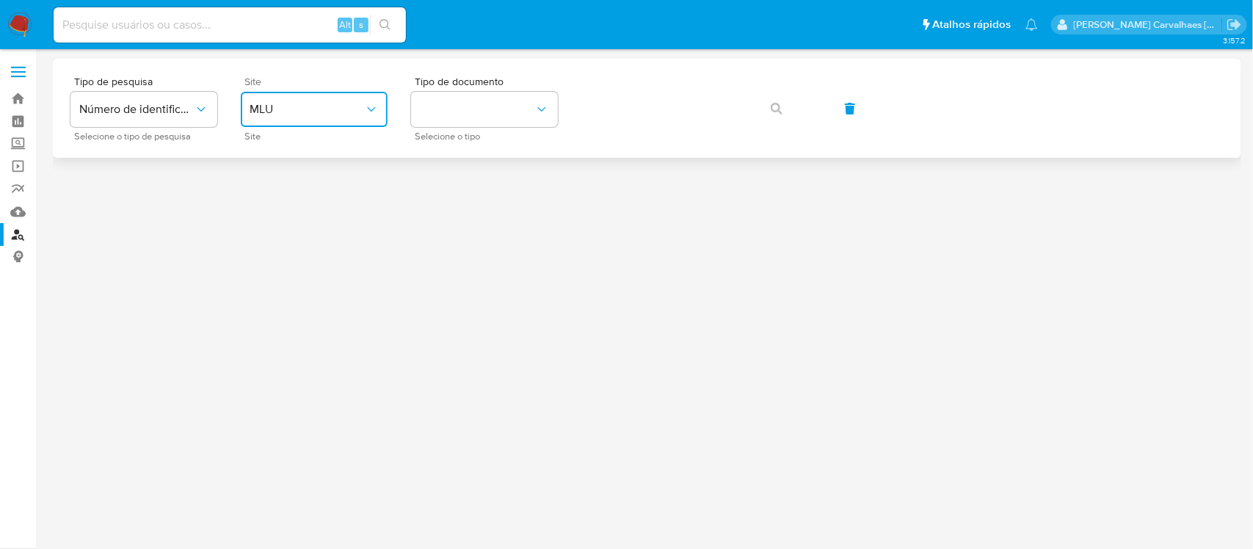
click at [338, 112] on span "MLU" at bounding box center [307, 109] width 114 height 15
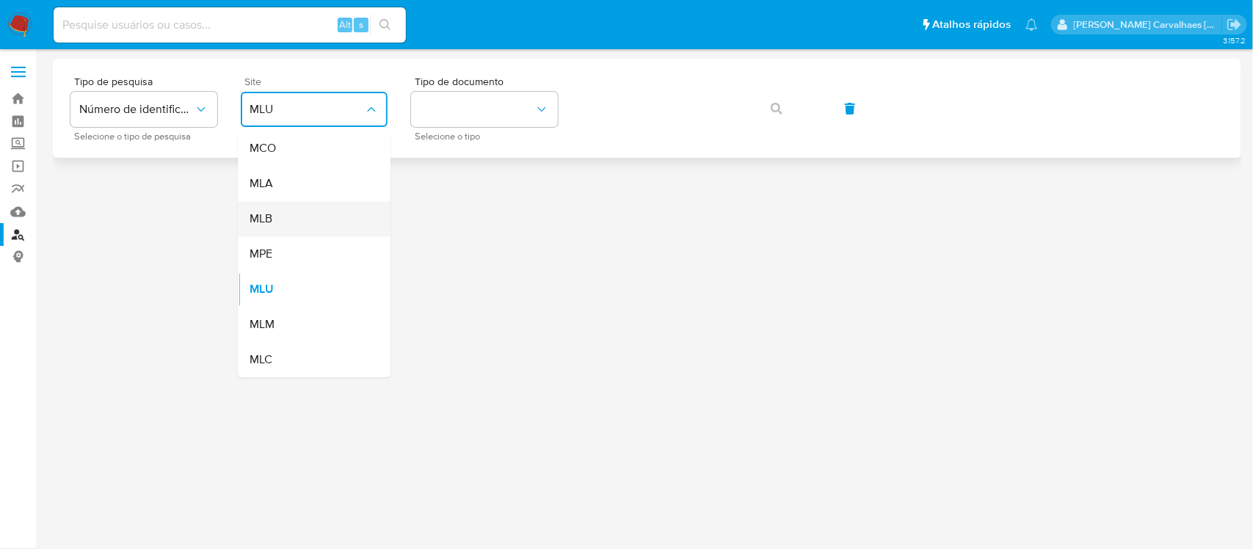
click at [291, 211] on div "MLB" at bounding box center [310, 219] width 120 height 35
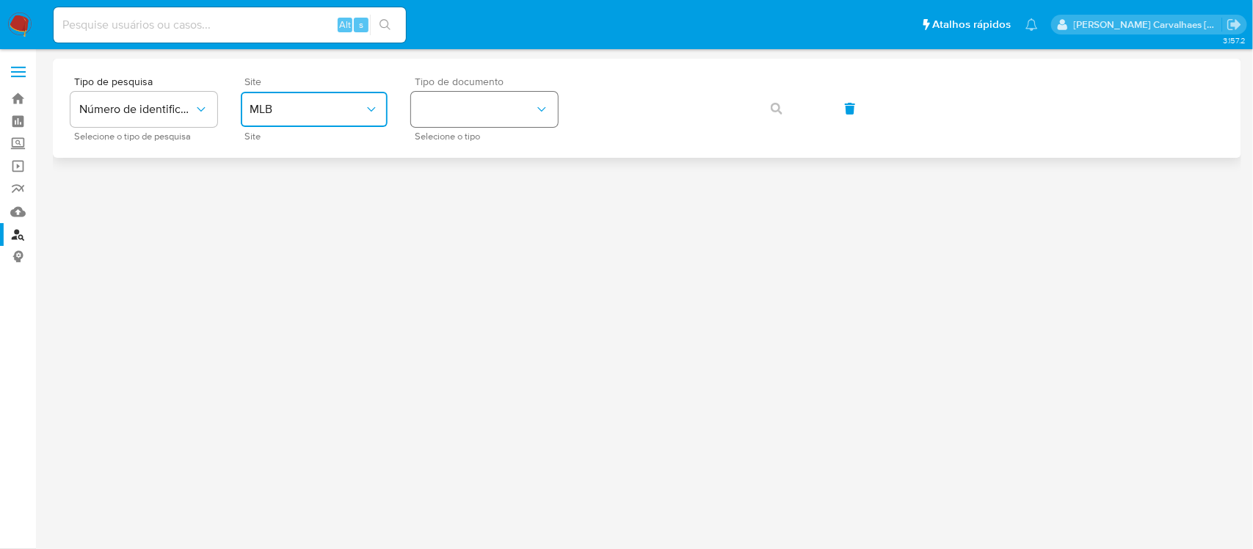
click at [474, 117] on button "identificationType" at bounding box center [484, 109] width 147 height 35
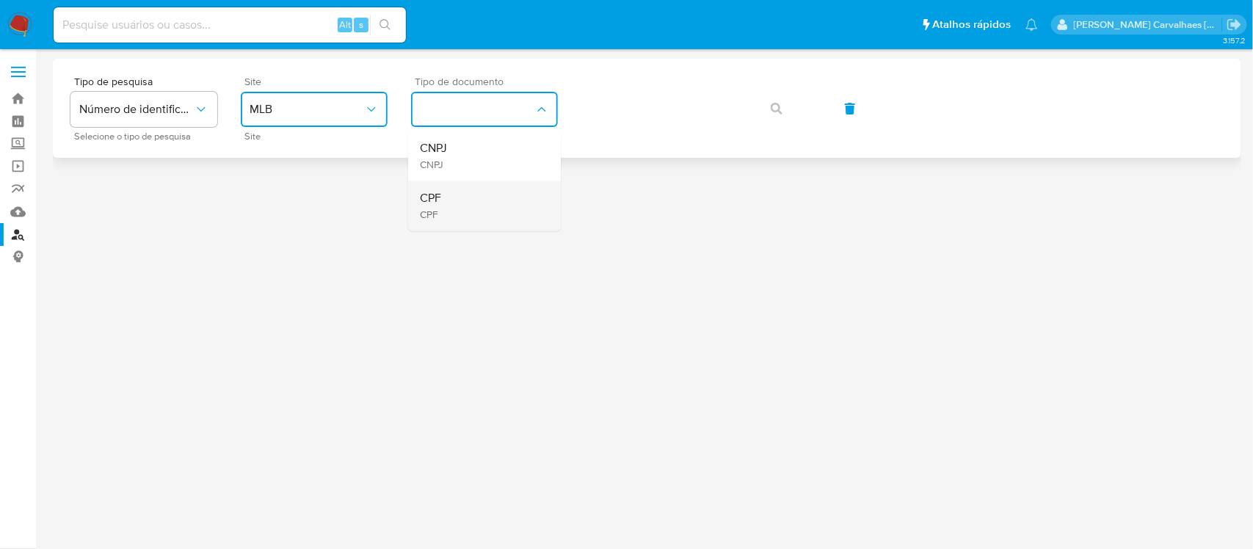
click at [439, 200] on span "CPF" at bounding box center [430, 199] width 21 height 15
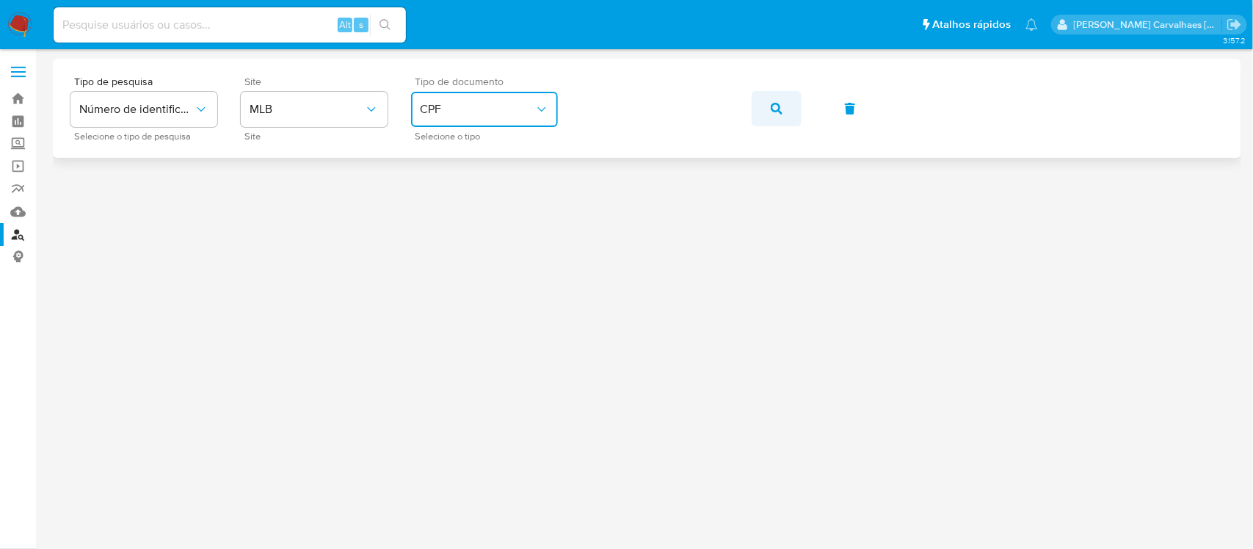
click at [776, 110] on icon "button" at bounding box center [777, 109] width 12 height 12
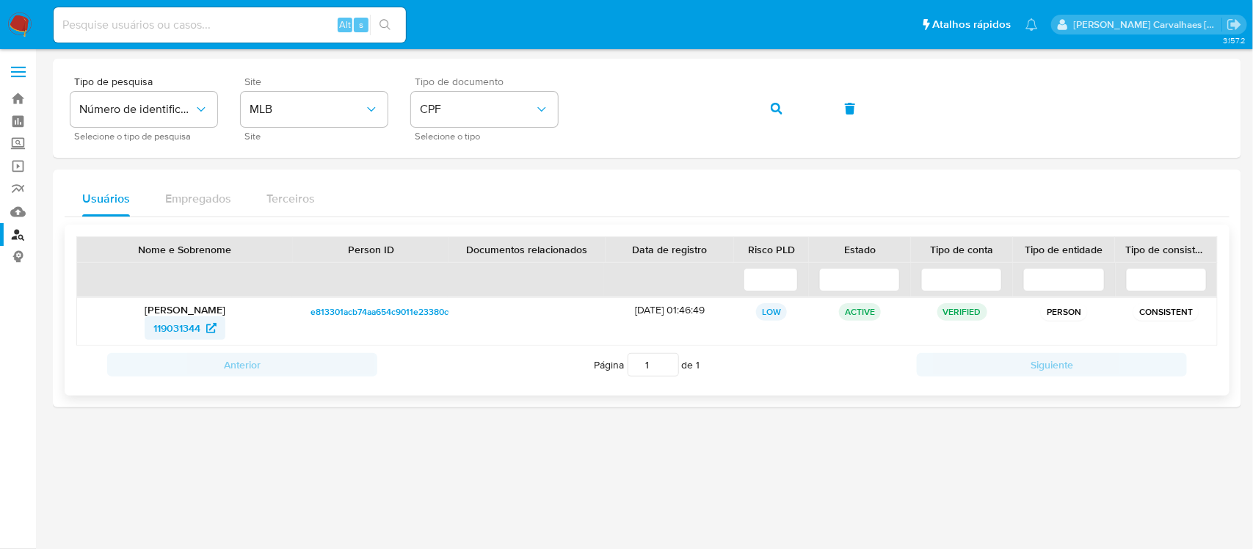
click at [207, 324] on icon at bounding box center [211, 328] width 10 height 10
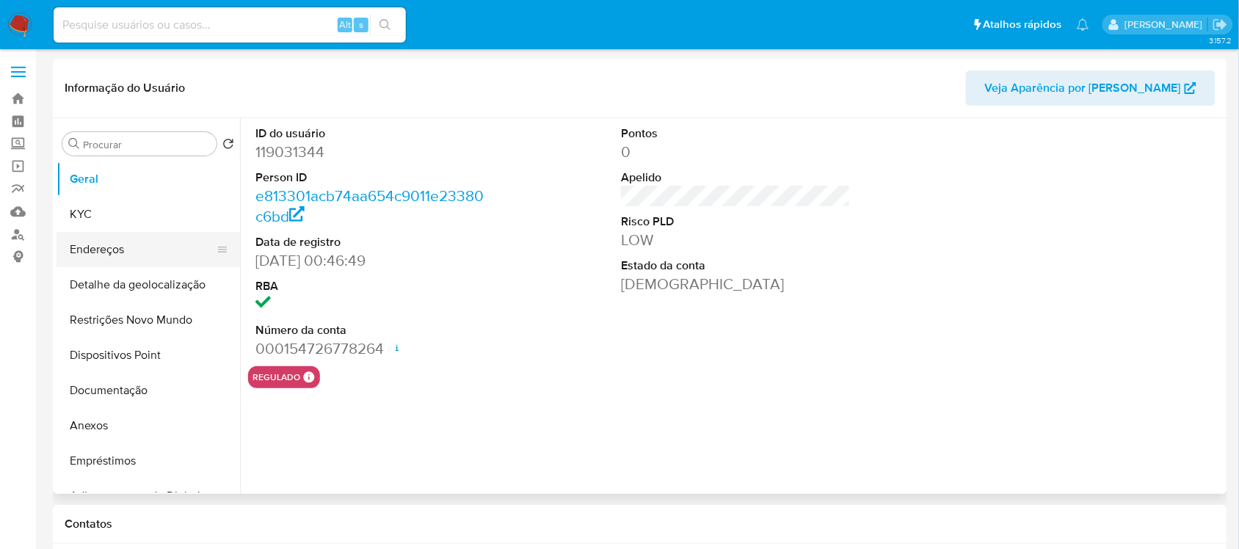
select select "10"
click at [96, 215] on button "KYC" at bounding box center [143, 214] width 172 height 35
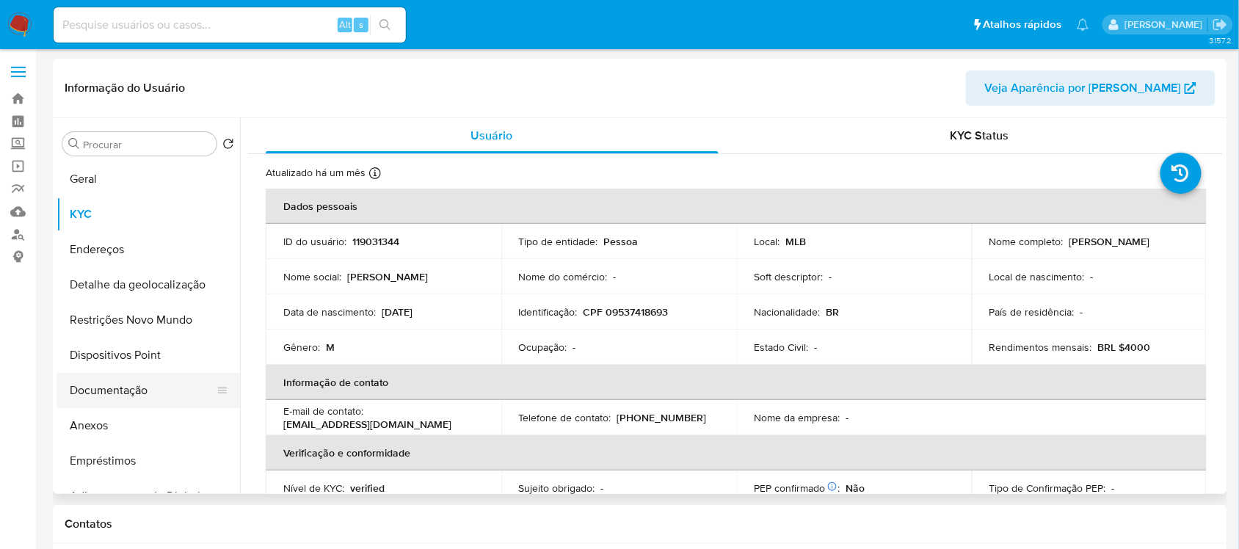
click at [128, 400] on button "Documentação" at bounding box center [143, 390] width 172 height 35
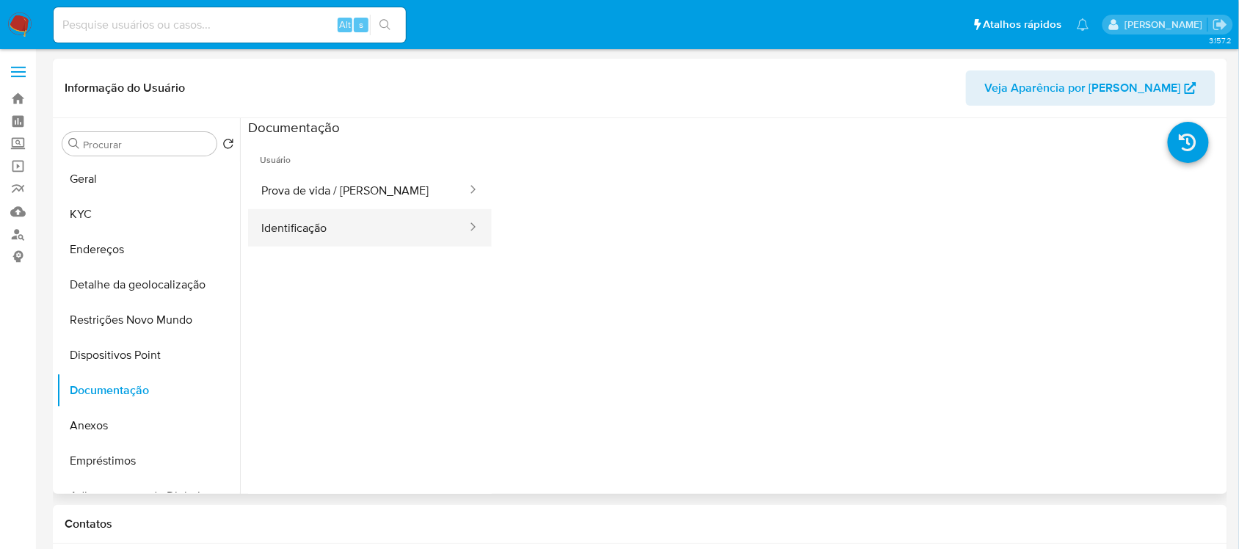
click at [316, 229] on button "Identificação" at bounding box center [358, 227] width 220 height 37
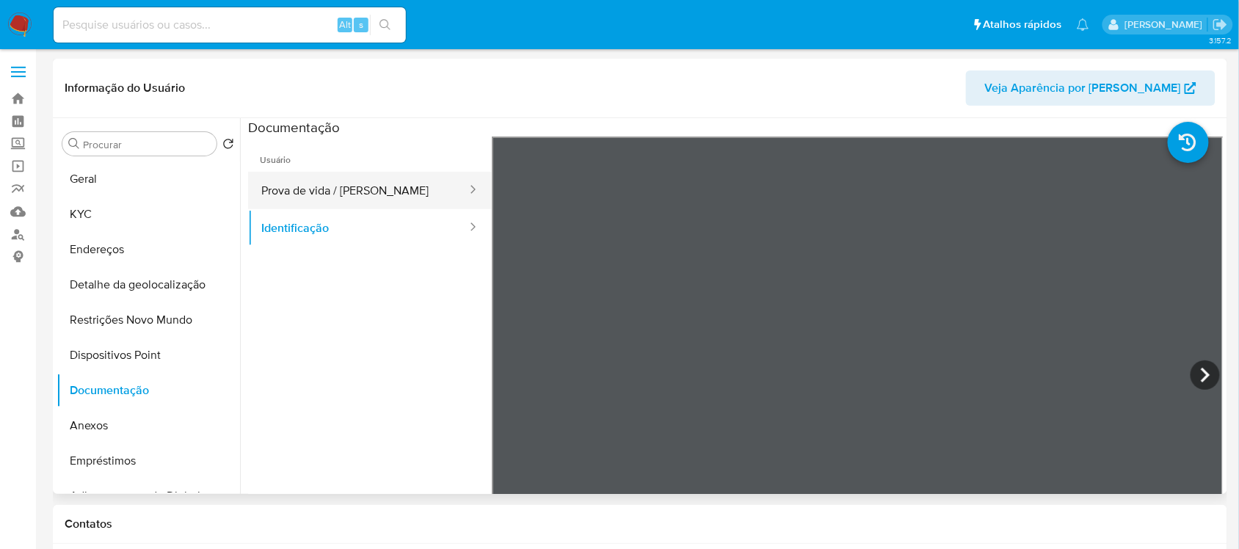
click at [362, 192] on button "Prova de vida / Selfie" at bounding box center [358, 190] width 220 height 37
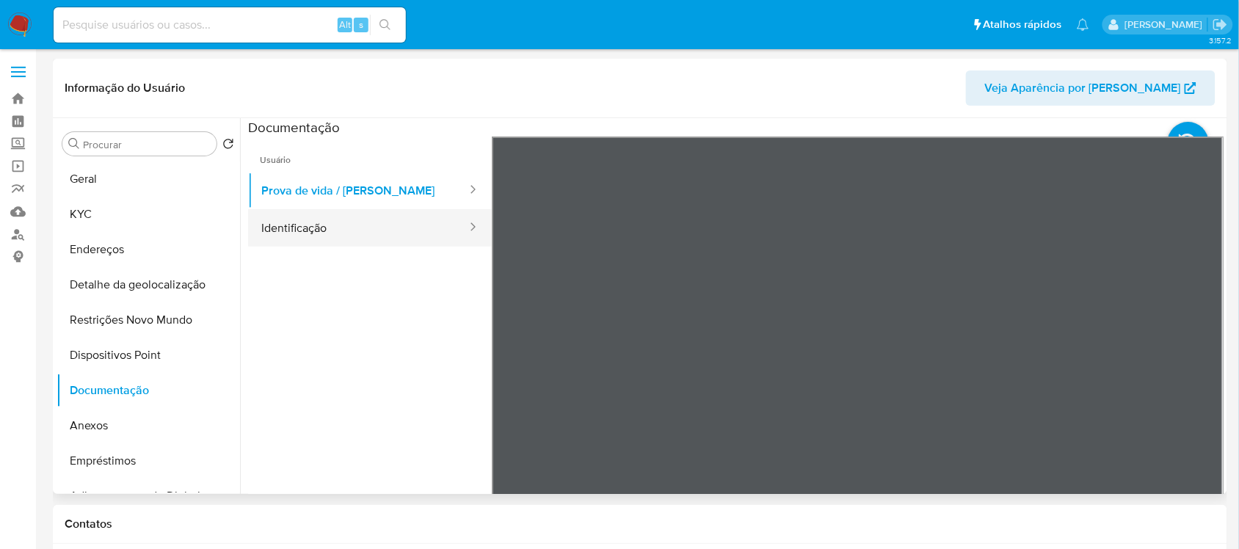
click at [312, 224] on button "Identificação" at bounding box center [358, 227] width 220 height 37
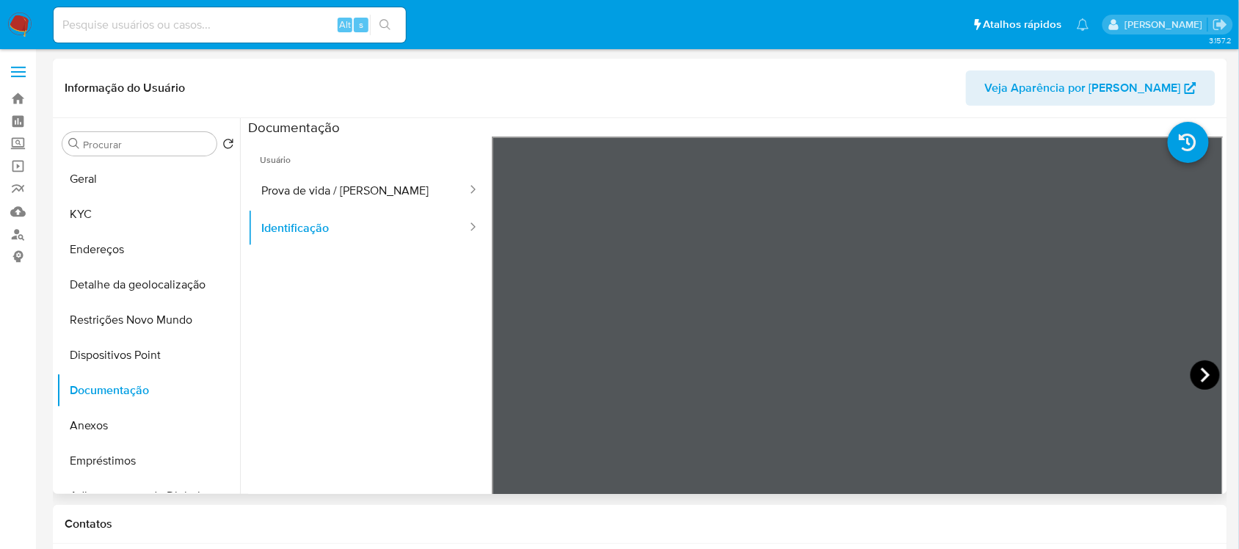
click at [1195, 369] on icon at bounding box center [1204, 374] width 29 height 29
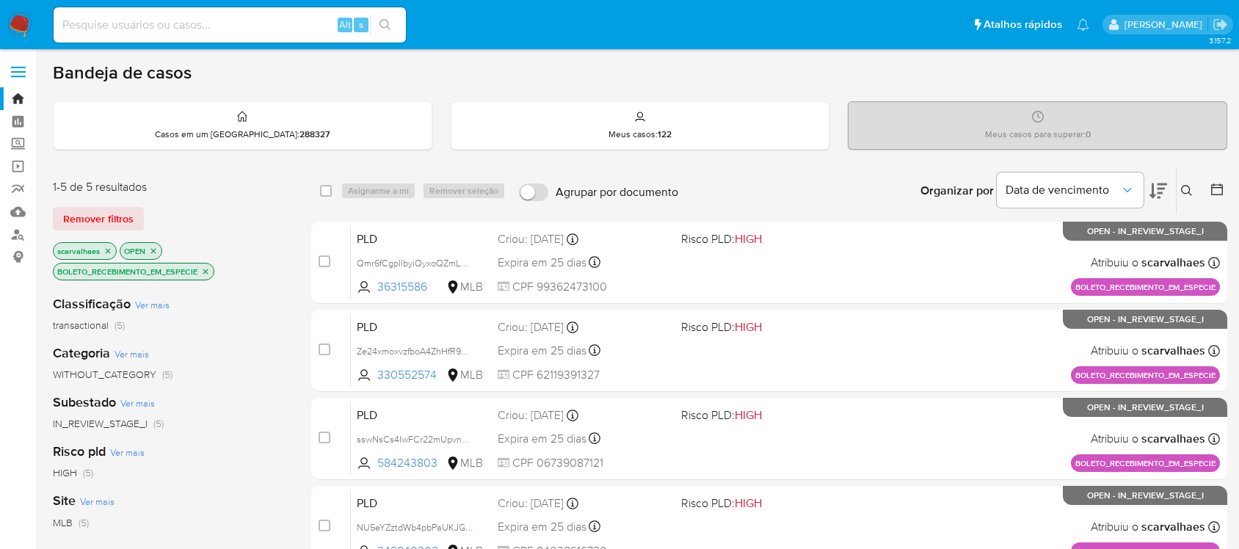
scroll to position [163, 0]
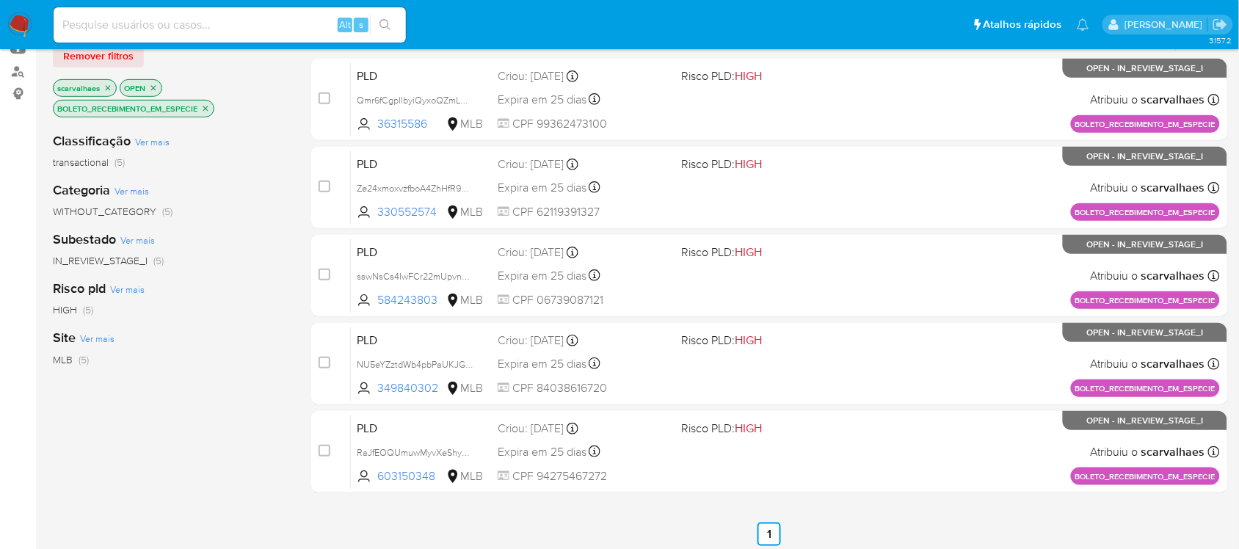
click at [158, 27] on input at bounding box center [230, 24] width 352 height 19
paste input "36769332000182"
click at [393, 22] on button "search-icon" at bounding box center [385, 25] width 30 height 21
drag, startPoint x: 178, startPoint y: 27, endPoint x: 22, endPoint y: 26, distance: 155.6
click at [22, 26] on nav "Pausado Ver notificaciones 36769332000182 Alt s Atalhos rápidos Presiona las si…" at bounding box center [619, 24] width 1239 height 49
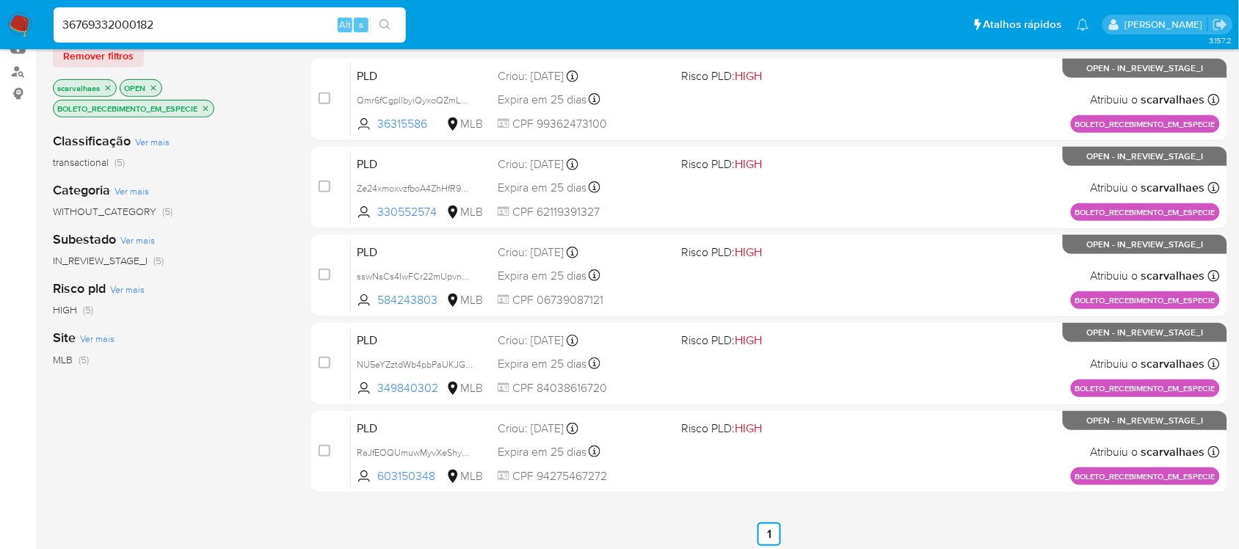
paste input "WZ0QNw1az26RIvm1L6rnEkoi"
type input "WZ0QNw1az26RIvm1L6rnEkoi"
click at [385, 30] on icon "search-icon" at bounding box center [385, 25] width 12 height 12
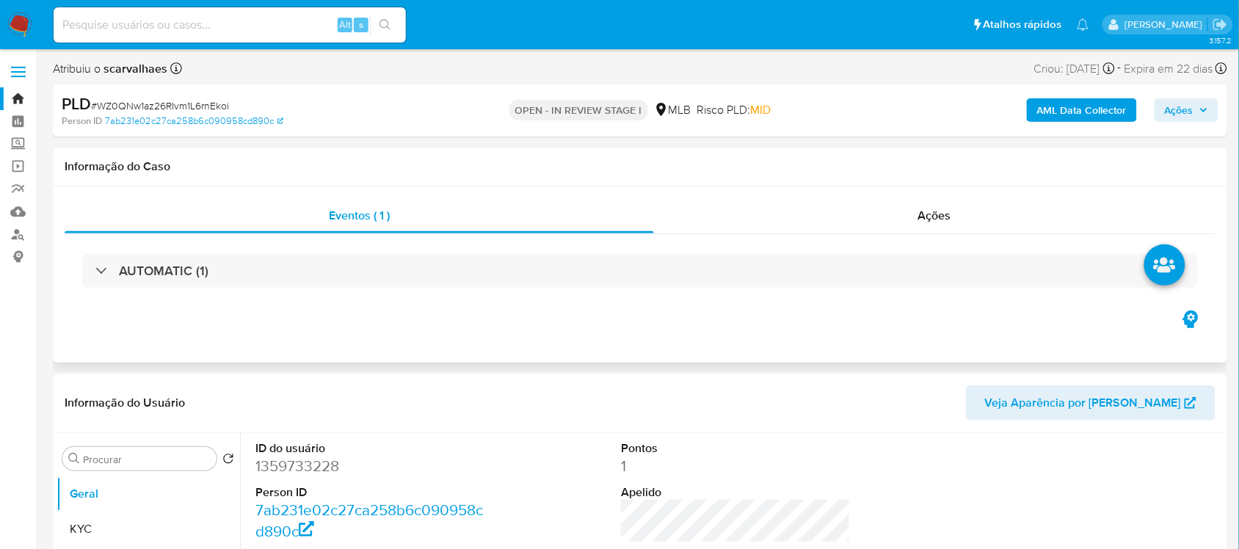
select select "10"
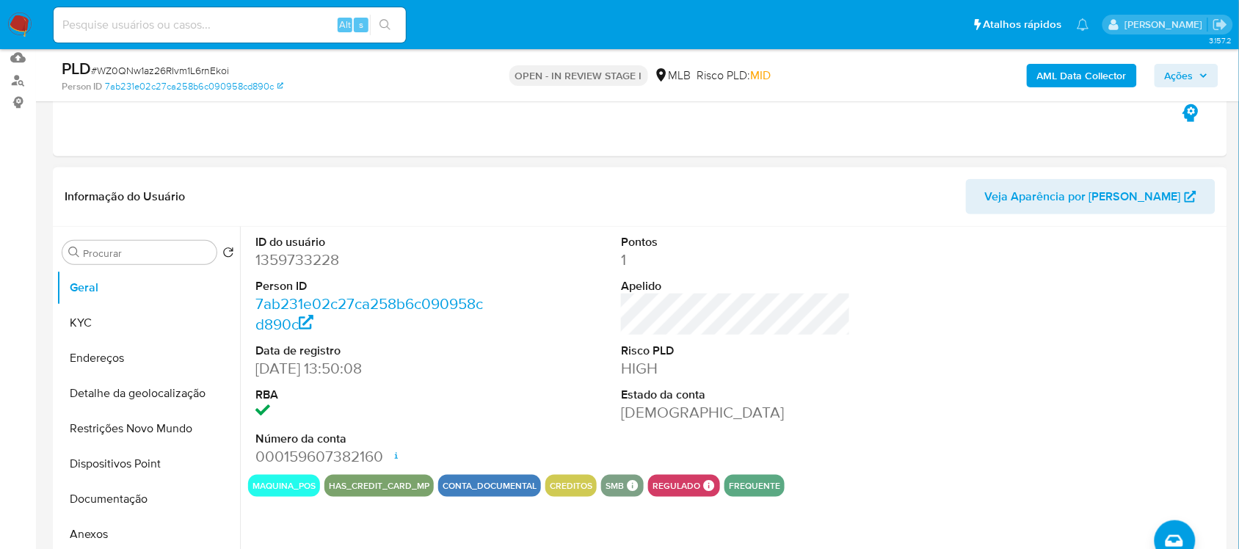
scroll to position [183, 0]
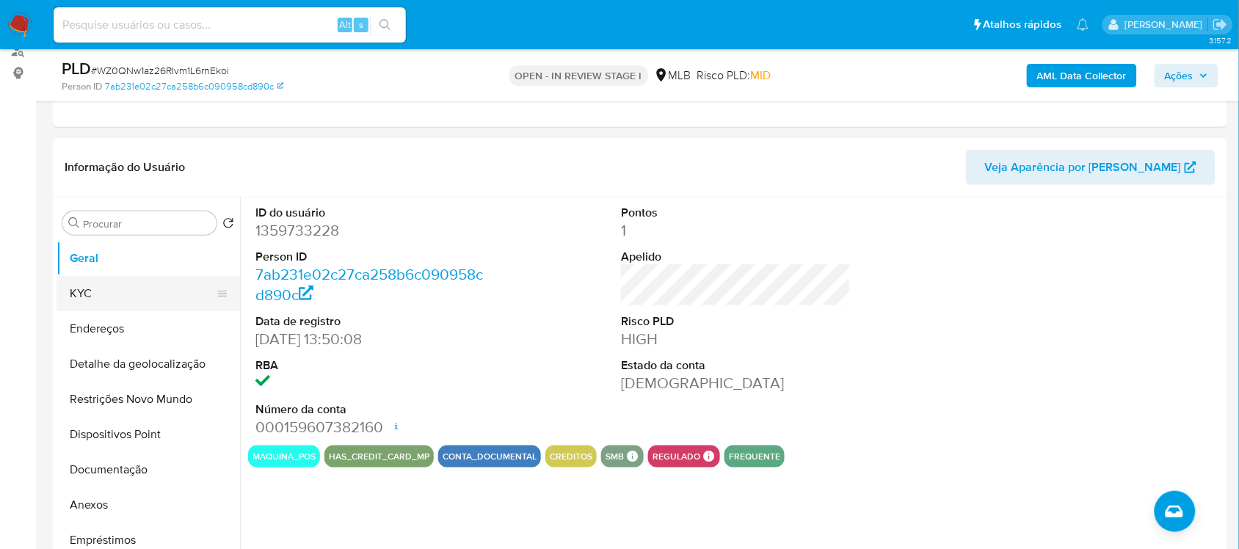
click at [107, 305] on button "KYC" at bounding box center [143, 293] width 172 height 35
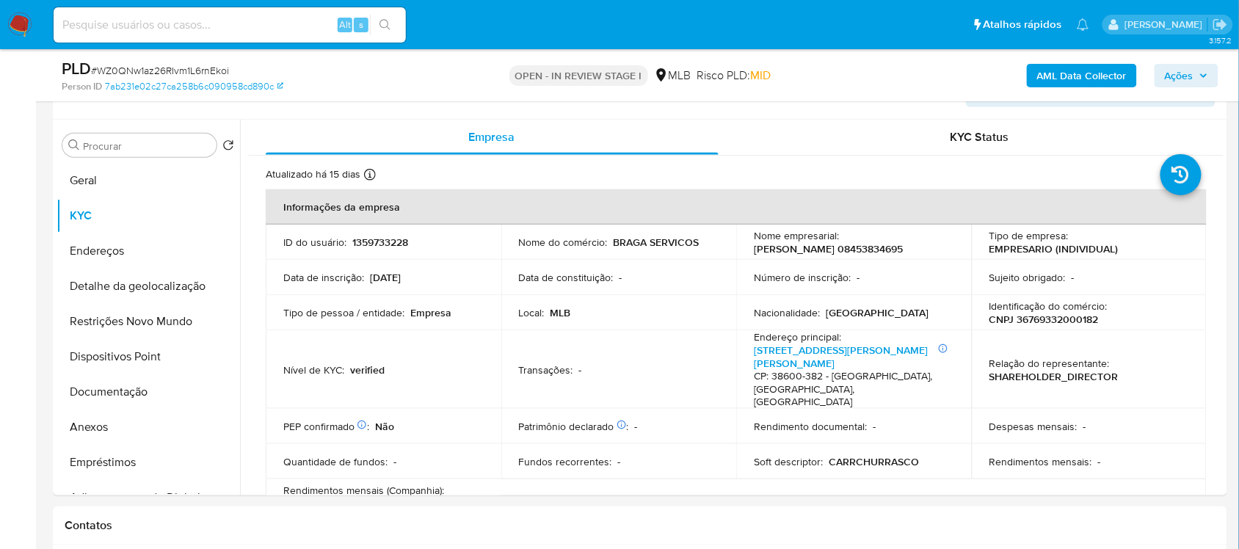
scroll to position [272, 0]
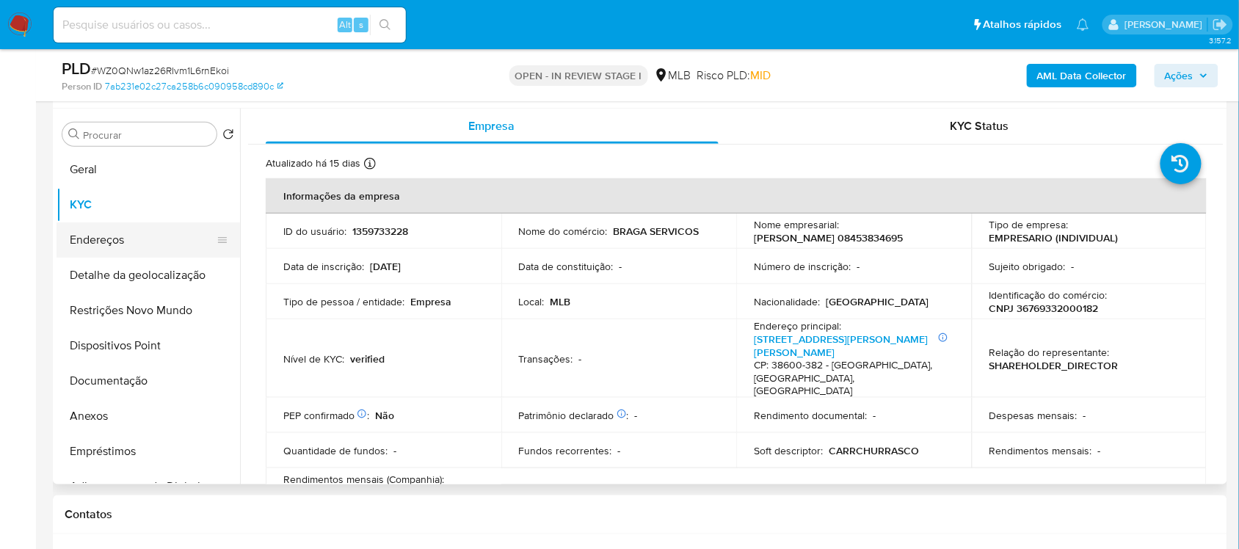
click at [126, 251] on button "Endereços" at bounding box center [143, 239] width 172 height 35
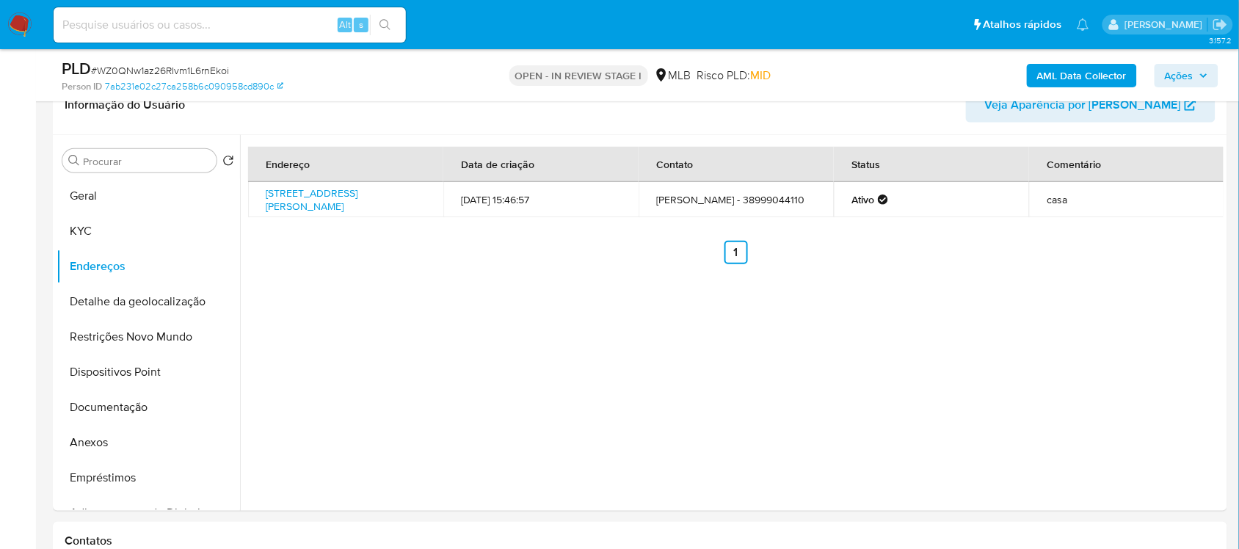
scroll to position [158, 0]
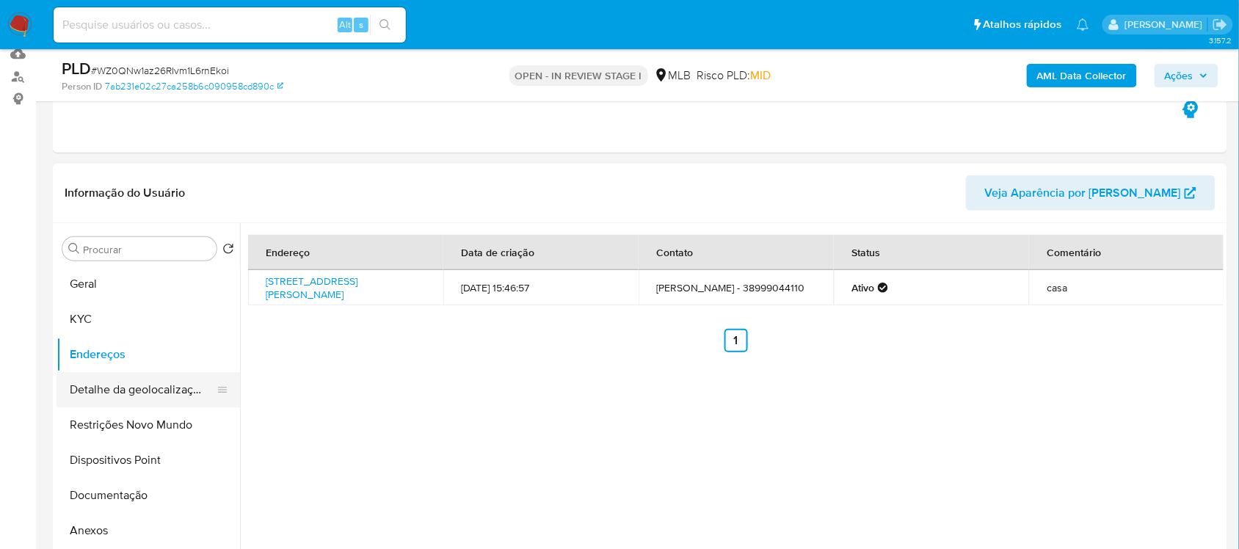
click at [120, 397] on button "Detalhe da geolocalização" at bounding box center [143, 389] width 172 height 35
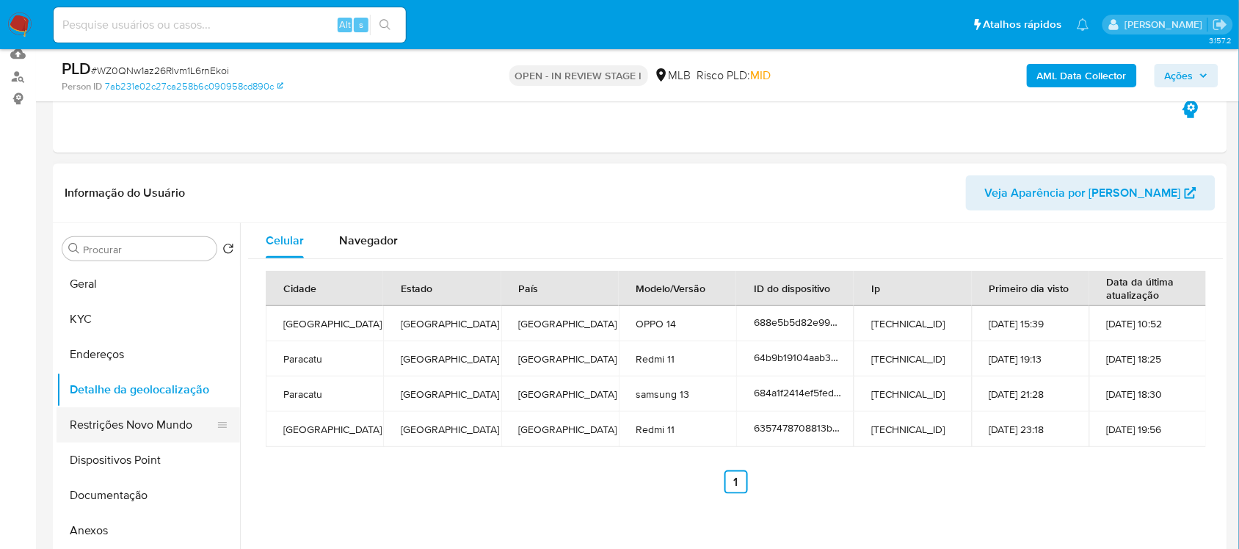
click at [129, 430] on button "Restrições Novo Mundo" at bounding box center [143, 424] width 172 height 35
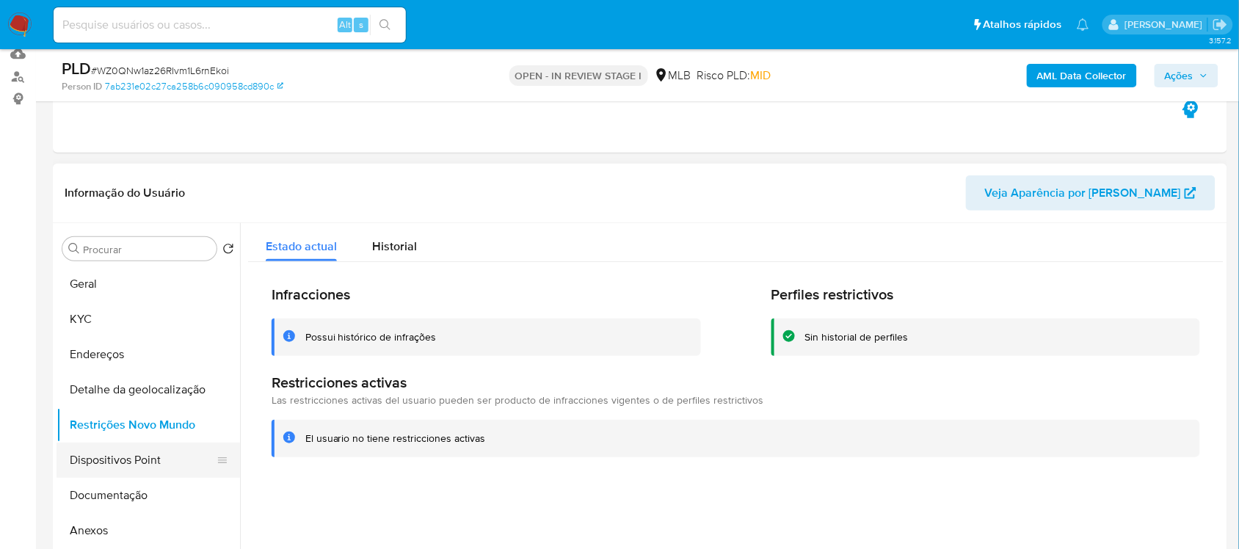
click at [159, 462] on button "Dispositivos Point" at bounding box center [143, 460] width 172 height 35
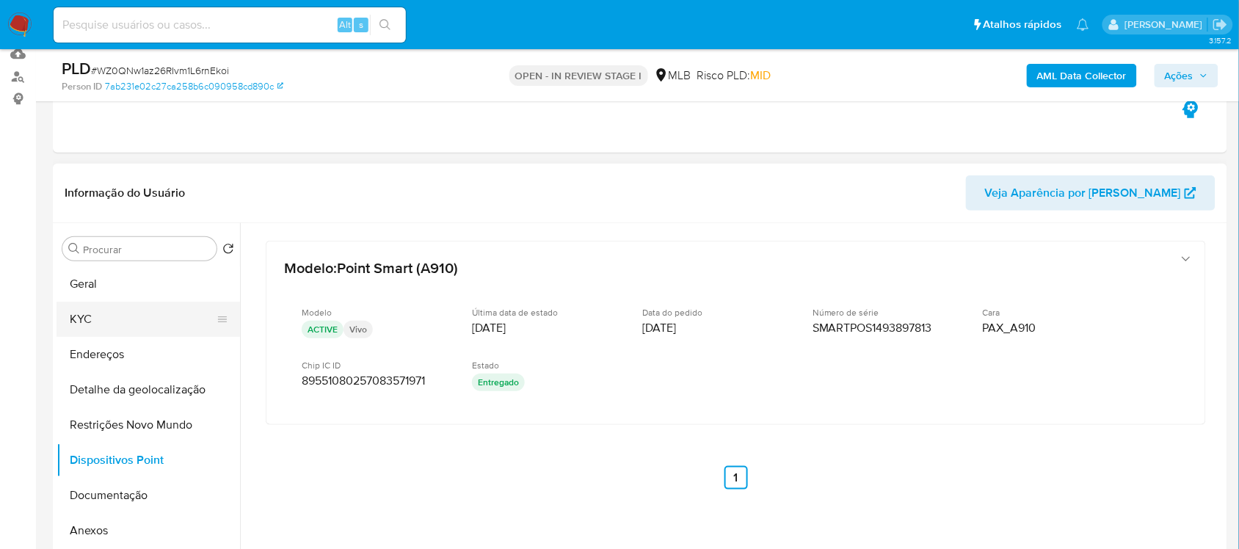
click at [143, 324] on button "KYC" at bounding box center [143, 319] width 172 height 35
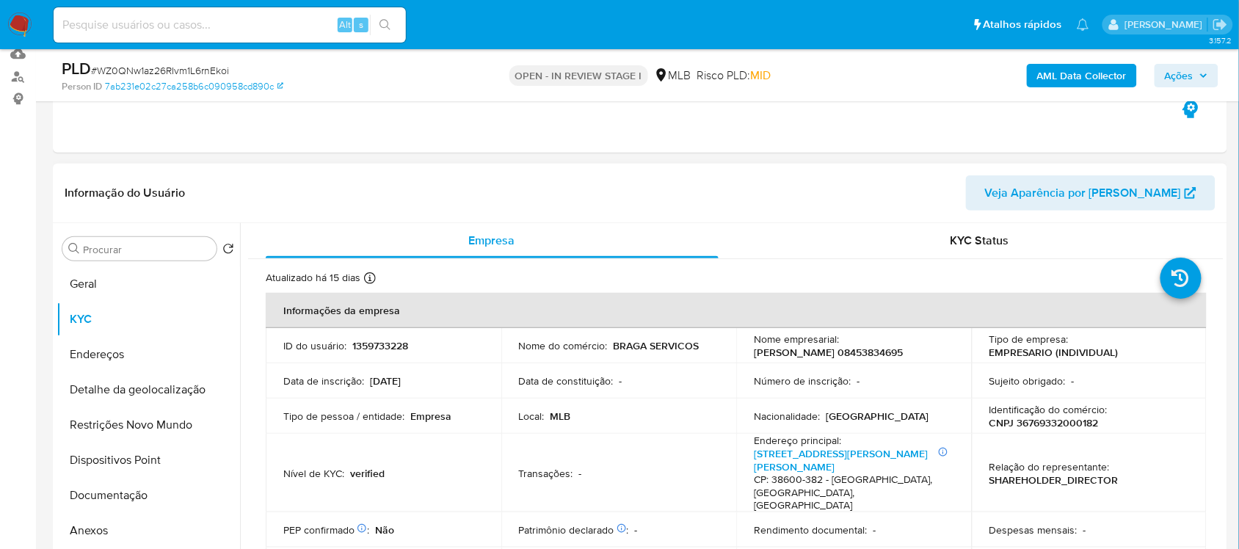
scroll to position [183, 0]
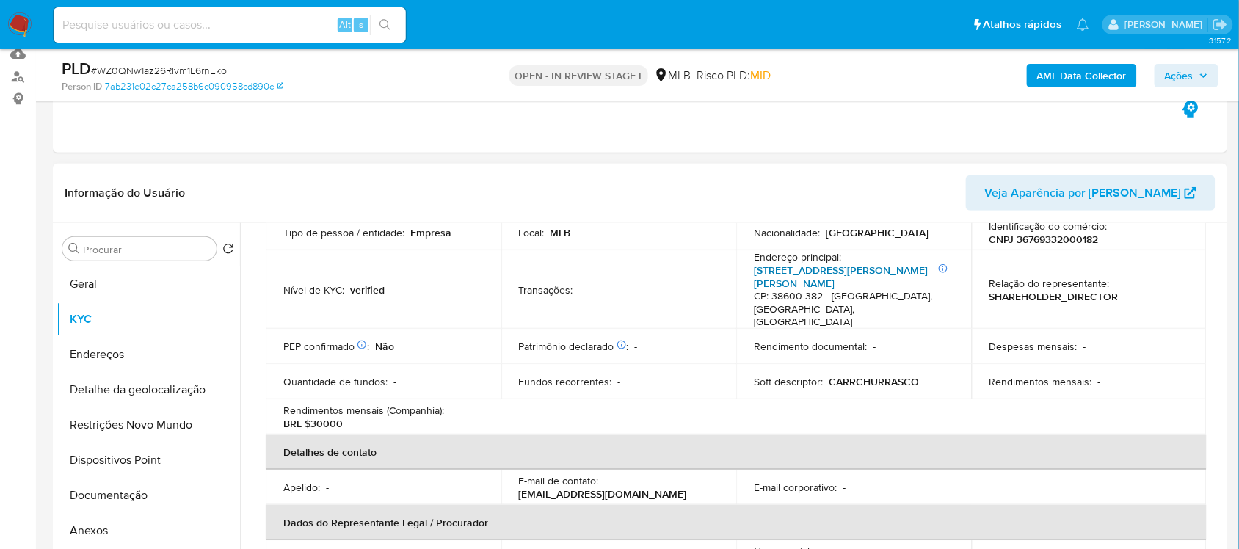
click at [797, 283] on p "Informações Adicionais: casa [STREET_ADDRESS][PERSON_NAME][PERSON_NAME]" at bounding box center [851, 295] width 195 height 65
click at [783, 280] on link "[STREET_ADDRESS][PERSON_NAME][PERSON_NAME]" at bounding box center [841, 277] width 174 height 28
click at [176, 418] on button "Restrições Novo Mundo" at bounding box center [143, 424] width 172 height 35
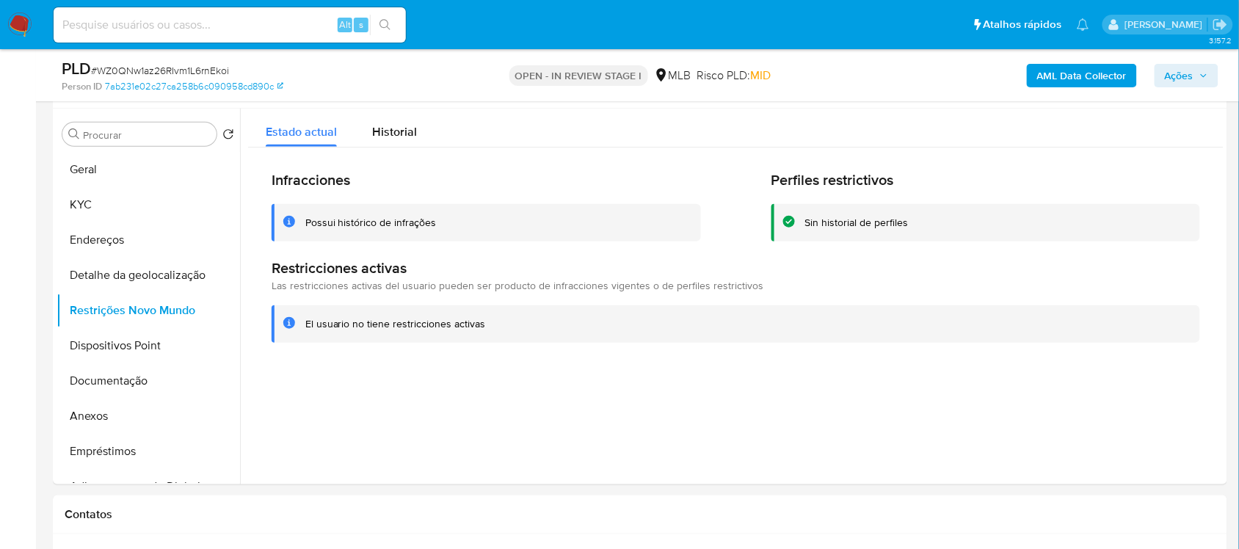
scroll to position [275, 0]
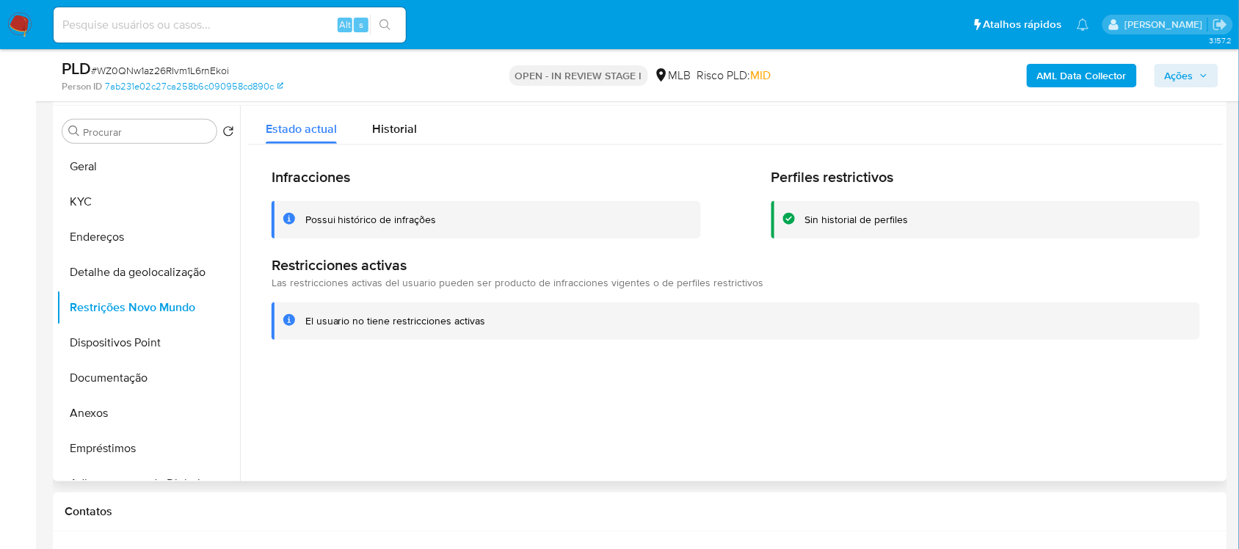
drag, startPoint x: 308, startPoint y: 321, endPoint x: 335, endPoint y: 324, distance: 27.2
click at [335, 324] on div "El usuario no tiene restricciones activas" at bounding box center [395, 321] width 181 height 14
click at [306, 324] on div "El usuario no tiene restricciones activas" at bounding box center [395, 321] width 181 height 14
drag, startPoint x: 306, startPoint y: 324, endPoint x: 474, endPoint y: 334, distance: 168.4
click at [474, 334] on div "El usuario no tiene restricciones activas" at bounding box center [736, 320] width 928 height 37
